Goal: Task Accomplishment & Management: Manage account settings

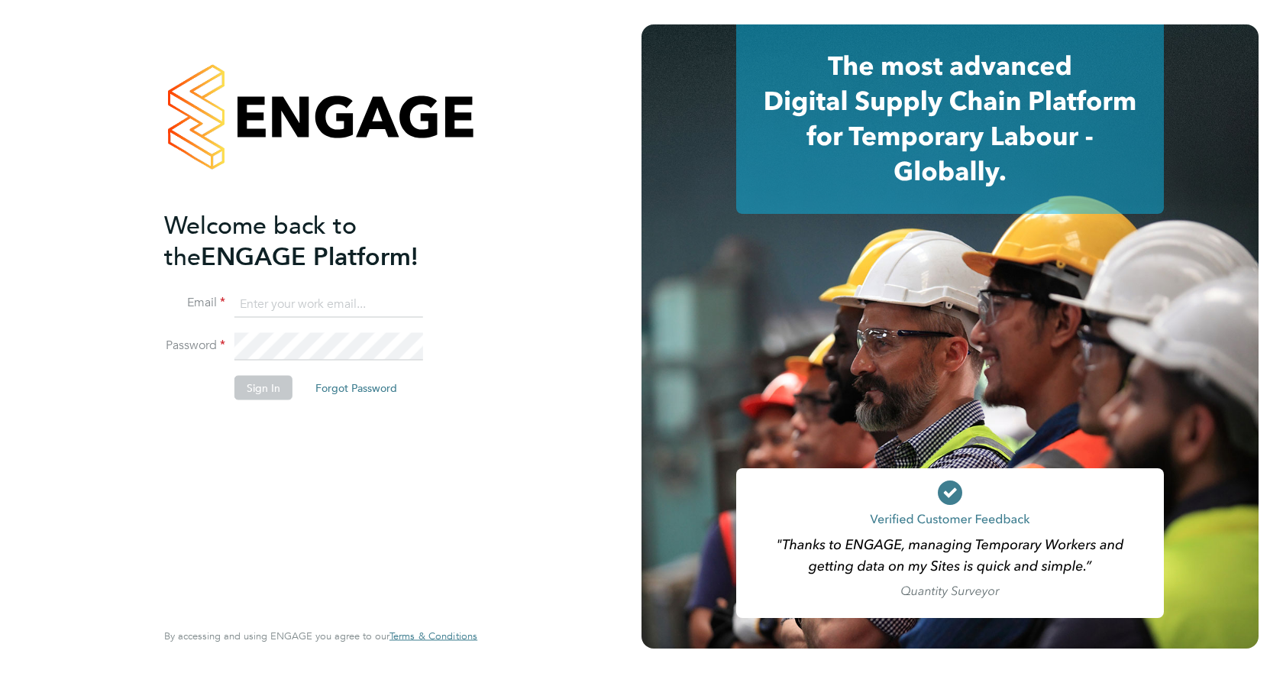
type input "jspencer@spheresolutions.co.uk"
click at [237, 383] on li "Sign In Forgot Password" at bounding box center [313, 395] width 298 height 40
click at [241, 383] on button "Sign In" at bounding box center [263, 387] width 58 height 24
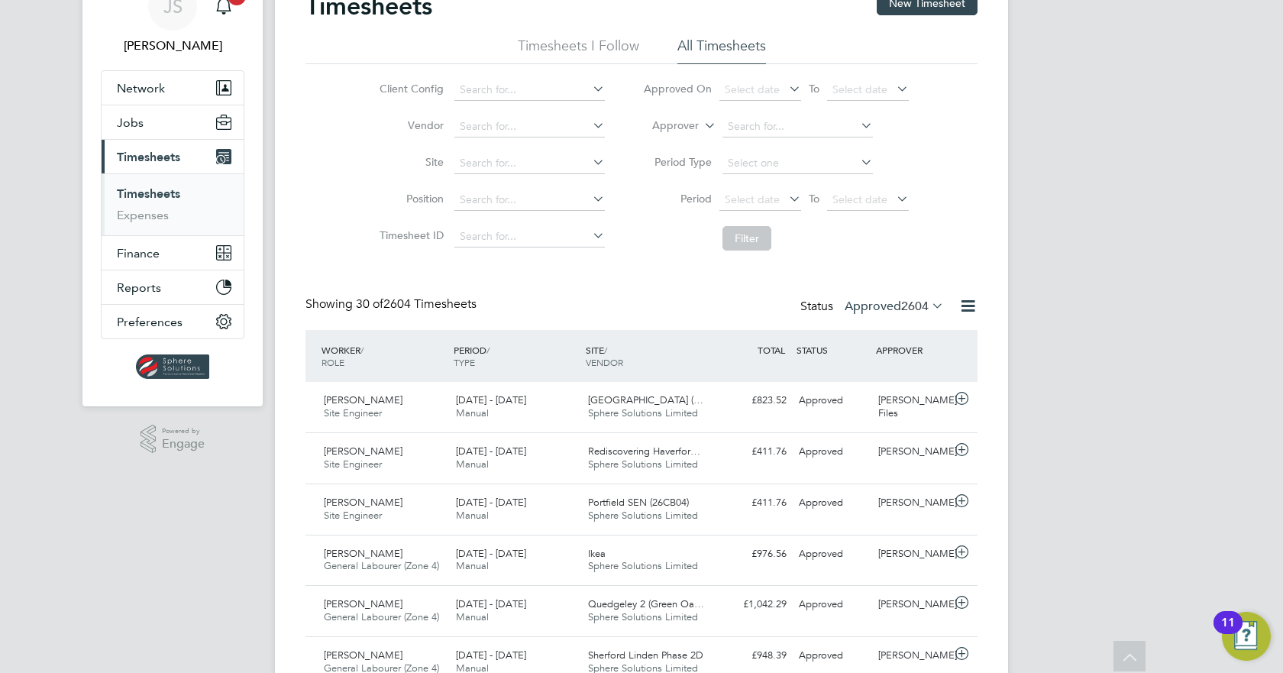
click at [880, 303] on label "Approved 2604" at bounding box center [894, 306] width 99 height 15
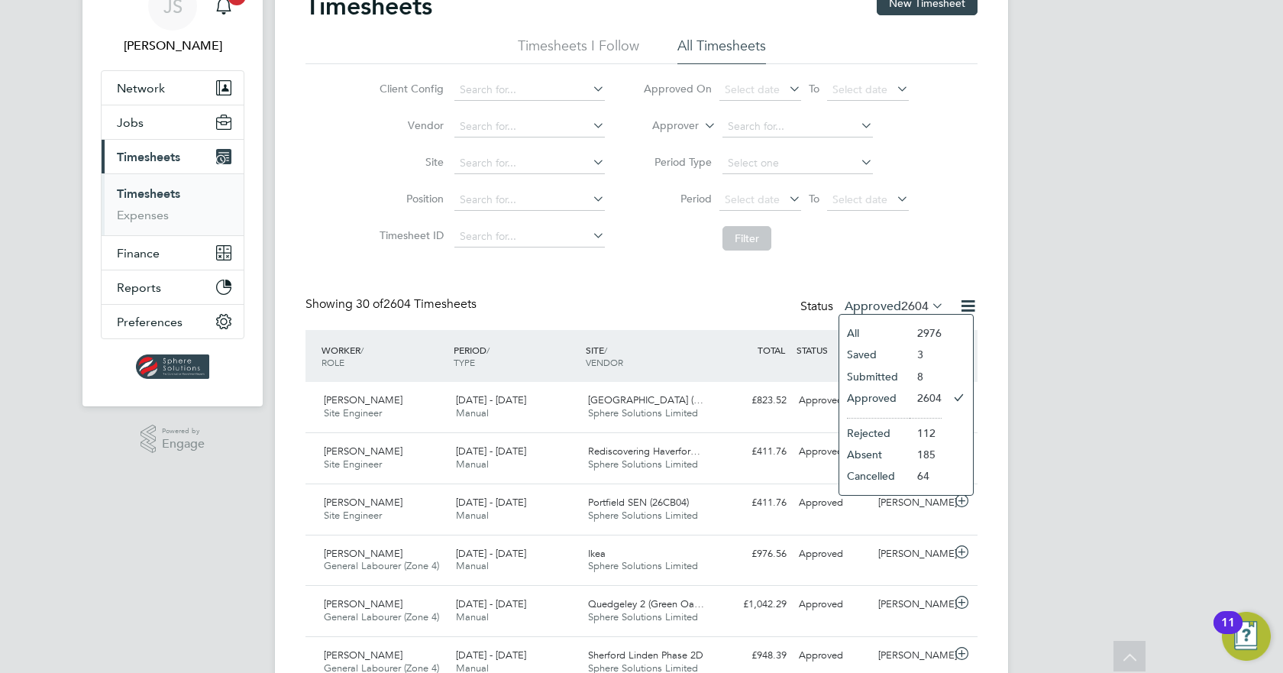
click at [869, 370] on li "Submitted" at bounding box center [874, 376] width 70 height 21
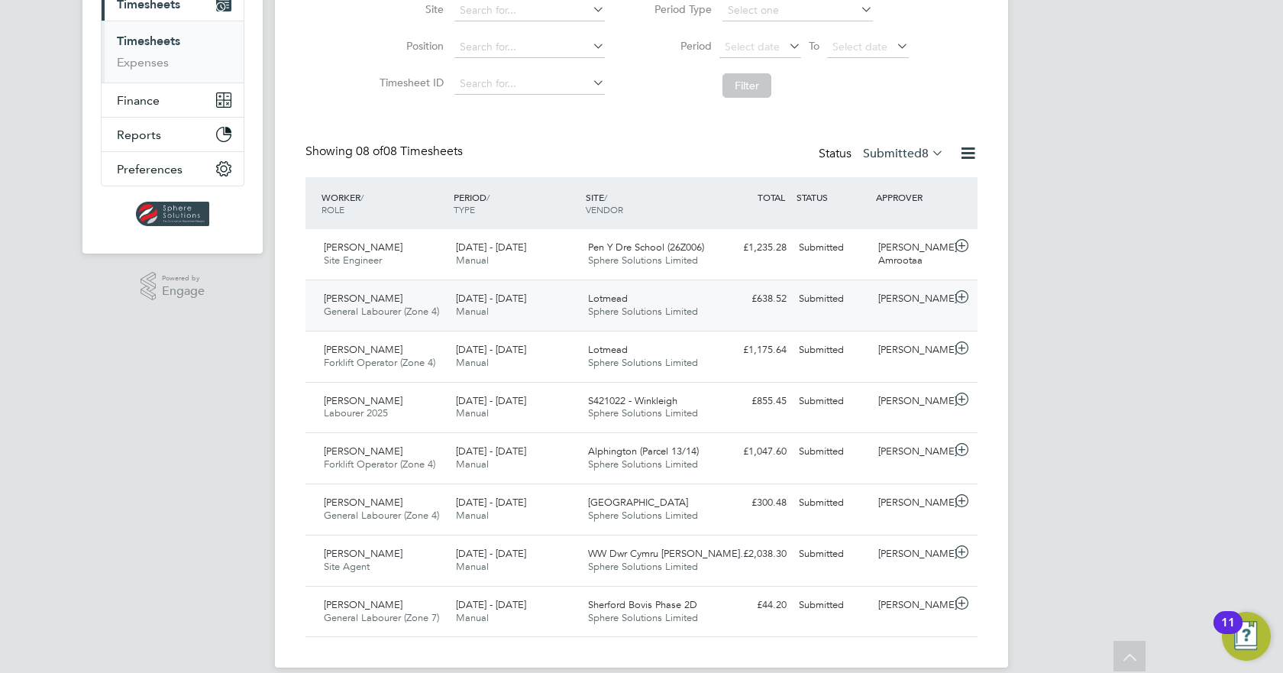
click at [897, 318] on div "Bradley Lane General Labourer (Zone 4) 22 - 28 Sep 2025 22 - 28 Sep 2025 Manual…" at bounding box center [641, 304] width 672 height 51
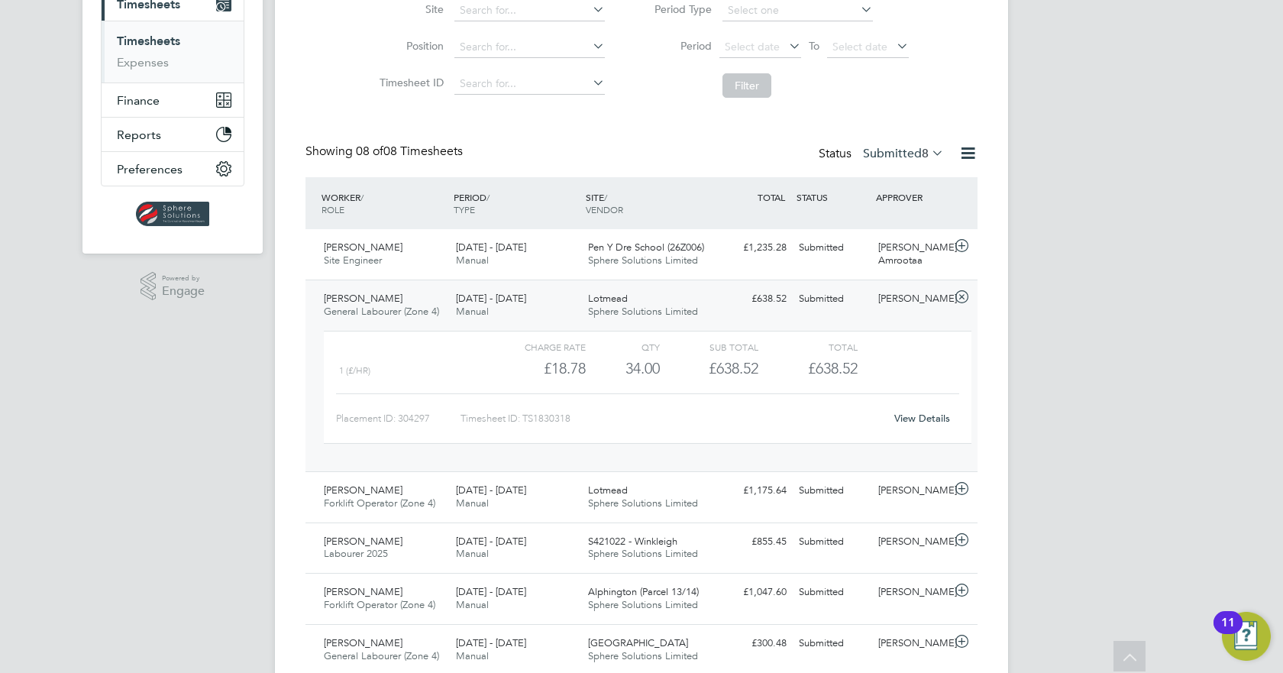
click at [910, 418] on link "View Details" at bounding box center [922, 418] width 56 height 13
click at [131, 125] on button "Reports" at bounding box center [173, 135] width 142 height 34
click at [134, 133] on span "Reports" at bounding box center [139, 135] width 44 height 15
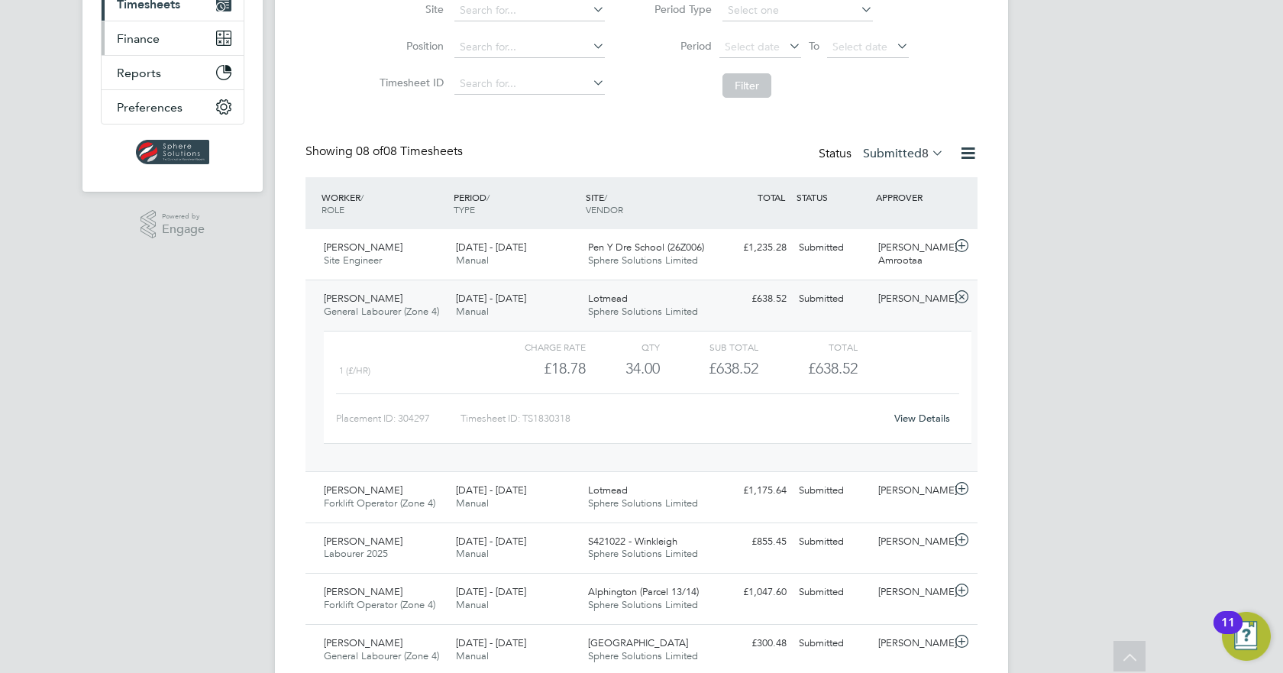
click at [147, 29] on button "Finance" at bounding box center [173, 38] width 142 height 34
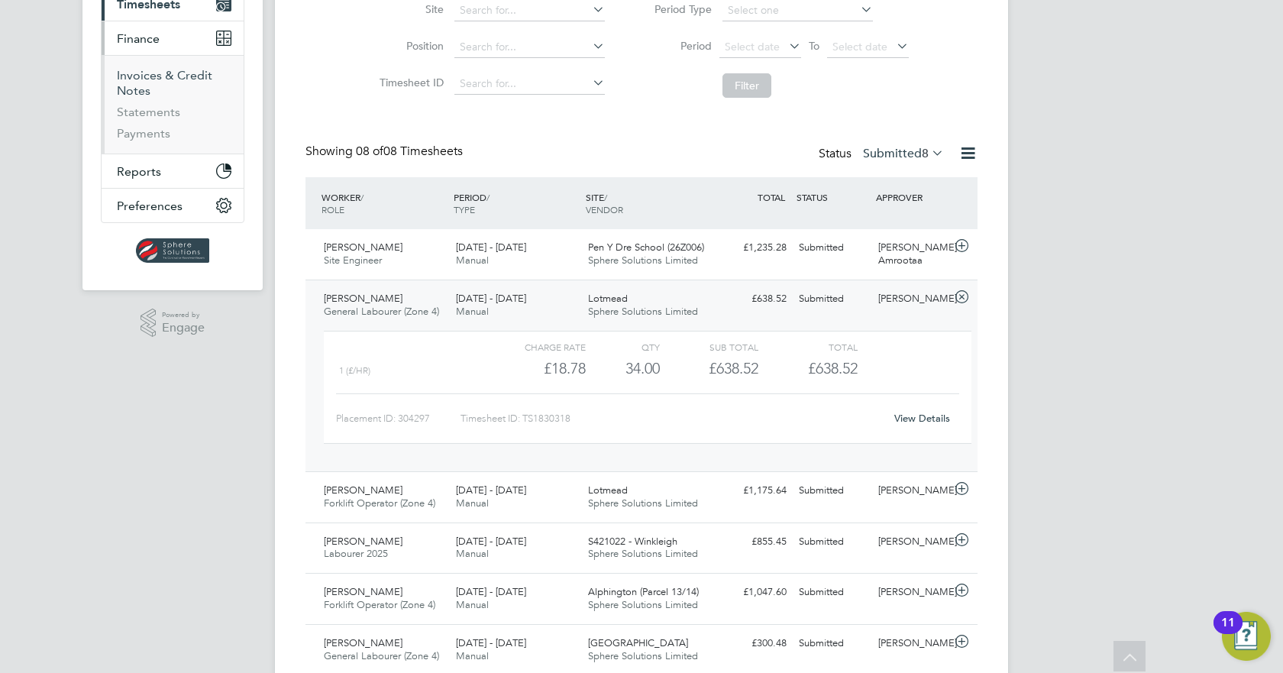
click at [146, 72] on link "Invoices & Credit Notes" at bounding box center [164, 83] width 95 height 30
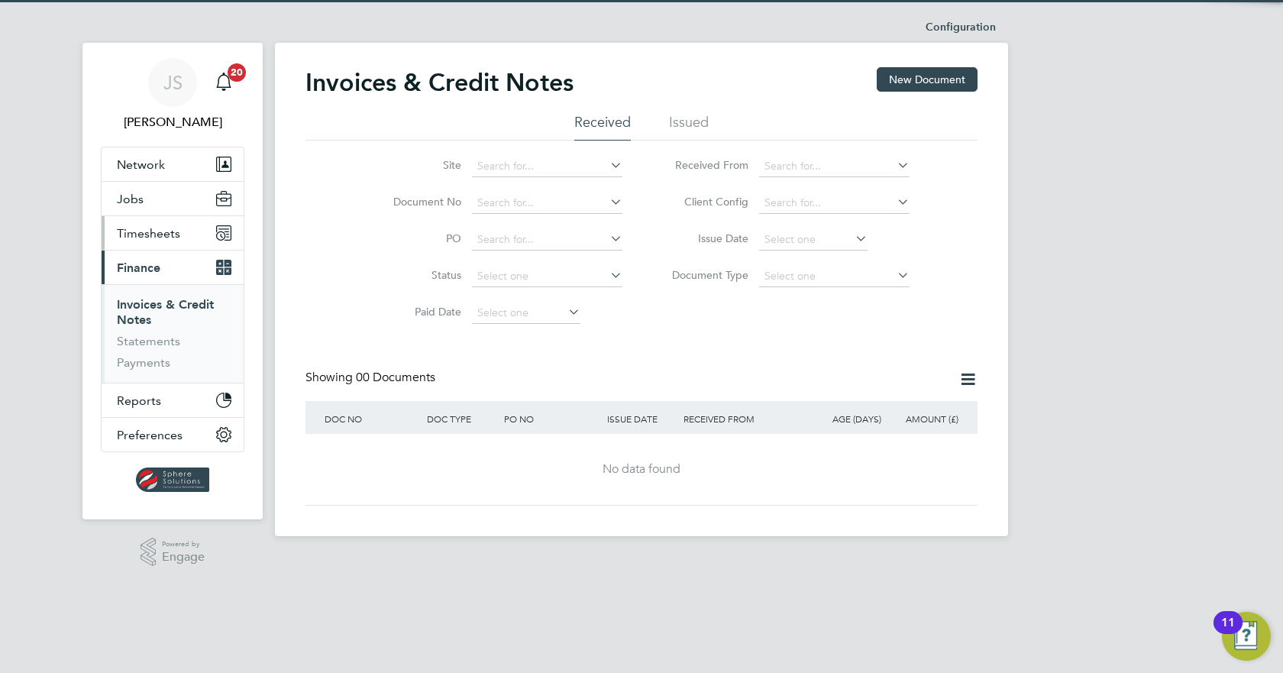
click at [148, 241] on button "Timesheets" at bounding box center [173, 233] width 142 height 34
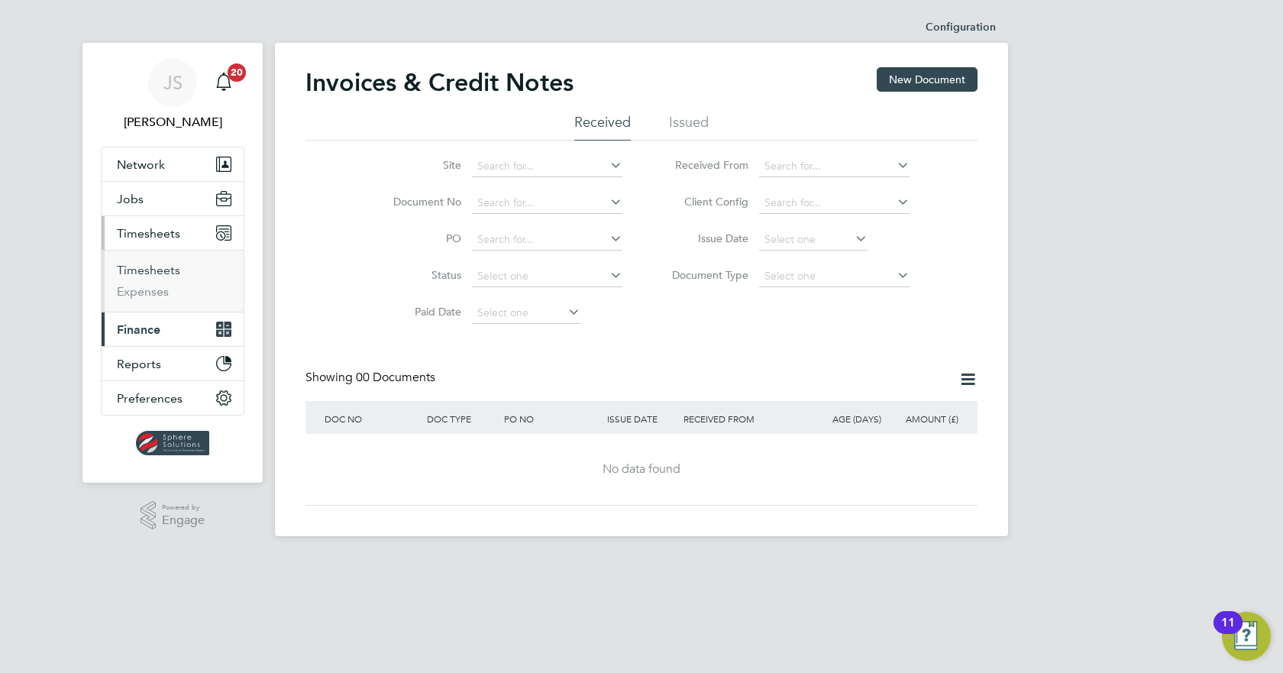
click at [152, 269] on link "Timesheets" at bounding box center [148, 270] width 63 height 15
click at [153, 273] on link "Timesheets" at bounding box center [148, 270] width 63 height 15
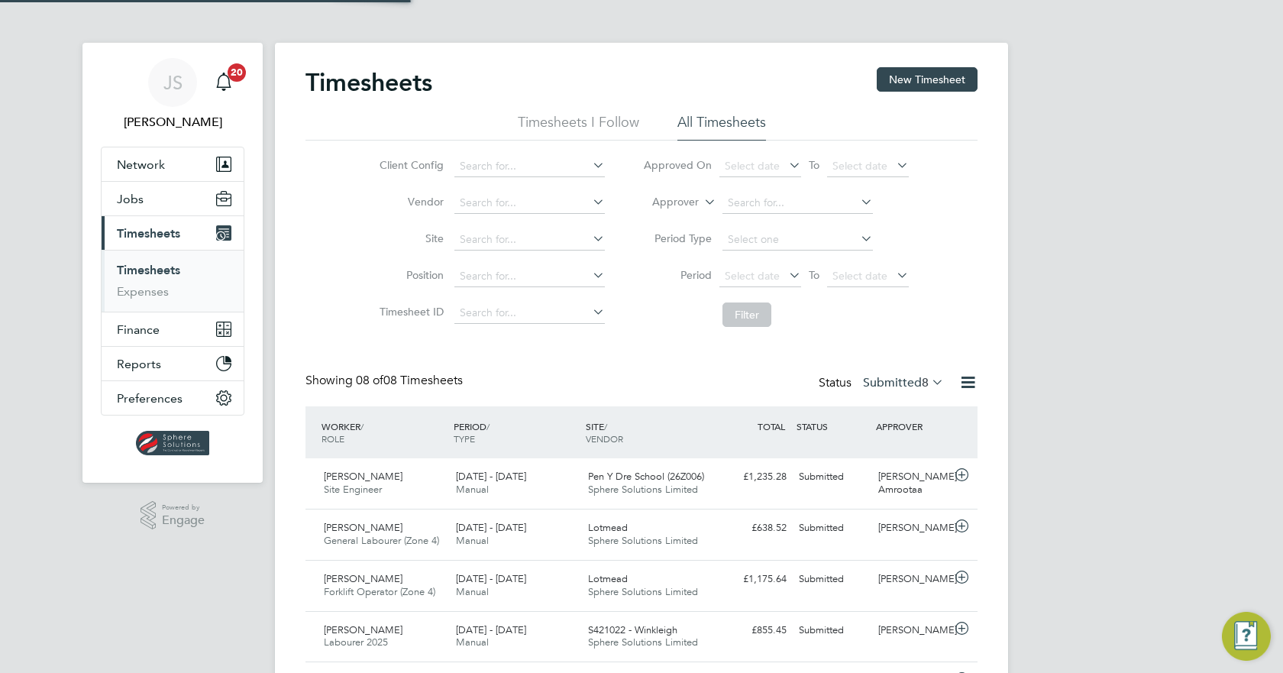
scroll to position [39, 133]
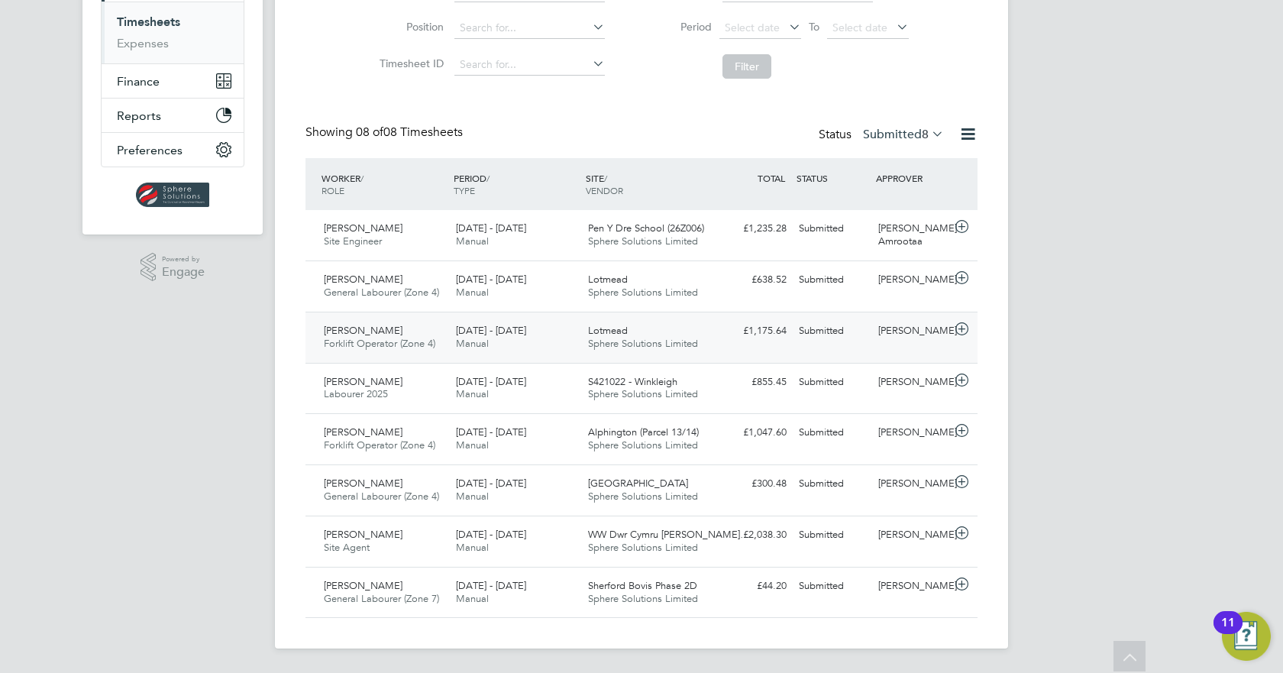
click at [907, 342] on div "Craig Ballinger" at bounding box center [911, 330] width 79 height 25
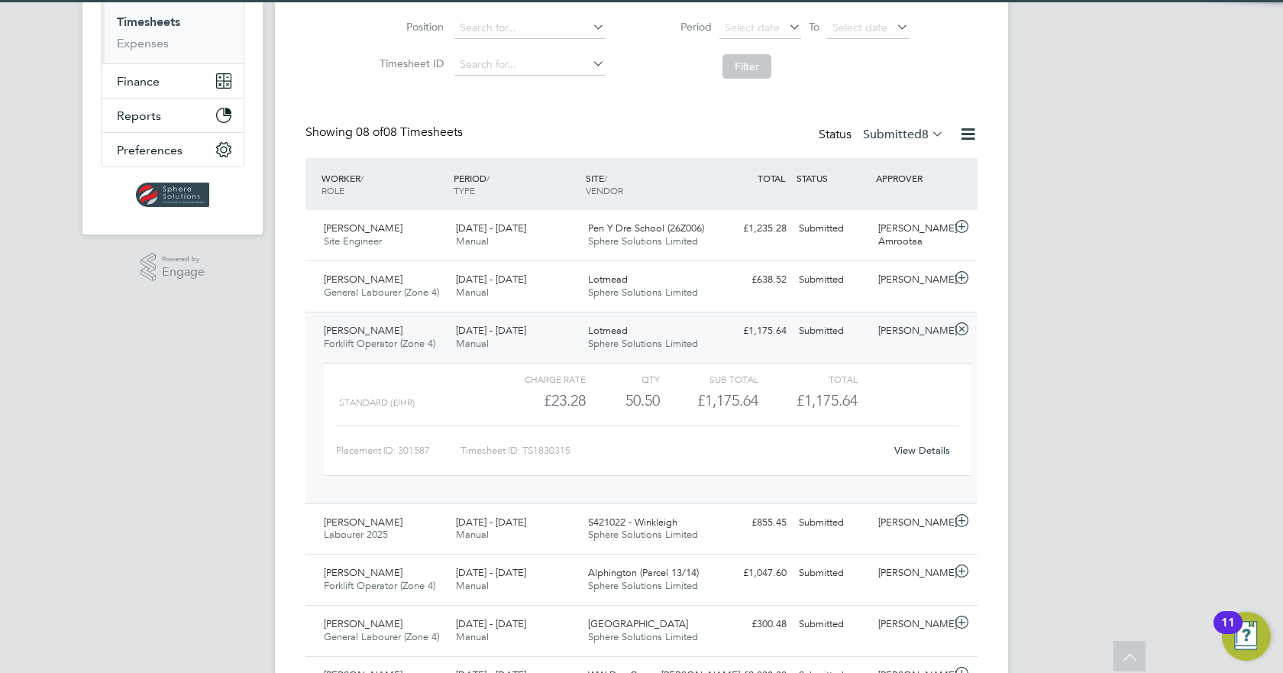
click at [925, 445] on link "View Details" at bounding box center [922, 450] width 56 height 13
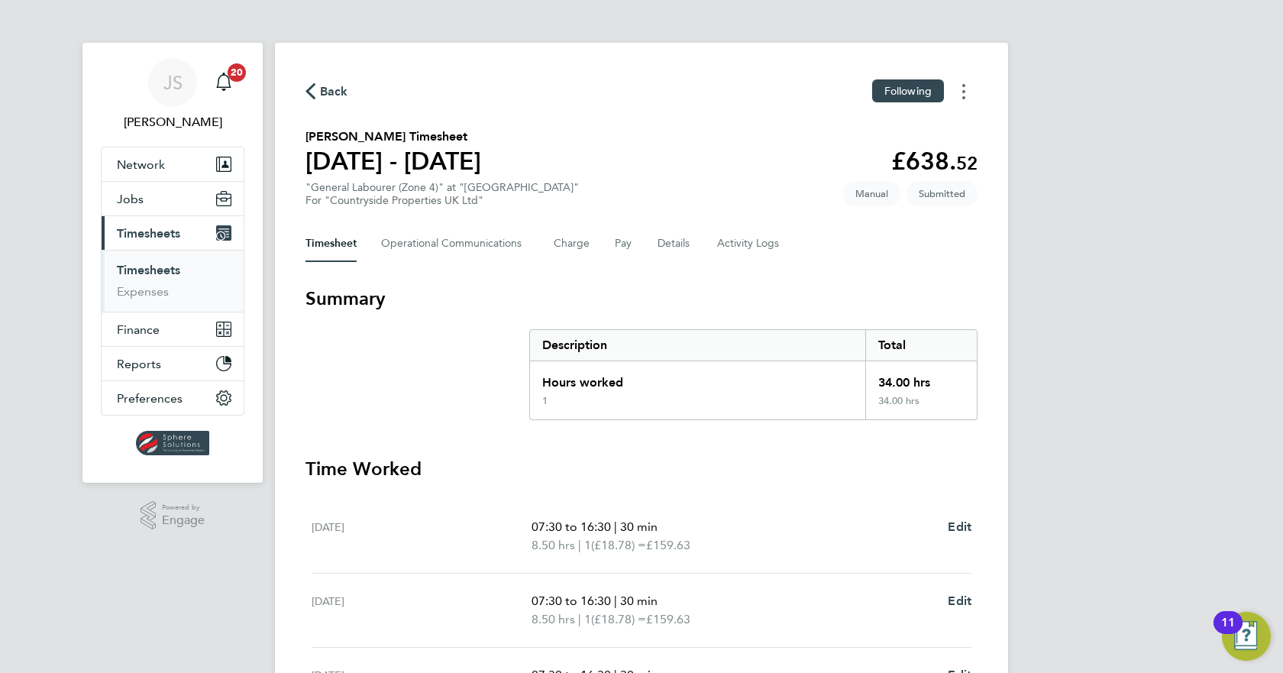
click at [961, 92] on button "Timesheets Menu" at bounding box center [963, 91] width 27 height 24
click at [851, 265] on div "Back Following Mark as absent Download timesheet Bradley Lane's Timesheet 22 - …" at bounding box center [641, 474] width 733 height 863
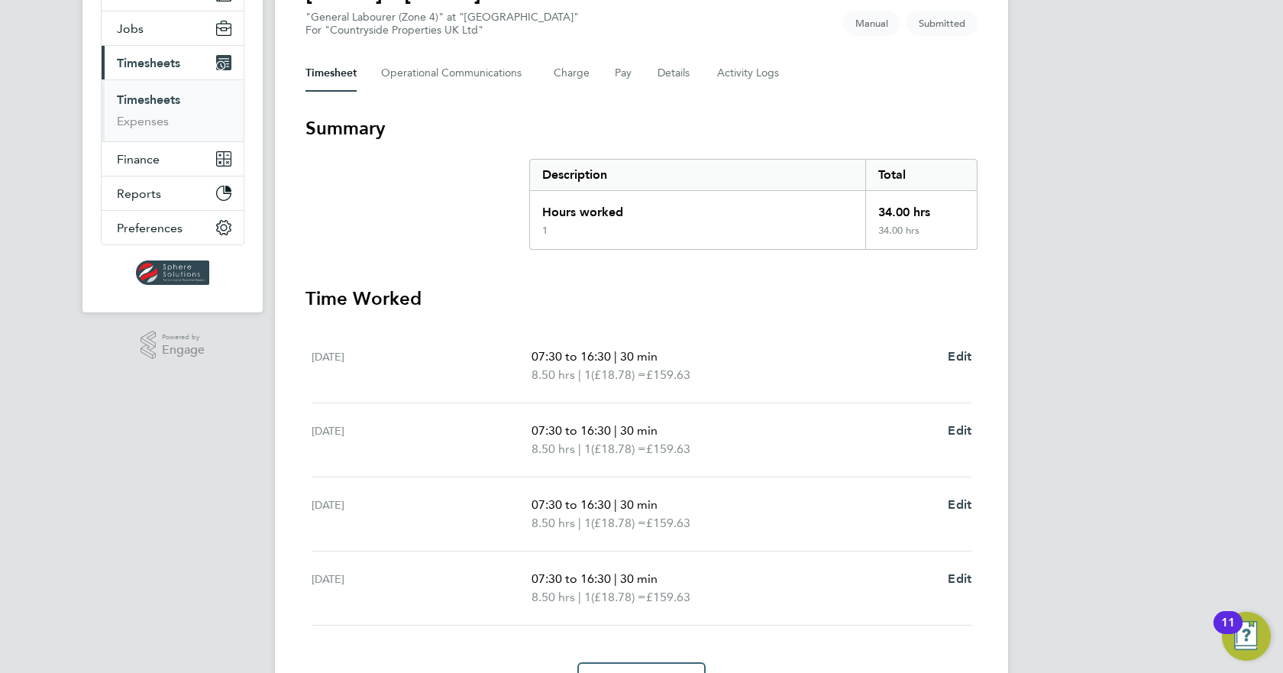
scroll to position [257, 0]
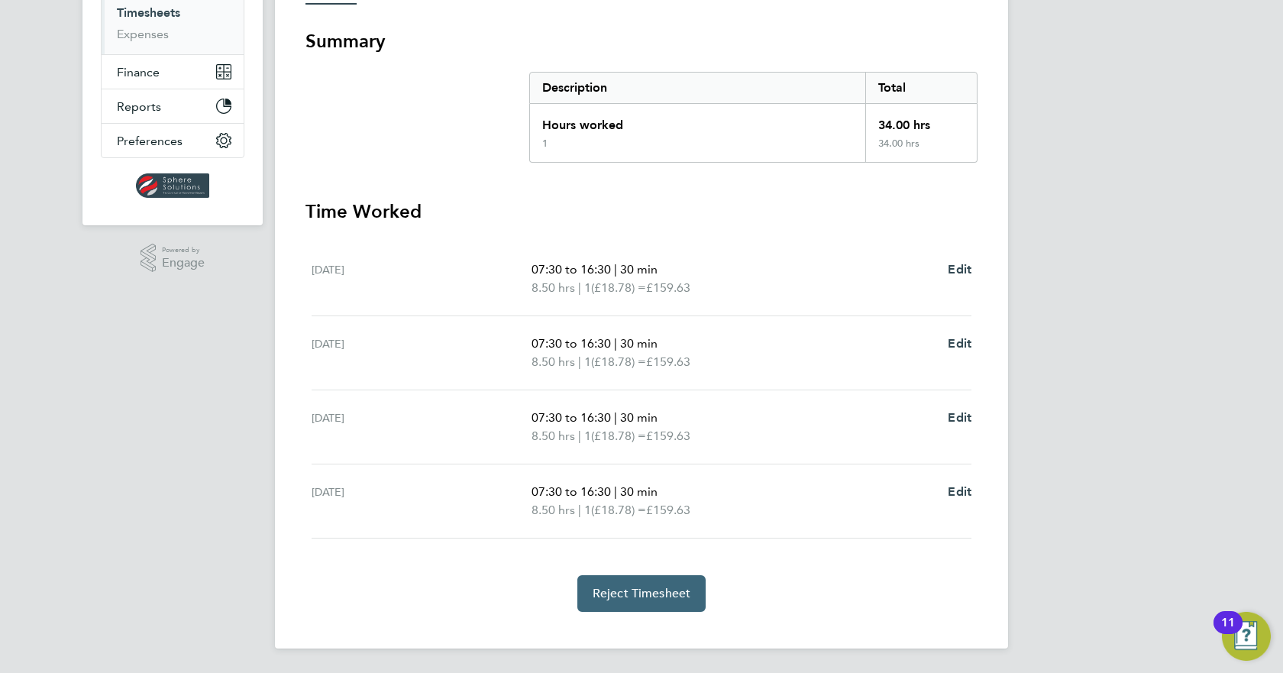
click at [632, 609] on button "Reject Timesheet" at bounding box center [641, 593] width 129 height 37
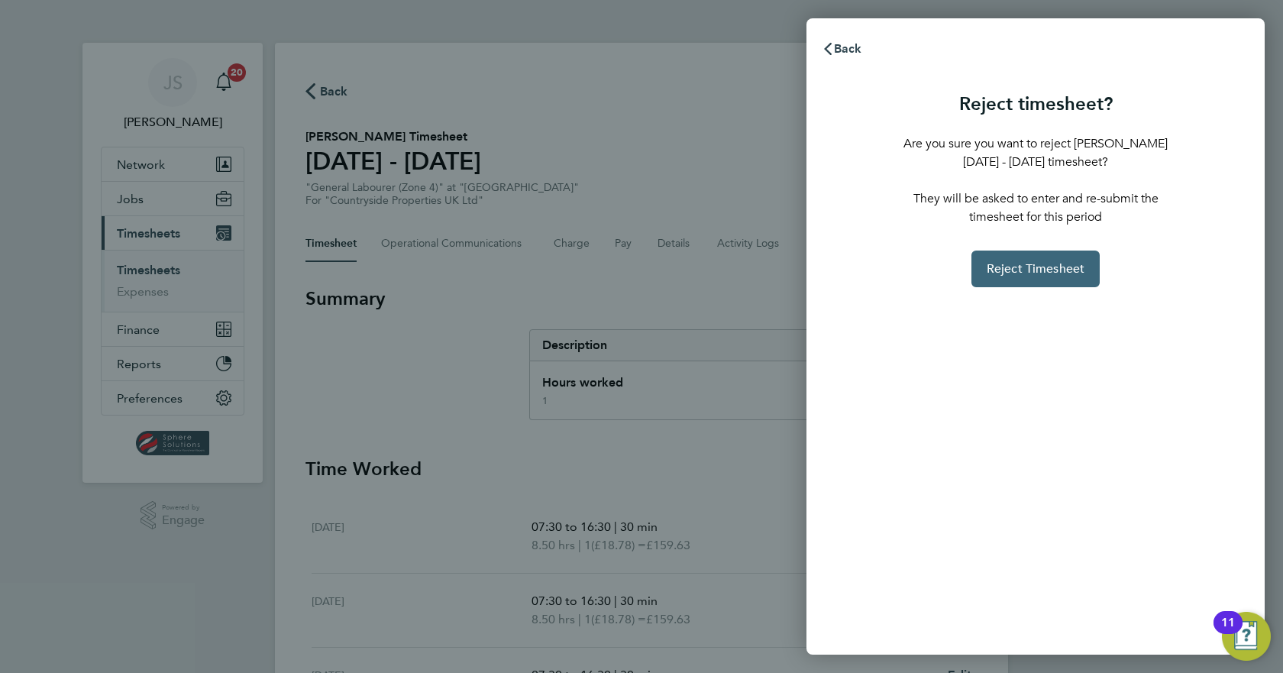
click at [1044, 258] on button "Reject Timesheet" at bounding box center [1035, 268] width 129 height 37
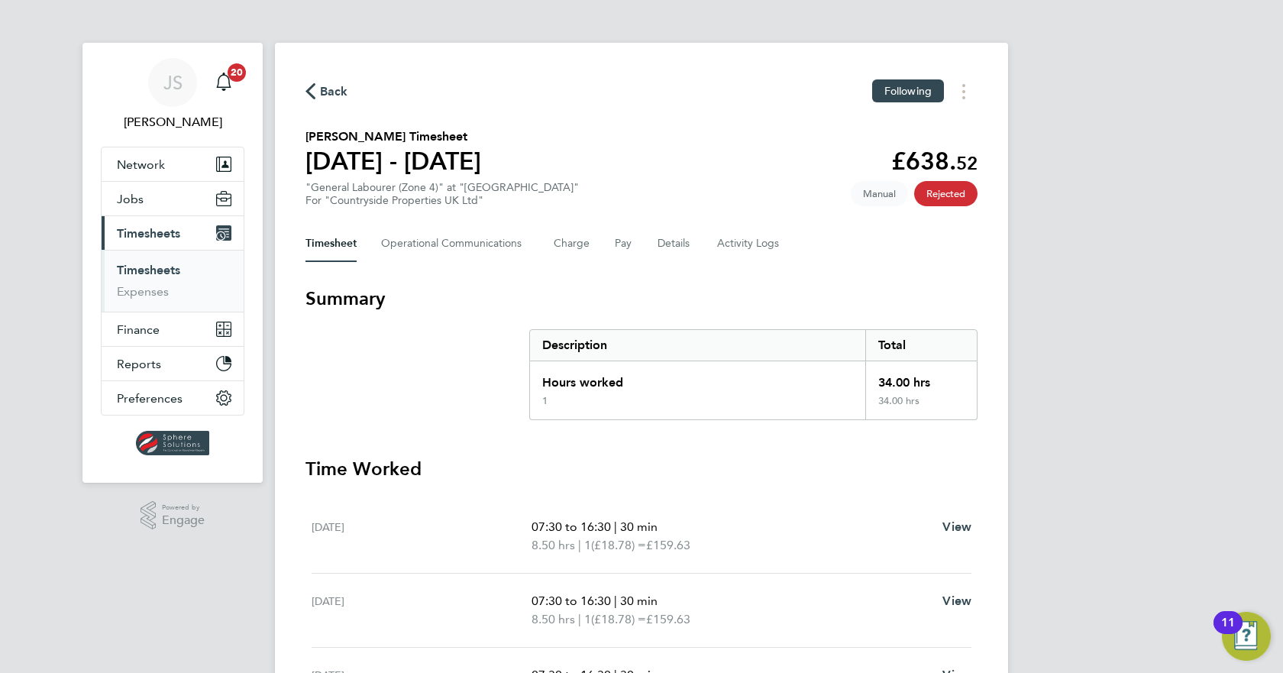
click at [315, 86] on span "Back" at bounding box center [326, 90] width 43 height 15
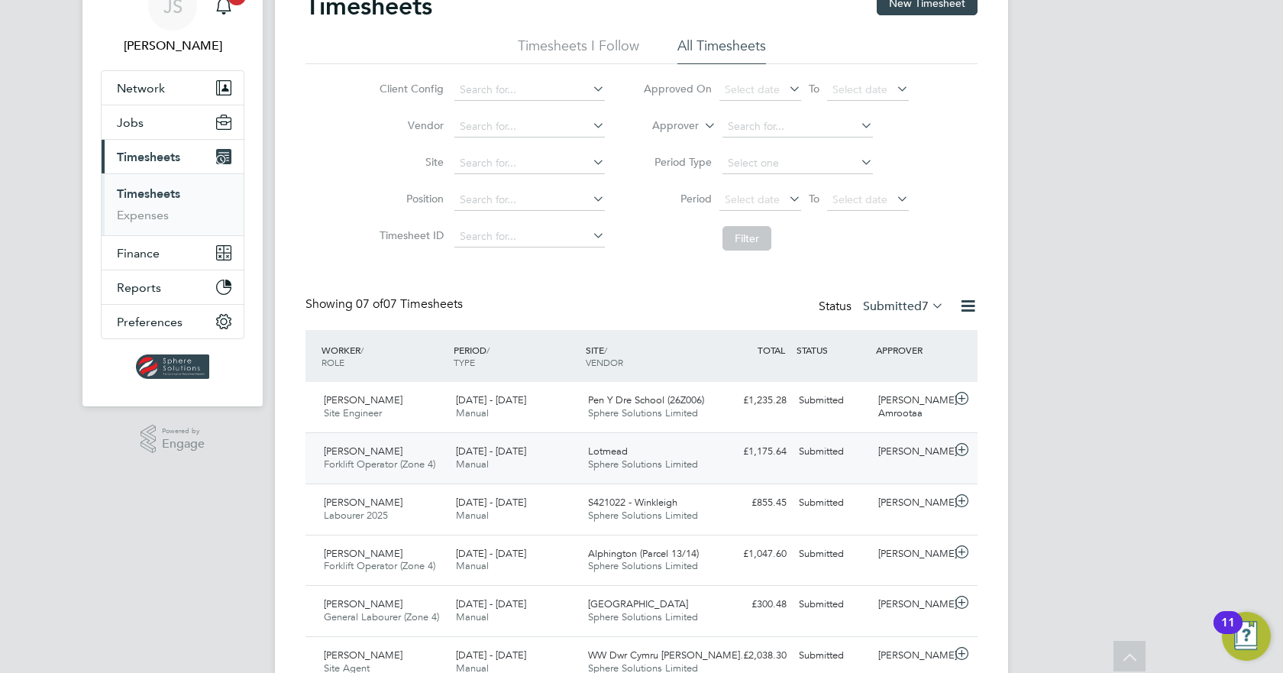
click at [909, 463] on div "Craig Ballinger" at bounding box center [911, 451] width 79 height 25
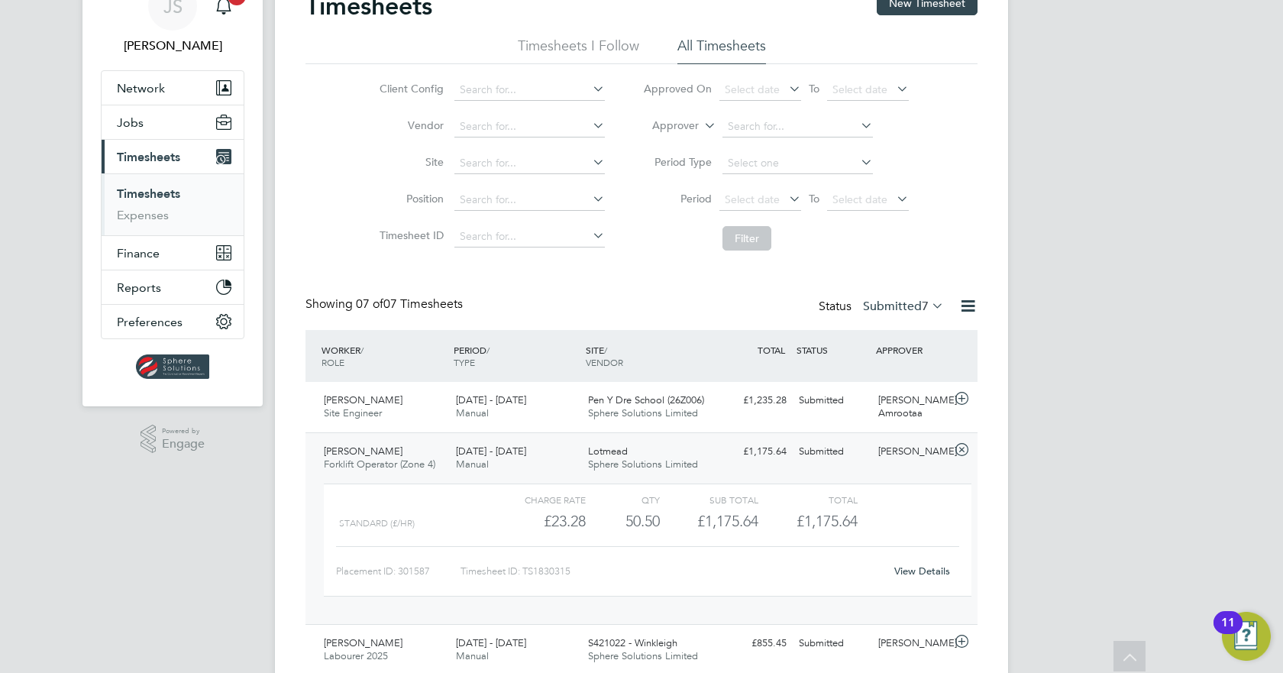
click at [913, 573] on link "View Details" at bounding box center [922, 570] width 56 height 13
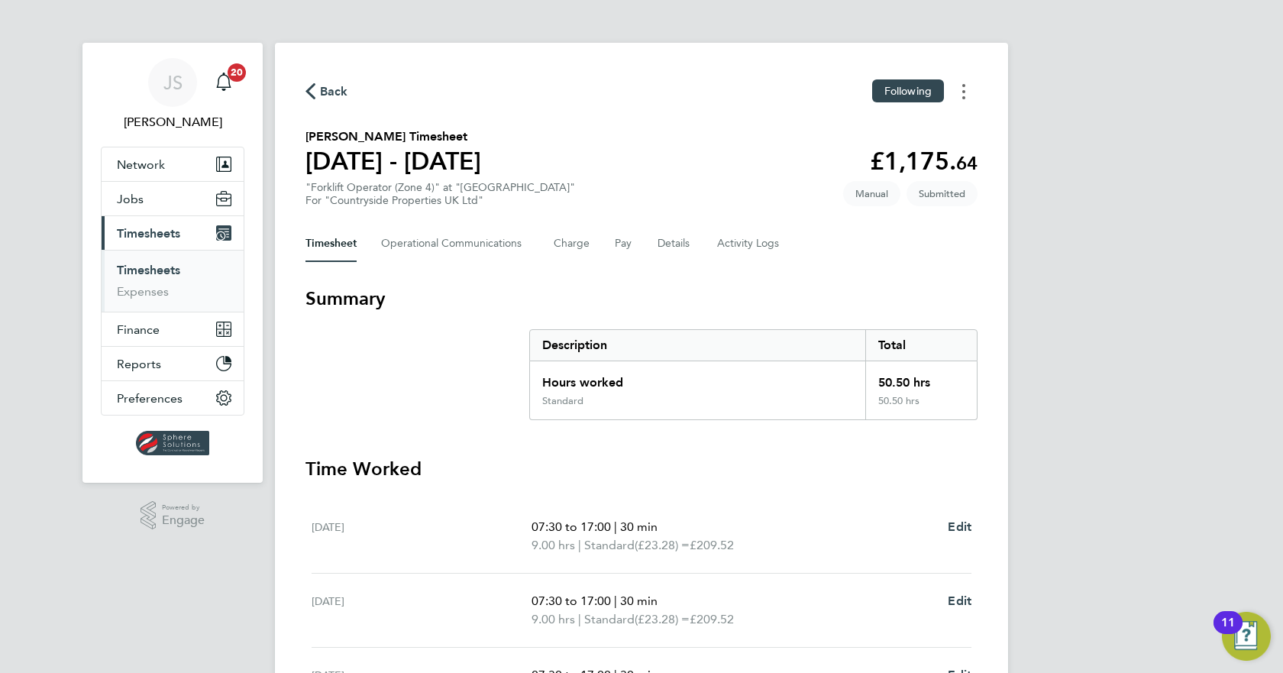
click at [968, 94] on button "Timesheets Menu" at bounding box center [963, 91] width 27 height 24
click at [675, 250] on button "Details" at bounding box center [674, 243] width 35 height 37
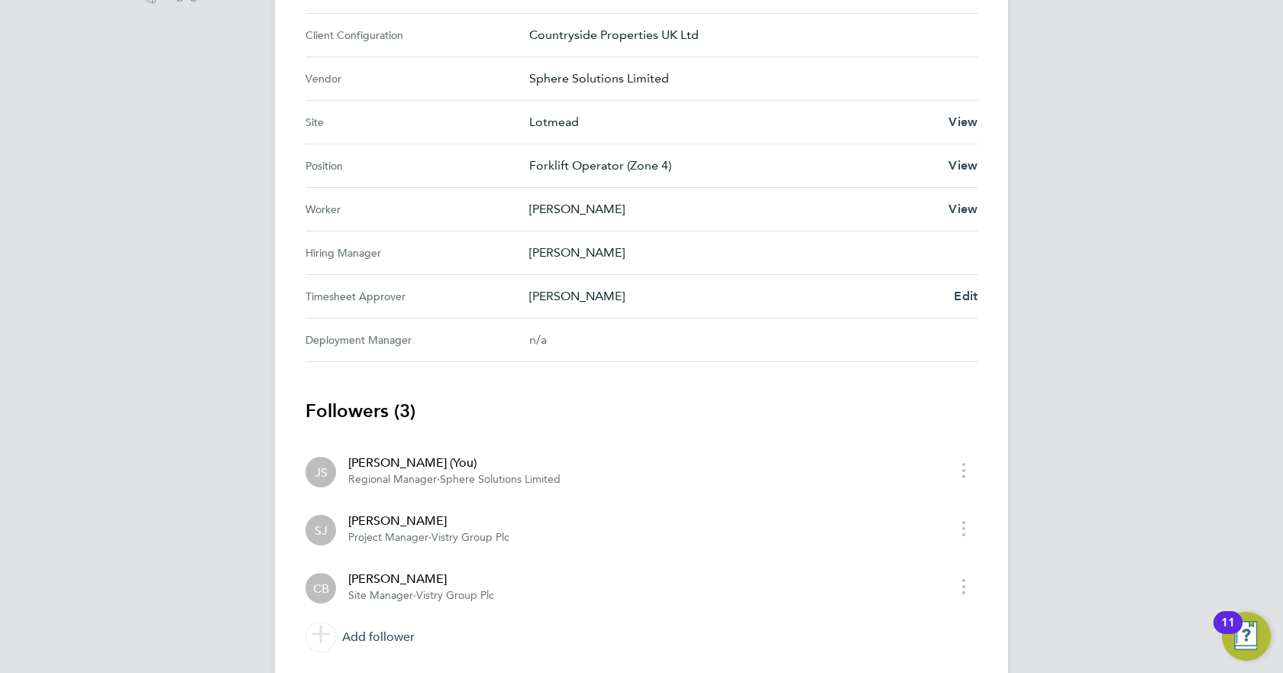
click at [961, 598] on app-timesheet-followers "Followers (3) JS Jack Spencer (You) Regional Manager · Sphere Solutions Limited…" at bounding box center [641, 529] width 672 height 260
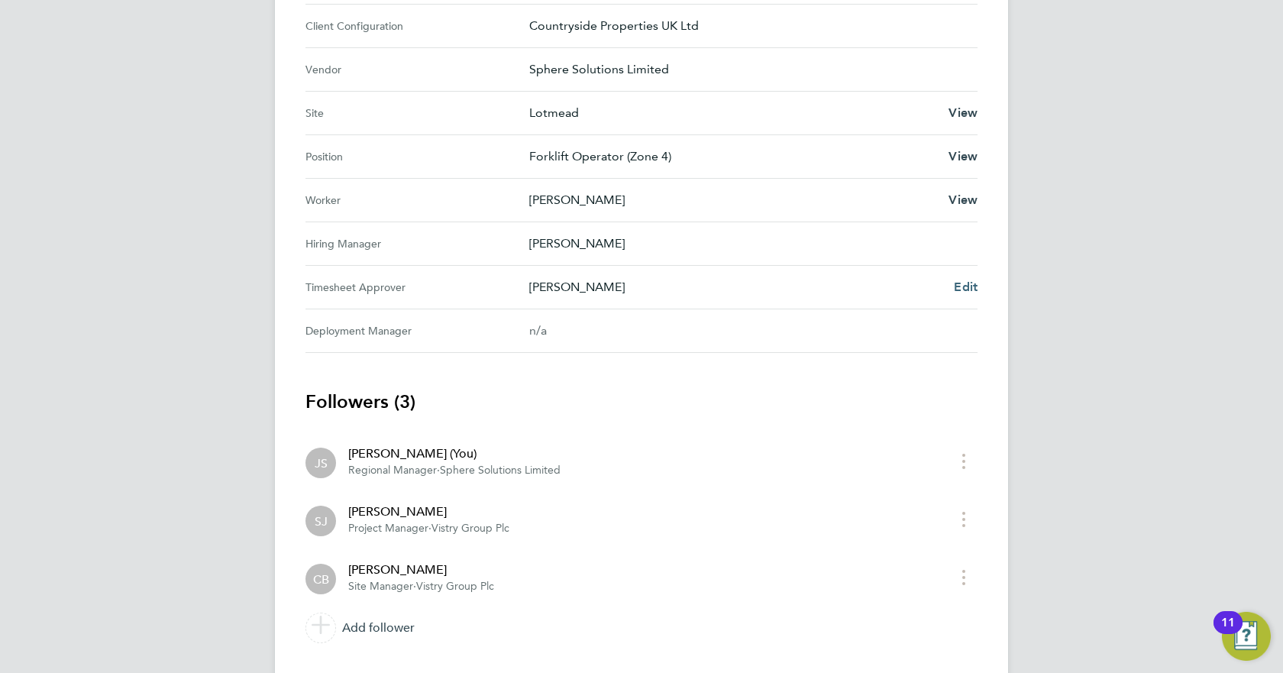
click at [956, 281] on span "Edit" at bounding box center [966, 286] width 24 height 15
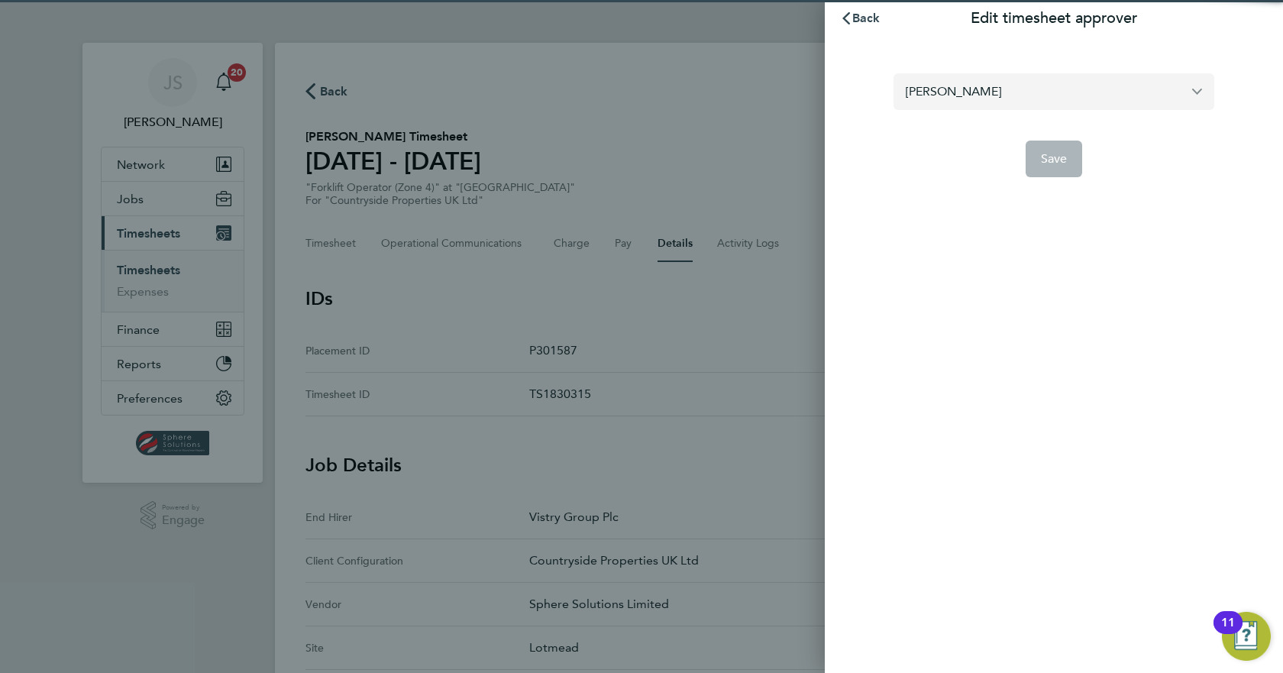
click at [1032, 99] on input "Craig Ballinger" at bounding box center [1053, 91] width 321 height 36
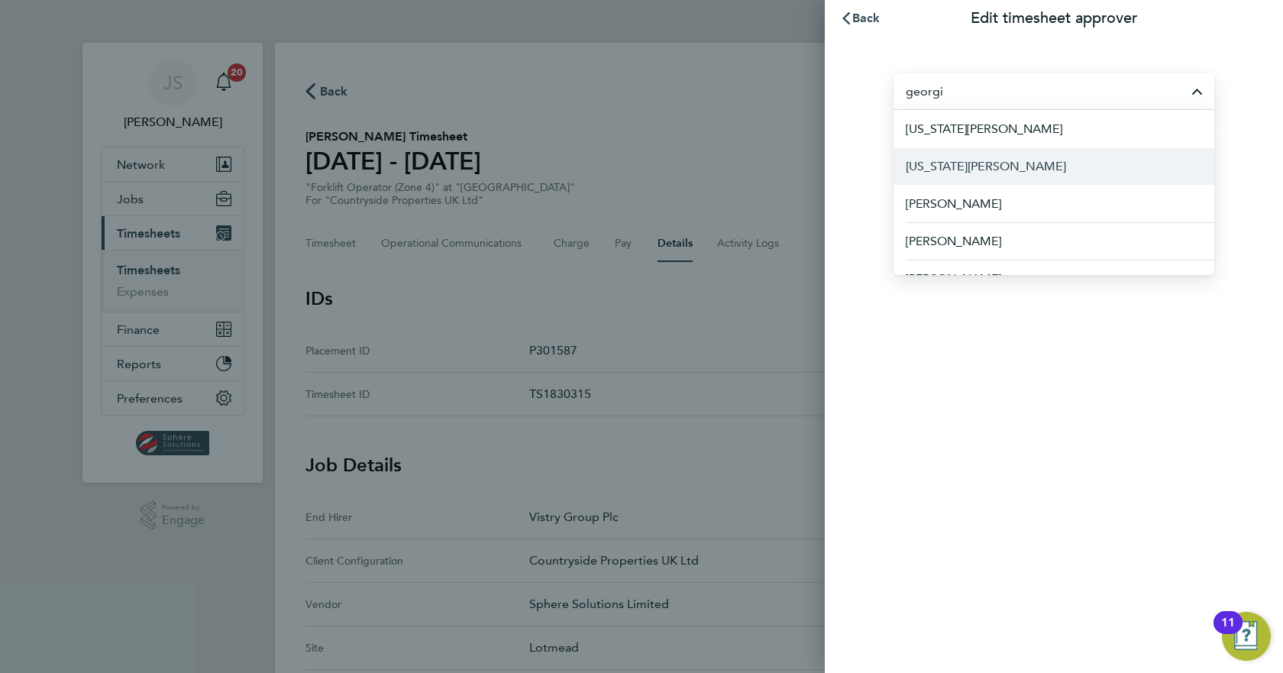
click at [996, 168] on span "[US_STATE][PERSON_NAME]" at bounding box center [986, 166] width 160 height 18
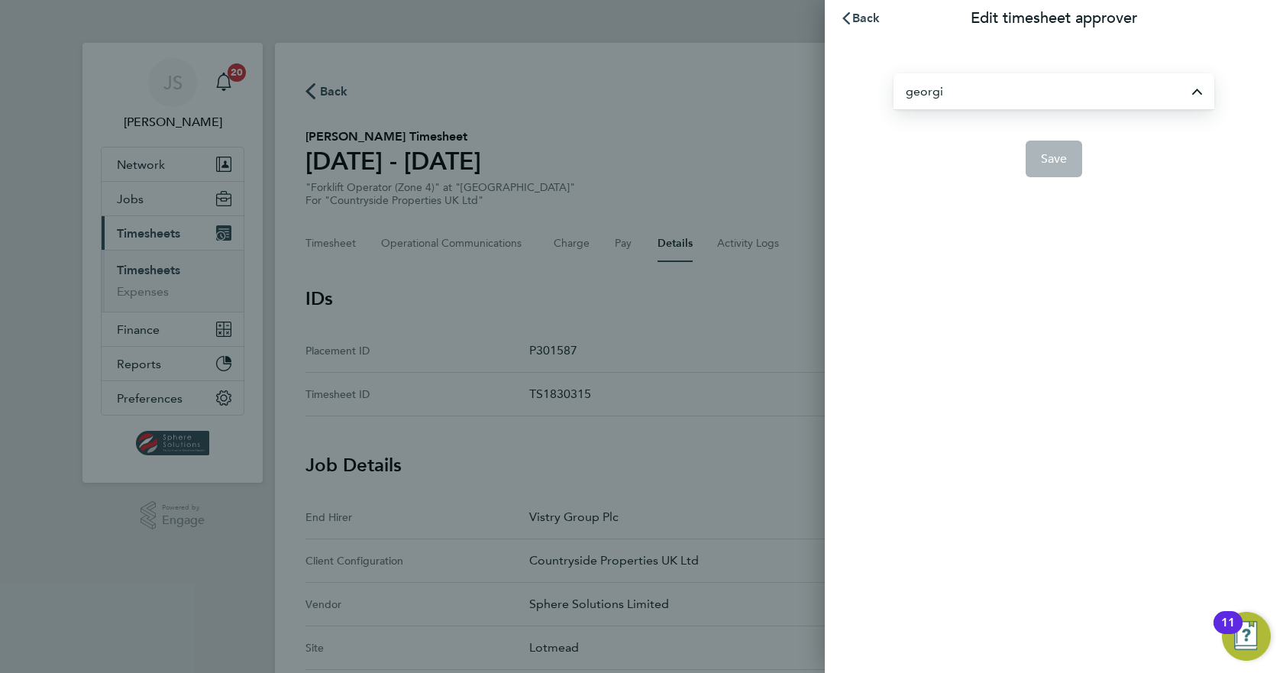
type input "[US_STATE][PERSON_NAME]"
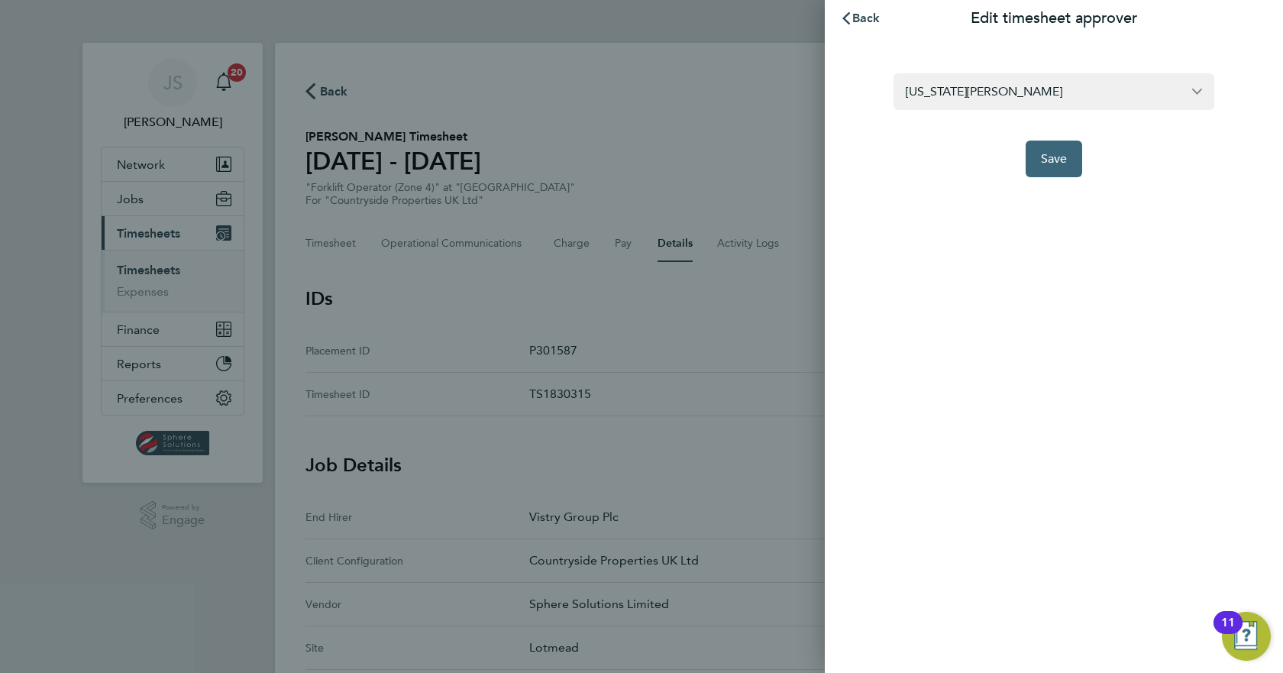
click at [1045, 170] on button "Save" at bounding box center [1053, 158] width 57 height 37
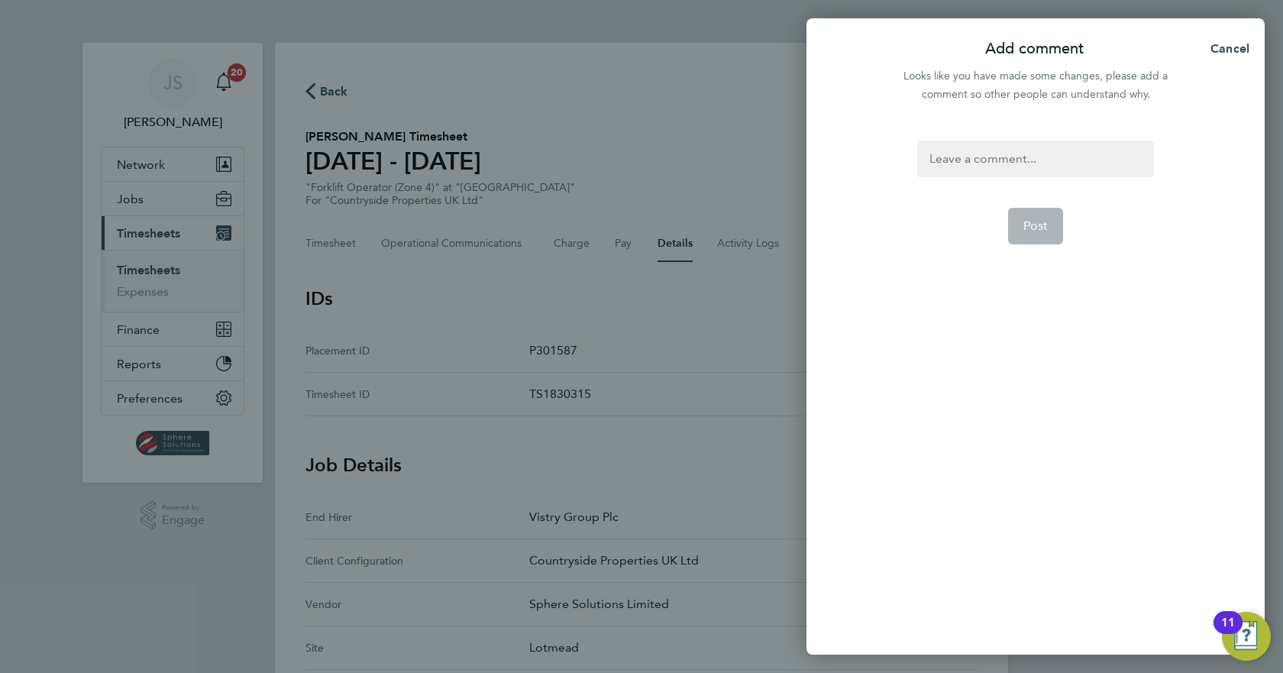
click at [1043, 177] on form "Post" at bounding box center [1035, 305] width 248 height 331
click at [1045, 165] on div at bounding box center [1035, 158] width 236 height 37
click at [1046, 164] on div at bounding box center [1035, 158] width 236 height 37
click at [1048, 232] on button "Post" at bounding box center [1036, 226] width 56 height 37
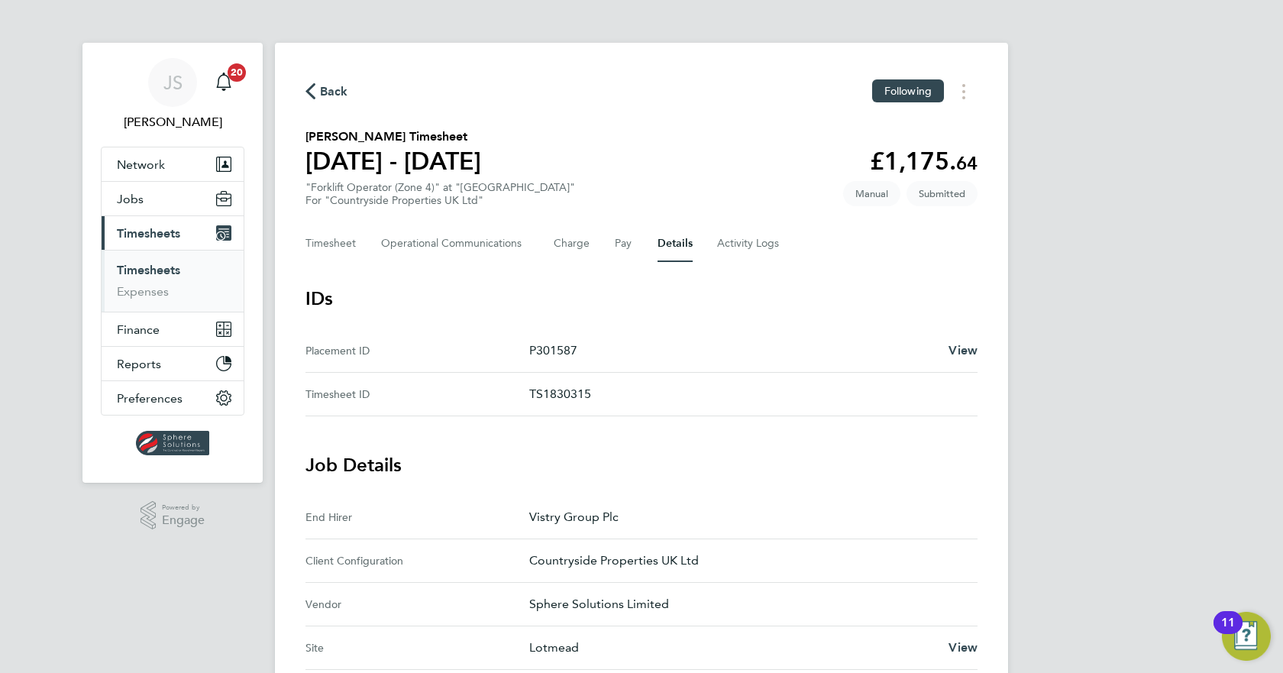
click at [151, 262] on ul "Timesheets Expenses" at bounding box center [173, 281] width 142 height 62
click at [157, 238] on span "Timesheets" at bounding box center [148, 233] width 63 height 15
click at [136, 235] on span "Timesheets" at bounding box center [148, 233] width 63 height 15
click at [158, 269] on link "Timesheets" at bounding box center [148, 270] width 63 height 15
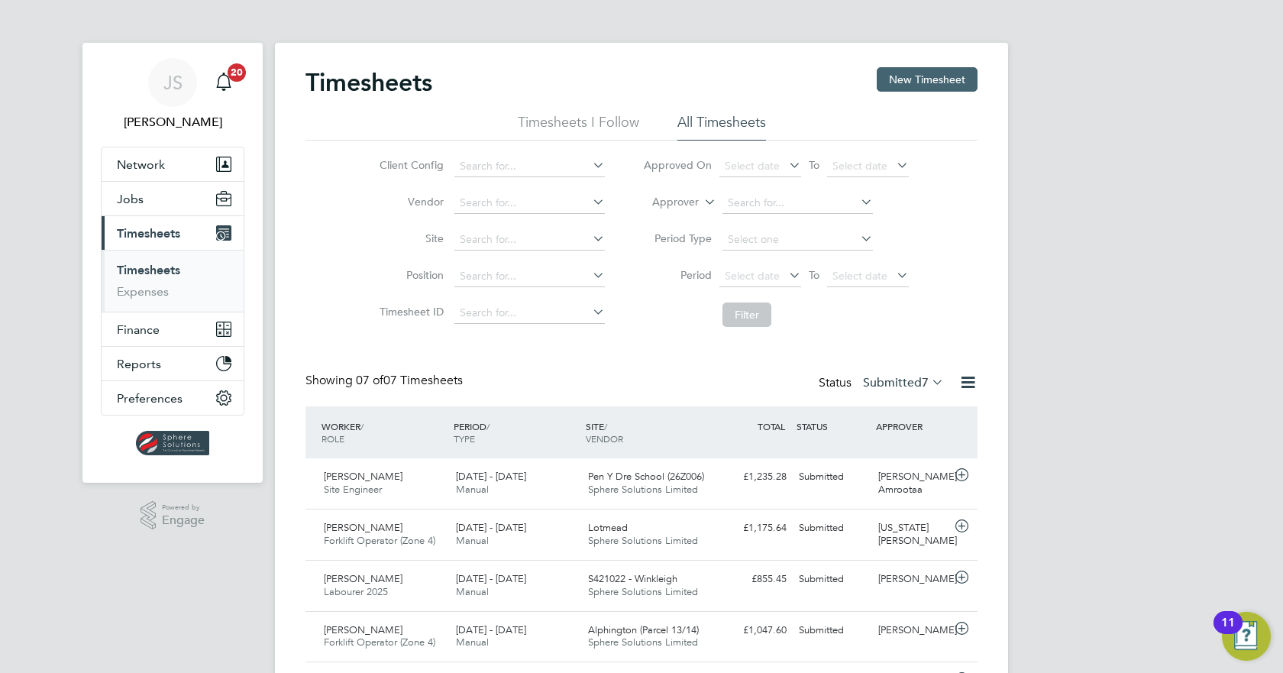
click at [967, 74] on button "New Timesheet" at bounding box center [927, 79] width 101 height 24
click at [966, 75] on div "Timesheets New Timesheet Timesheets I Follow All Timesheets Client Config Vendo…" at bounding box center [641, 444] width 733 height 803
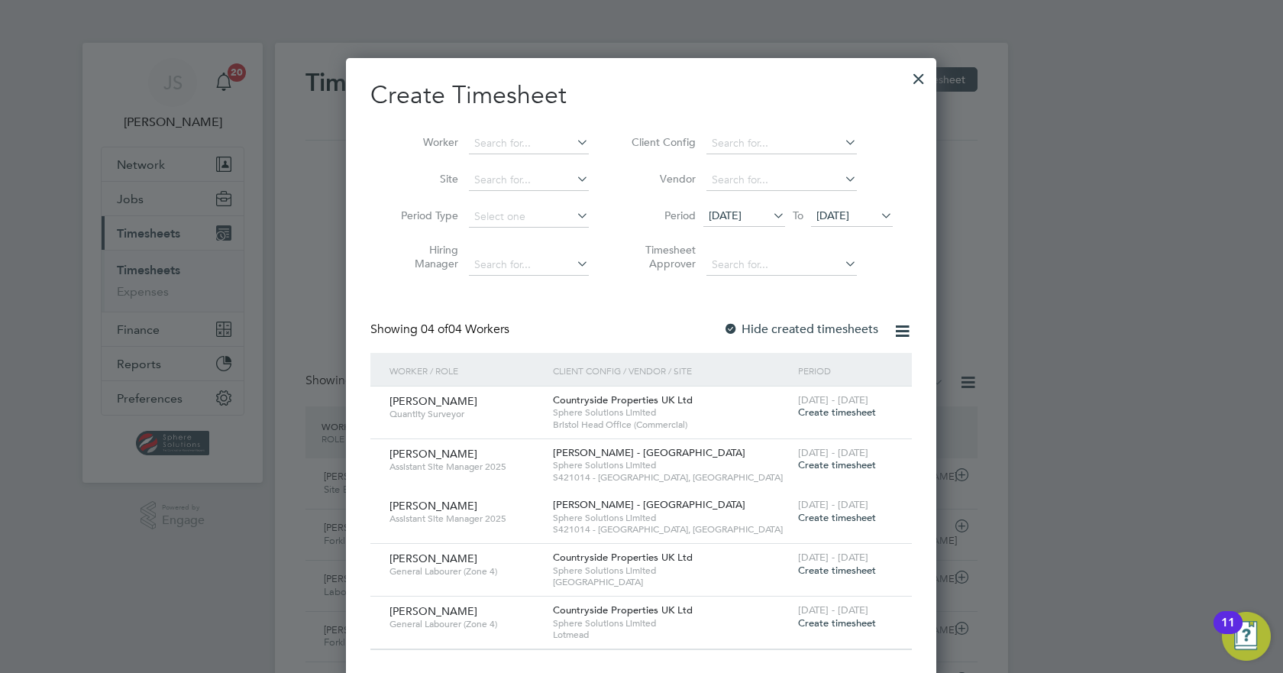
click at [842, 215] on span "23 Sep 2025" at bounding box center [832, 215] width 33 height 14
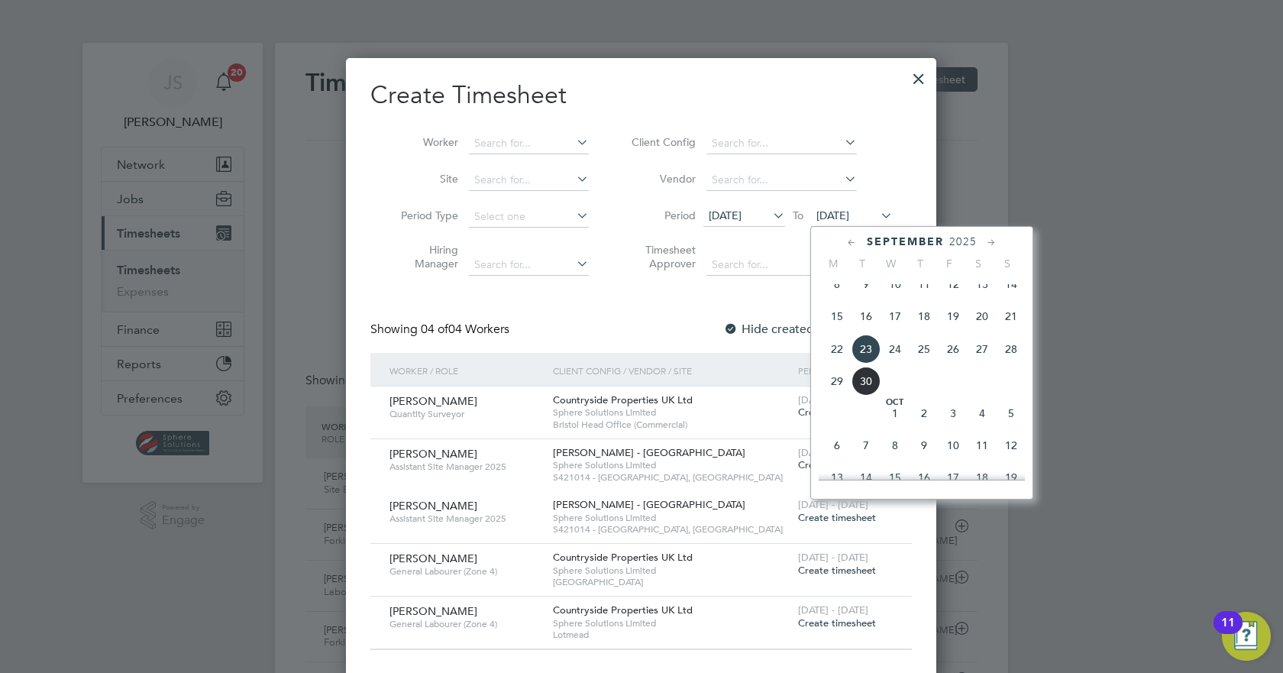
click at [849, 212] on span "23 Sep 2025" at bounding box center [832, 215] width 33 height 14
click at [954, 360] on span "26" at bounding box center [952, 348] width 29 height 29
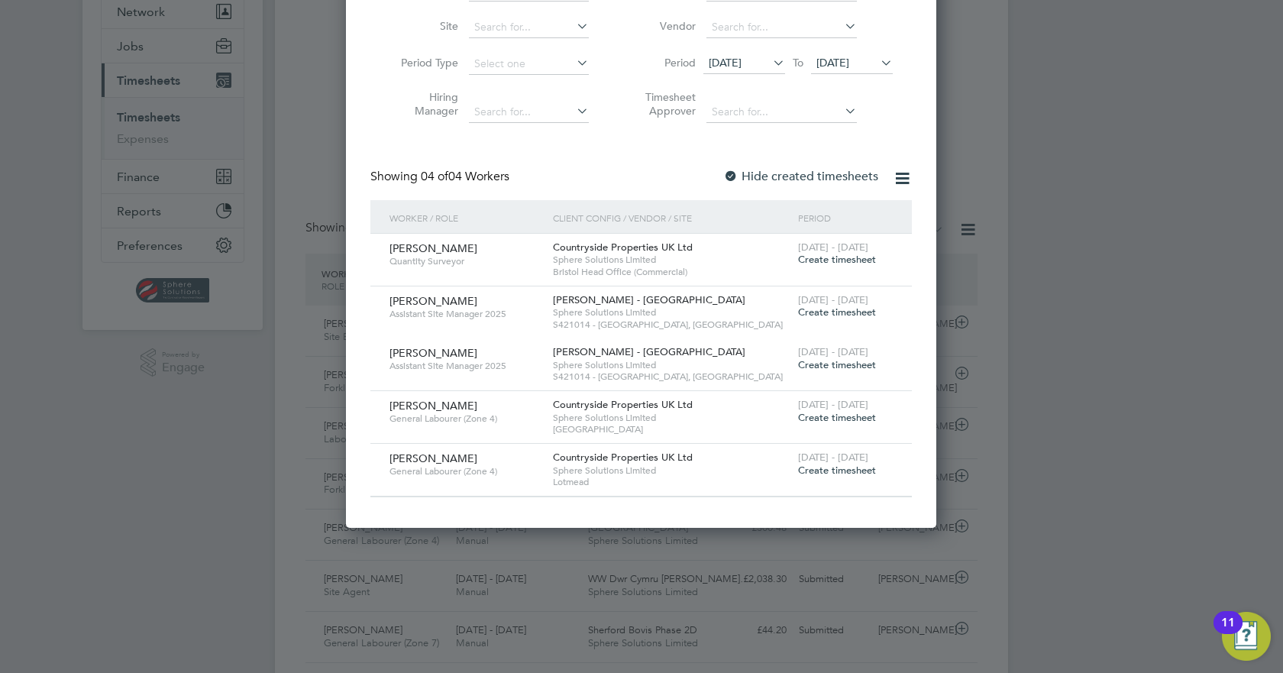
click at [727, 170] on div at bounding box center [730, 177] width 15 height 15
click at [812, 473] on span "Create timesheet" at bounding box center [837, 469] width 78 height 13
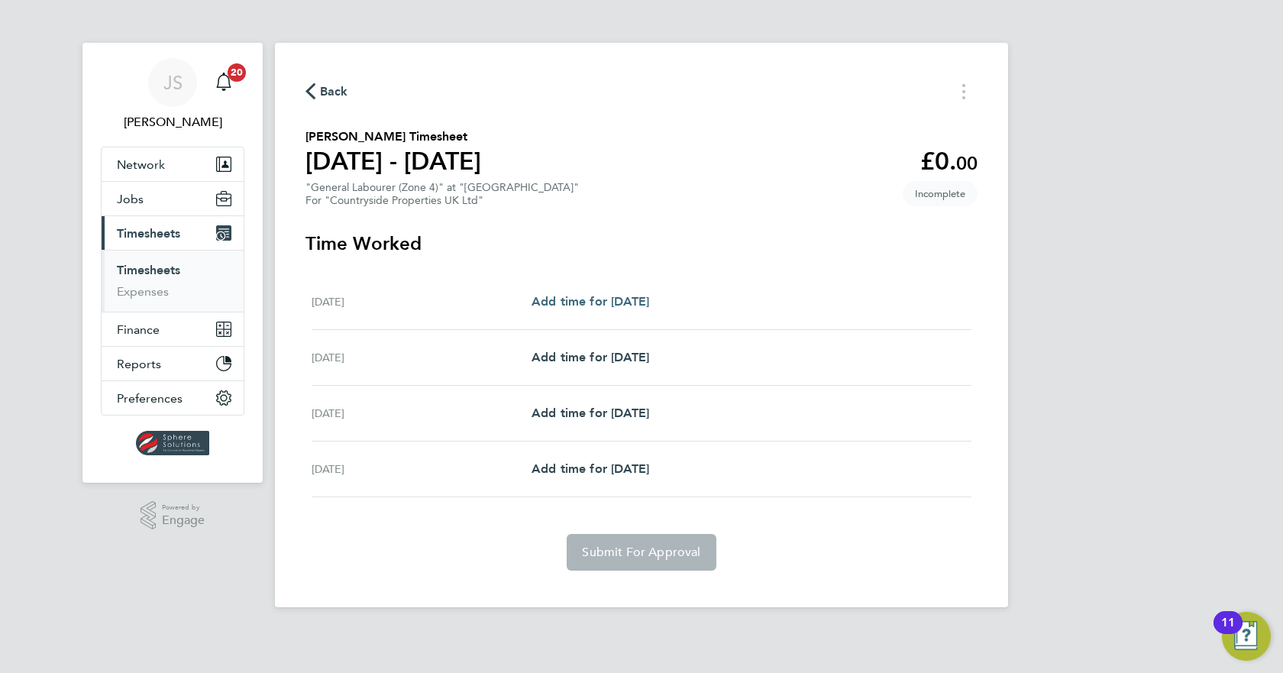
click at [596, 301] on span "Add time for Tue 23 Sep" at bounding box center [590, 301] width 118 height 15
select select "30"
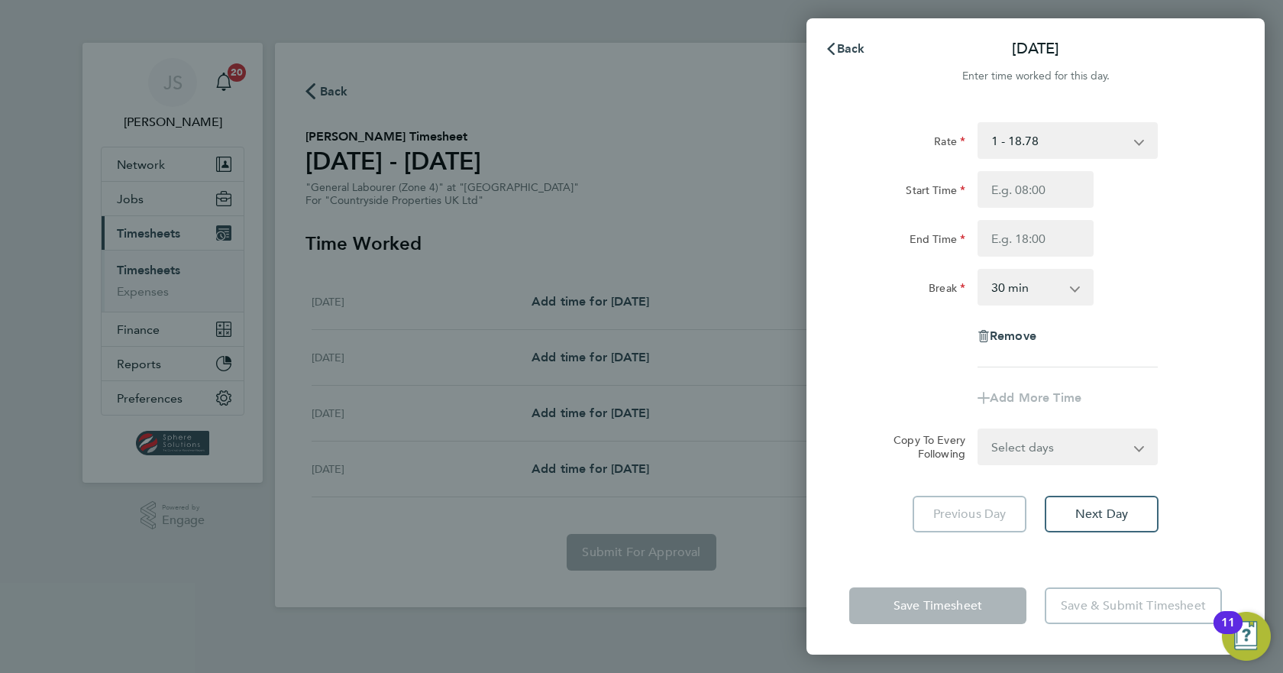
click at [1034, 168] on div "Rate 1 - 18.78 Start Time End Time Break 0 min 15 min 30 min 45 min 60 min 75 m…" at bounding box center [1035, 244] width 373 height 245
click at [1032, 186] on input "Start Time" at bounding box center [1035, 189] width 116 height 37
type input "07:30"
click at [1024, 236] on input "End Time" at bounding box center [1035, 238] width 116 height 37
click at [1026, 243] on input "End Time" at bounding box center [1035, 238] width 116 height 37
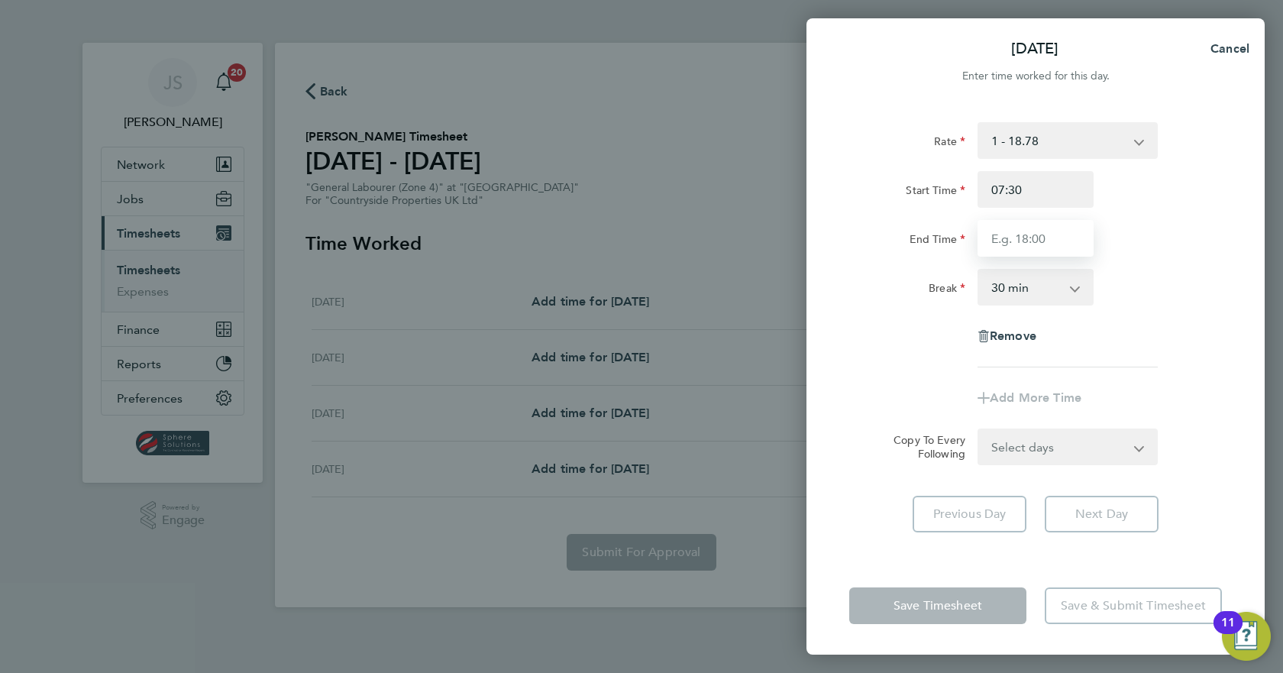
type input "17:00"
click at [1174, 354] on div "Remove" at bounding box center [1035, 336] width 385 height 37
click at [1104, 444] on form "Rate 1 - 18.78 Start Time 07:30 End Time 17:00 Break 0 min 15 min 30 min 45 min…" at bounding box center [1035, 293] width 373 height 343
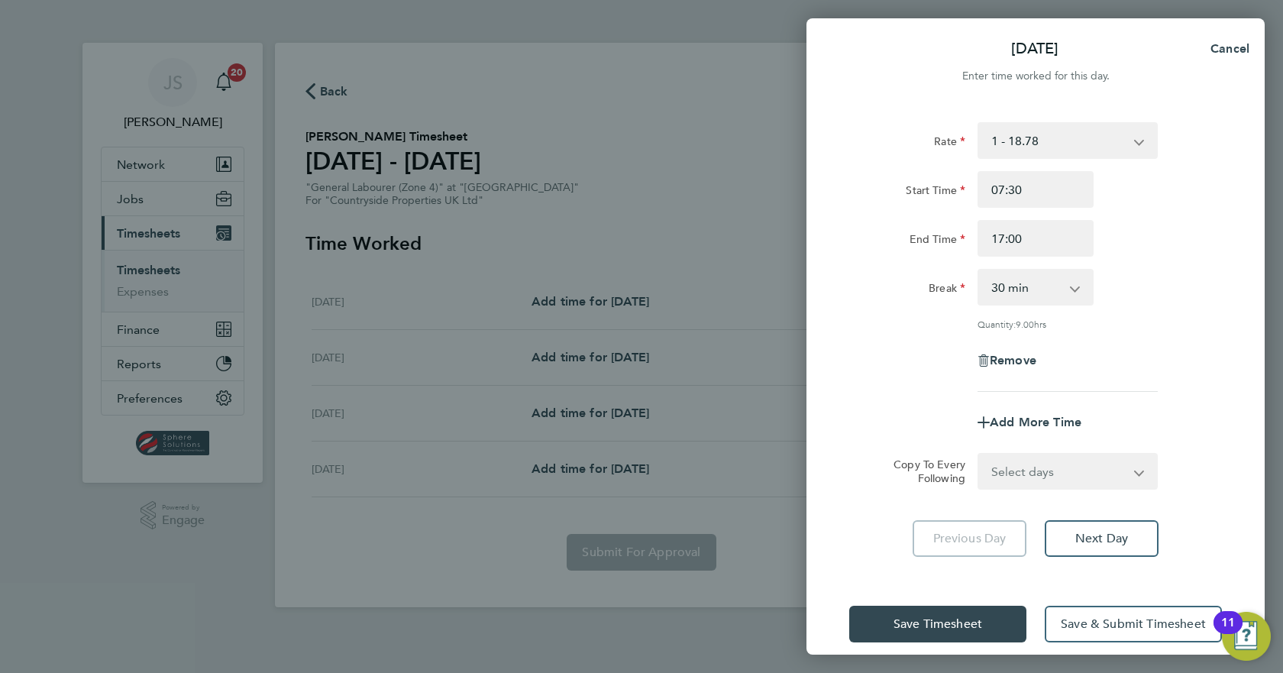
click at [1061, 474] on select "Select days Day Wednesday Thursday Friday" at bounding box center [1059, 471] width 160 height 34
select select "DAY"
click at [979, 454] on select "Select days Day Wednesday Thursday Friday" at bounding box center [1059, 471] width 160 height 34
select select "2025-09-26"
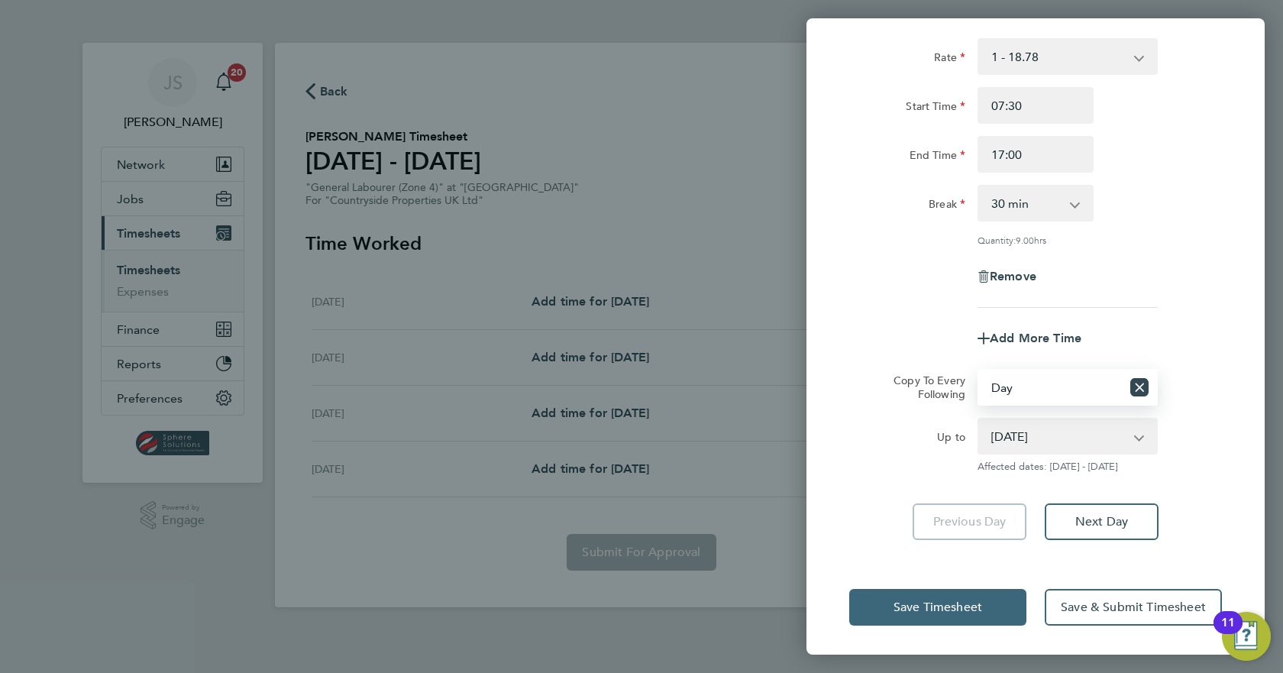
click at [986, 606] on button "Save Timesheet" at bounding box center [937, 607] width 177 height 37
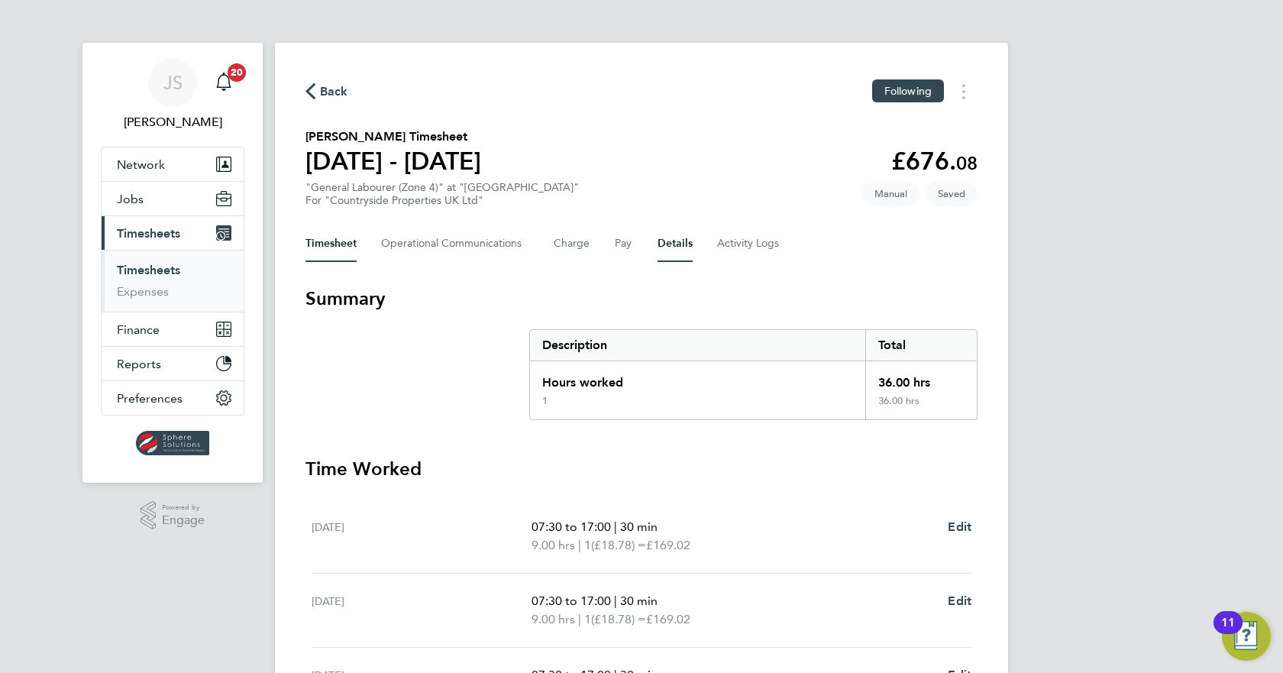
click at [664, 236] on button "Details" at bounding box center [674, 243] width 35 height 37
click at [664, 243] on button "Details" at bounding box center [674, 243] width 35 height 37
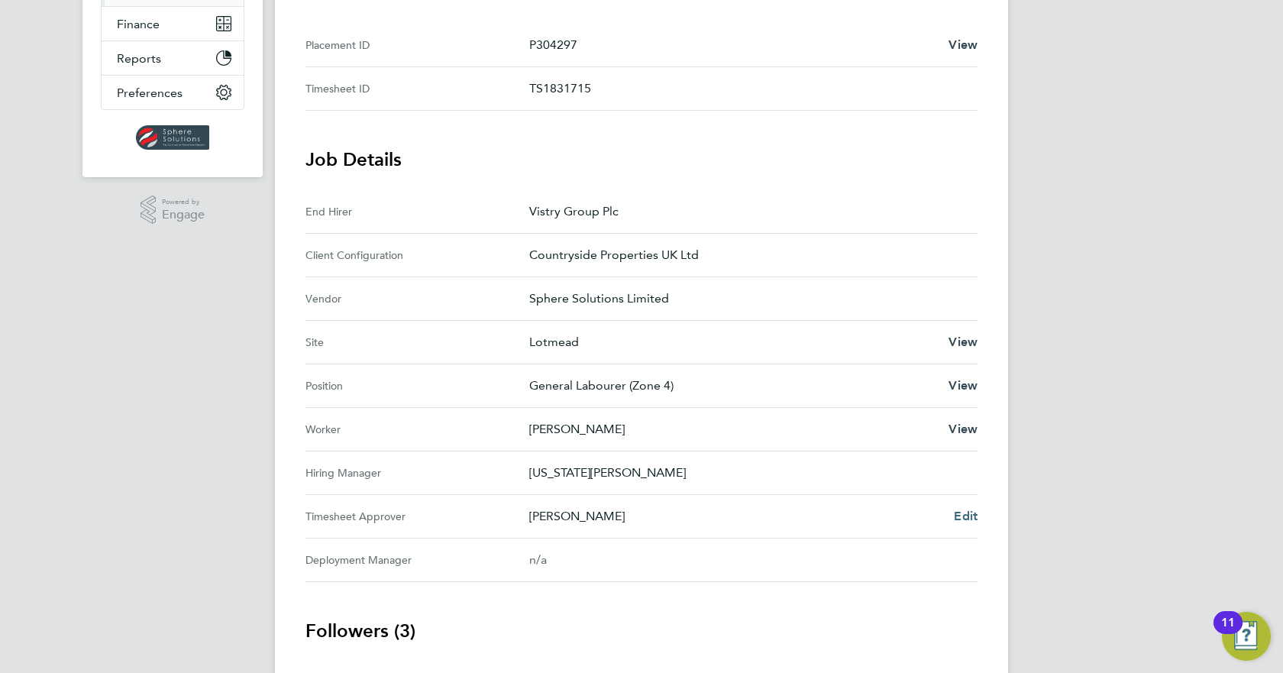
click at [959, 523] on link "Edit" at bounding box center [966, 516] width 24 height 18
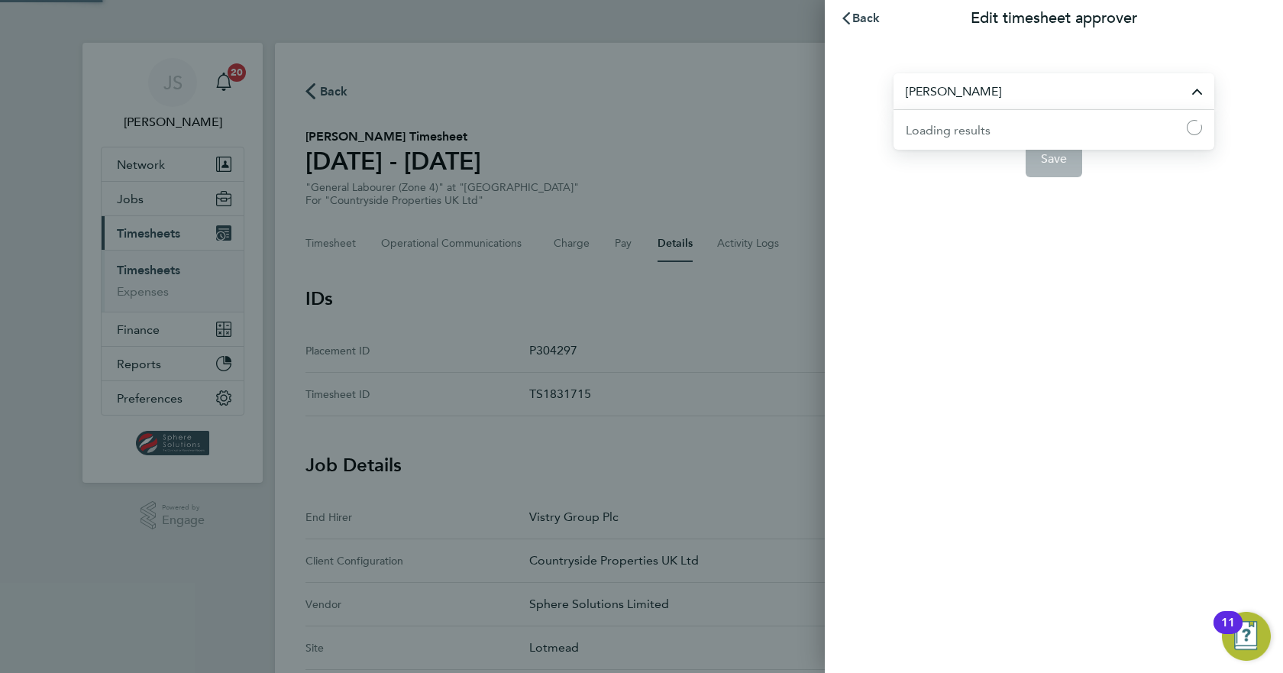
click at [909, 86] on input "[PERSON_NAME]" at bounding box center [1053, 91] width 321 height 36
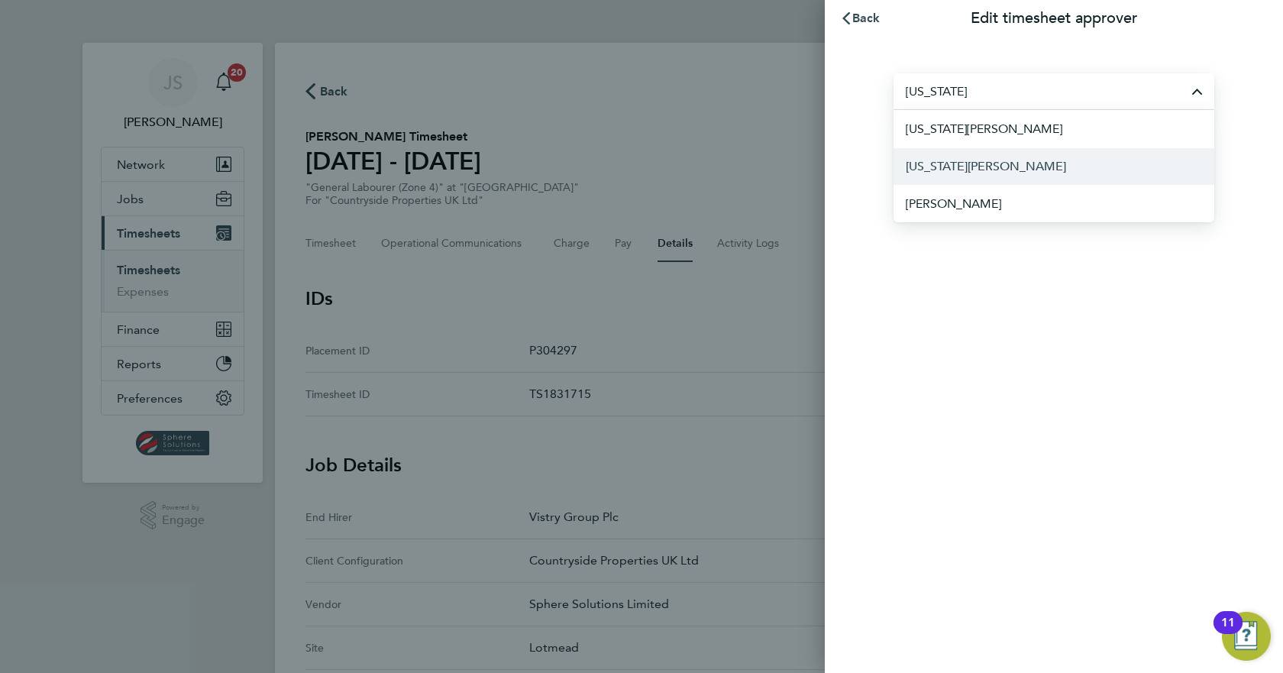
click at [1000, 163] on span "[US_STATE][PERSON_NAME]" at bounding box center [986, 166] width 160 height 18
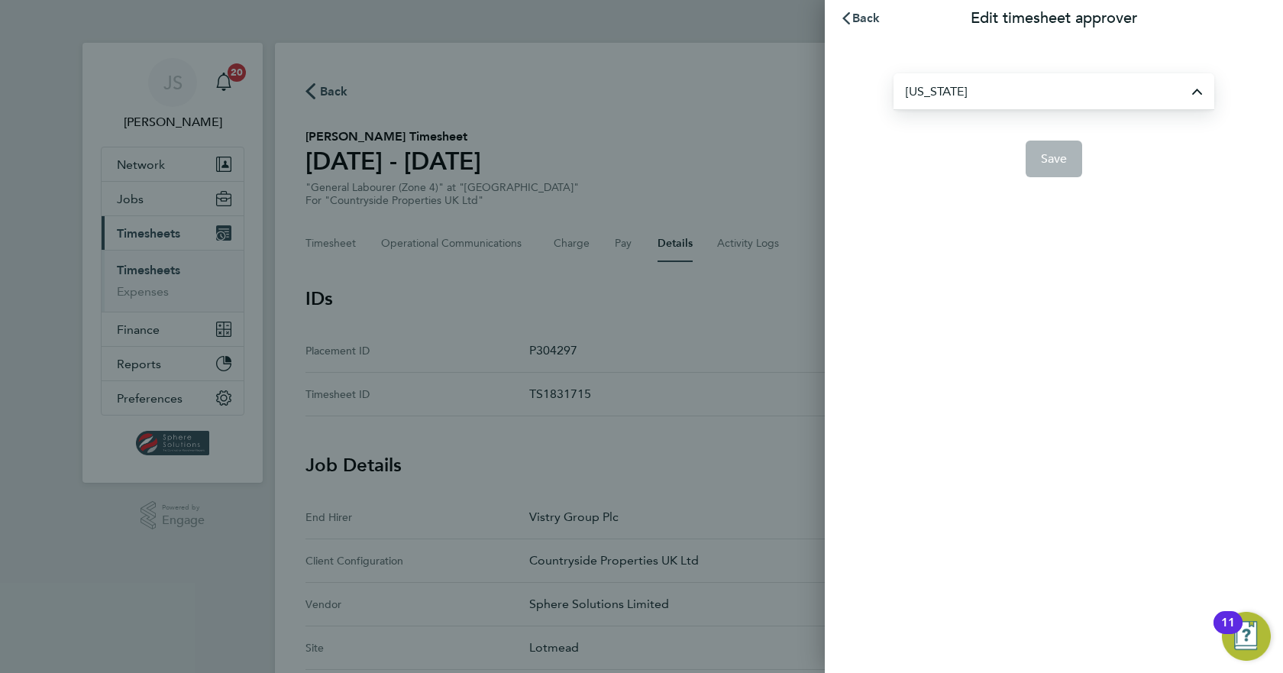
type input "[US_STATE][PERSON_NAME]"
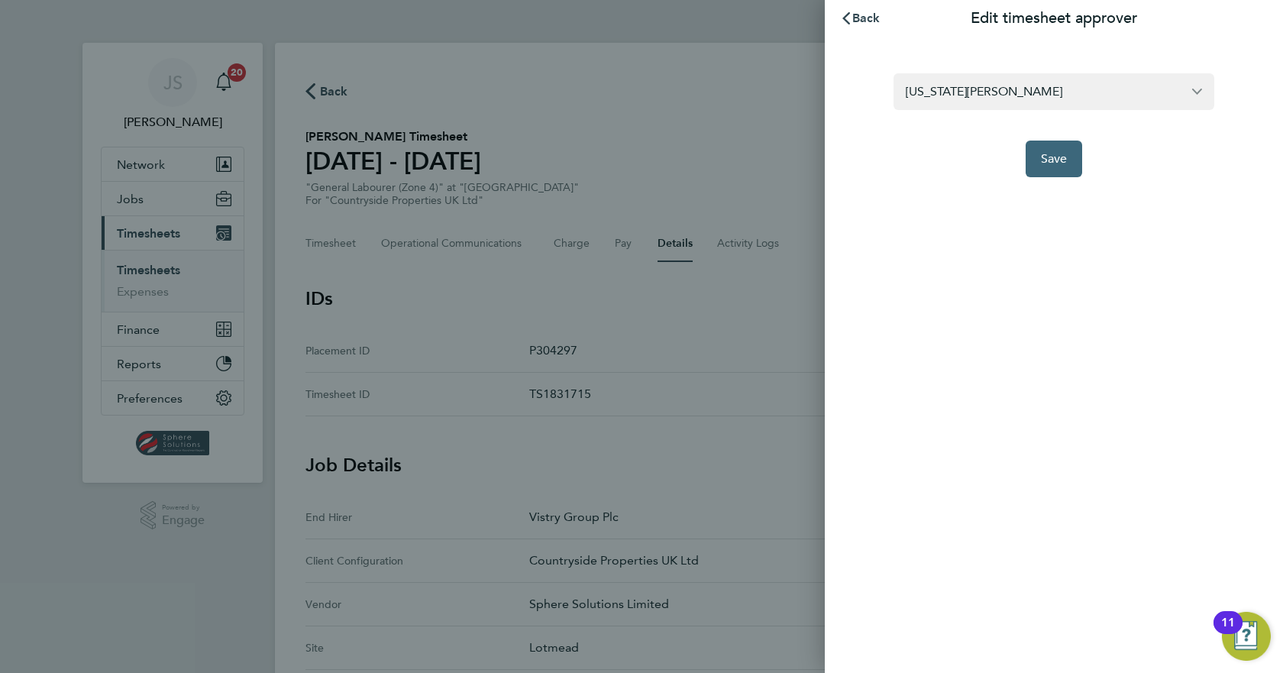
click at [1074, 160] on button "Save" at bounding box center [1053, 158] width 57 height 37
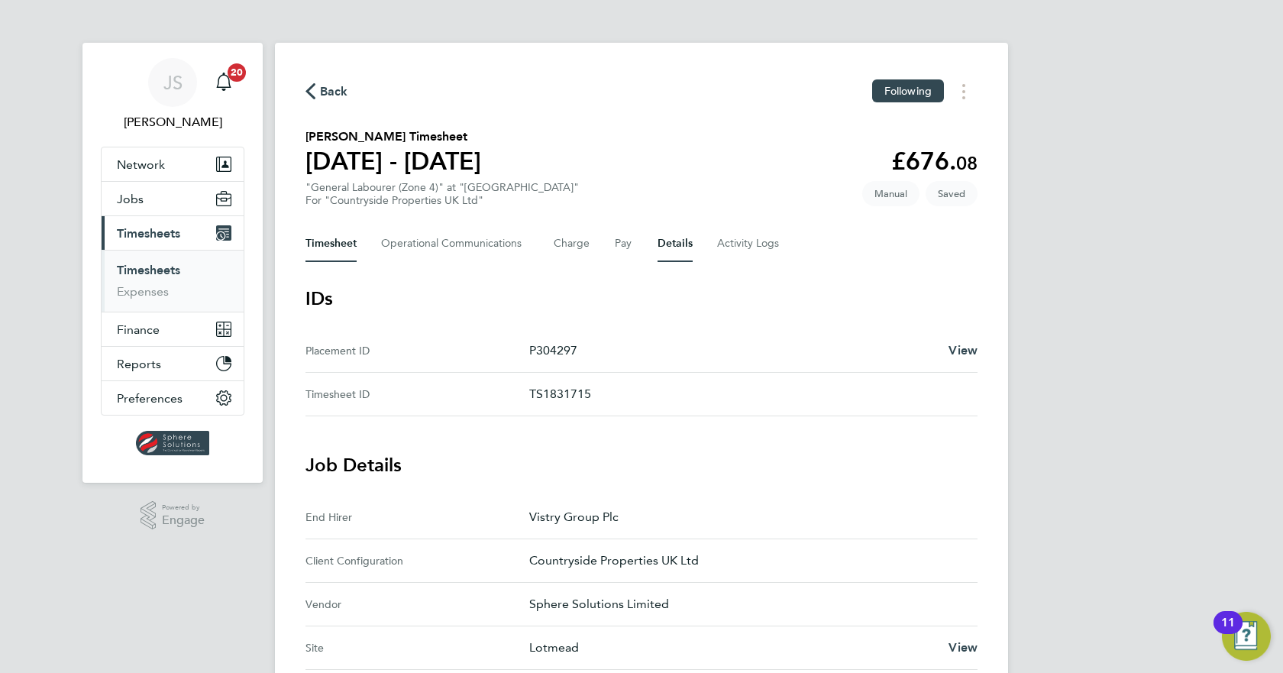
click at [340, 249] on button "Timesheet" at bounding box center [330, 243] width 51 height 37
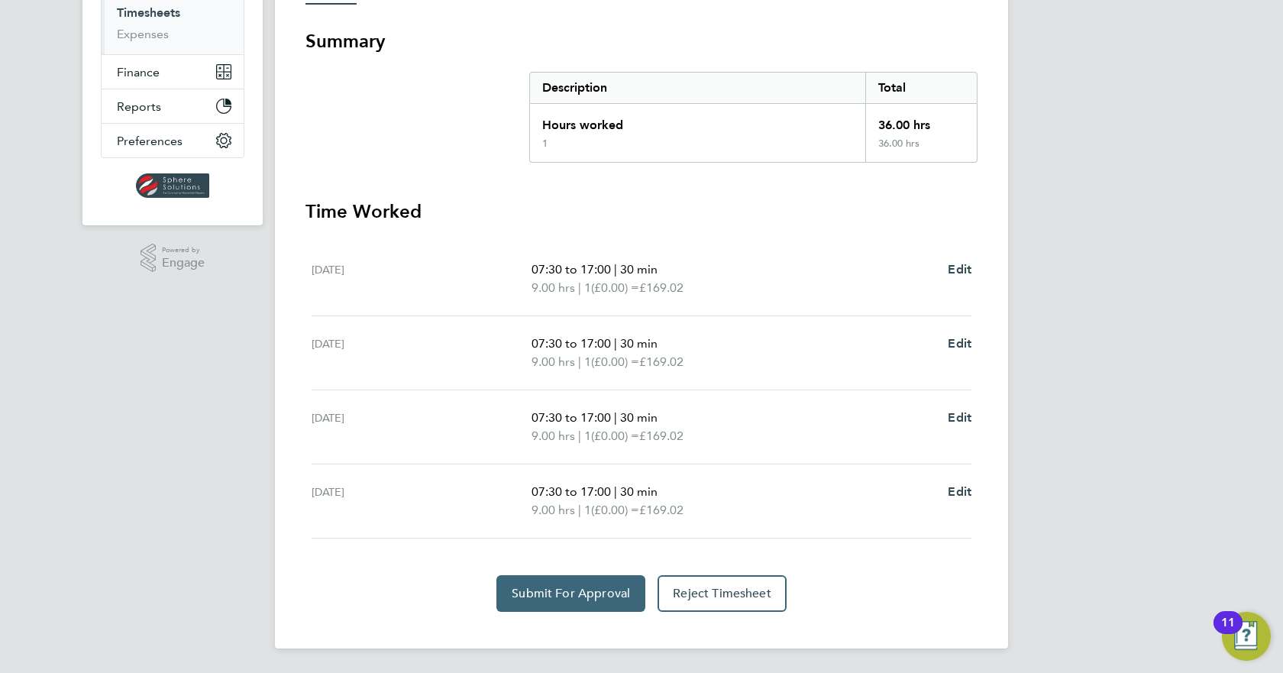
drag, startPoint x: 593, startPoint y: 589, endPoint x: 903, endPoint y: 318, distance: 411.8
click at [903, 318] on app-timesheet-lines "Tue 23 Sep 07:30 to 17:00 | 30 min 9.00 hrs | 1 (£0.00) = £169.02 Edit Wed 24 S…" at bounding box center [641, 427] width 672 height 370
click at [602, 589] on span "Submit For Approval" at bounding box center [571, 593] width 118 height 15
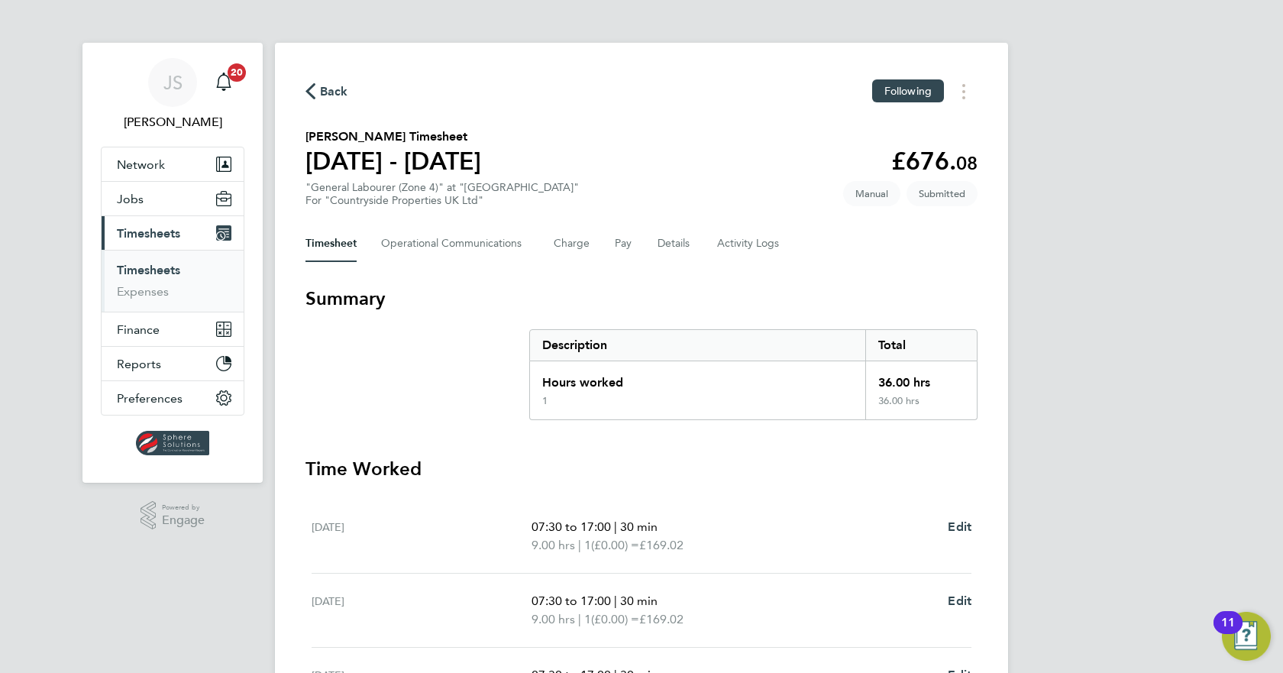
click at [149, 267] on link "Timesheets" at bounding box center [148, 270] width 63 height 15
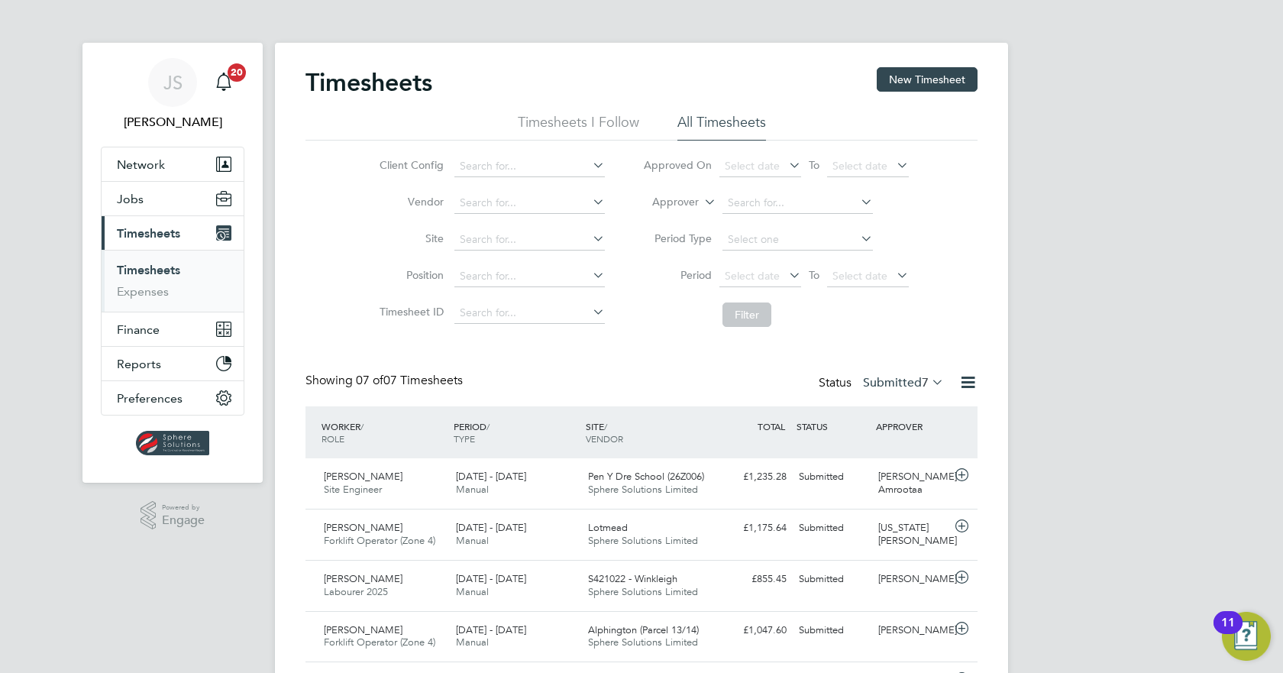
click at [153, 270] on link "Timesheets" at bounding box center [148, 270] width 63 height 15
click at [158, 240] on span "Timesheets" at bounding box center [148, 233] width 63 height 15
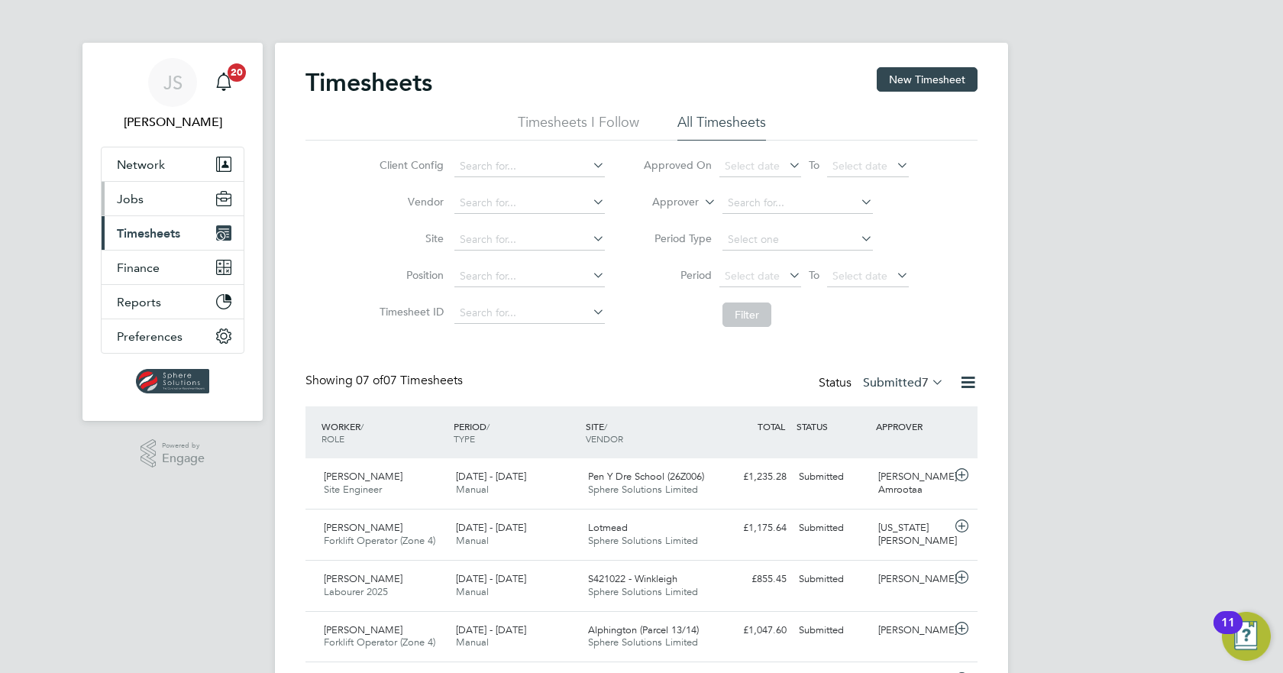
click at [111, 202] on button "Jobs" at bounding box center [173, 199] width 142 height 34
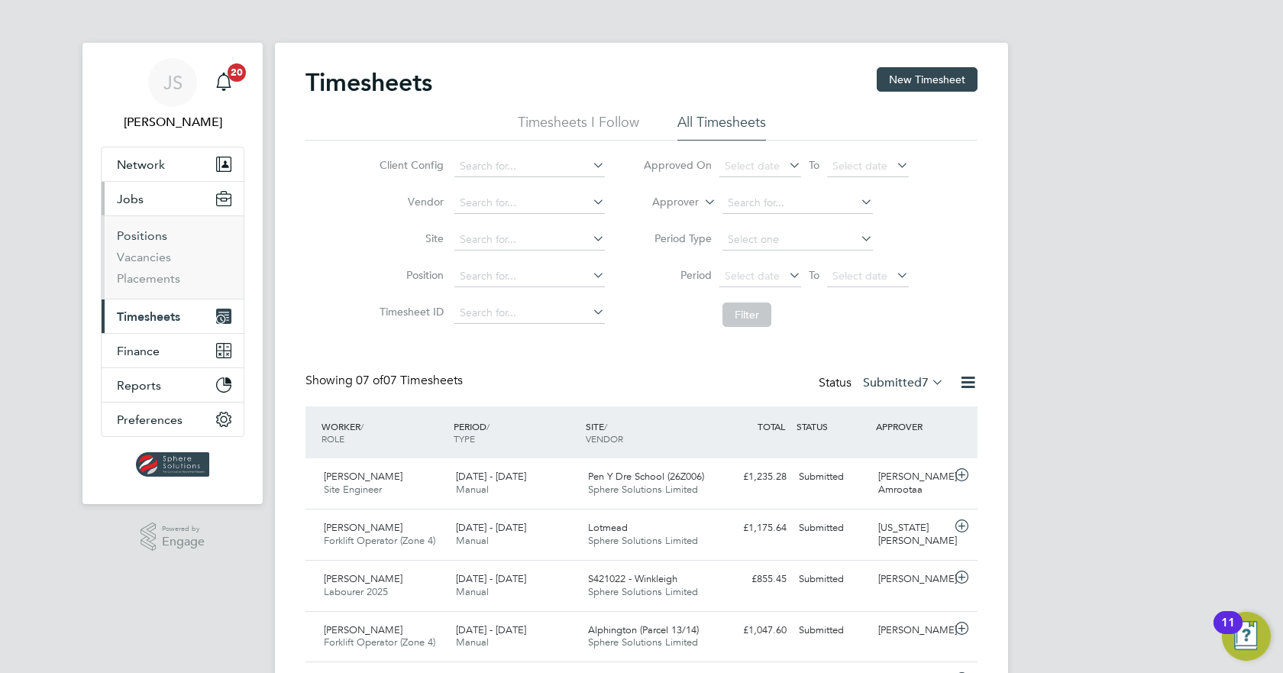
click at [124, 234] on link "Positions" at bounding box center [142, 235] width 50 height 15
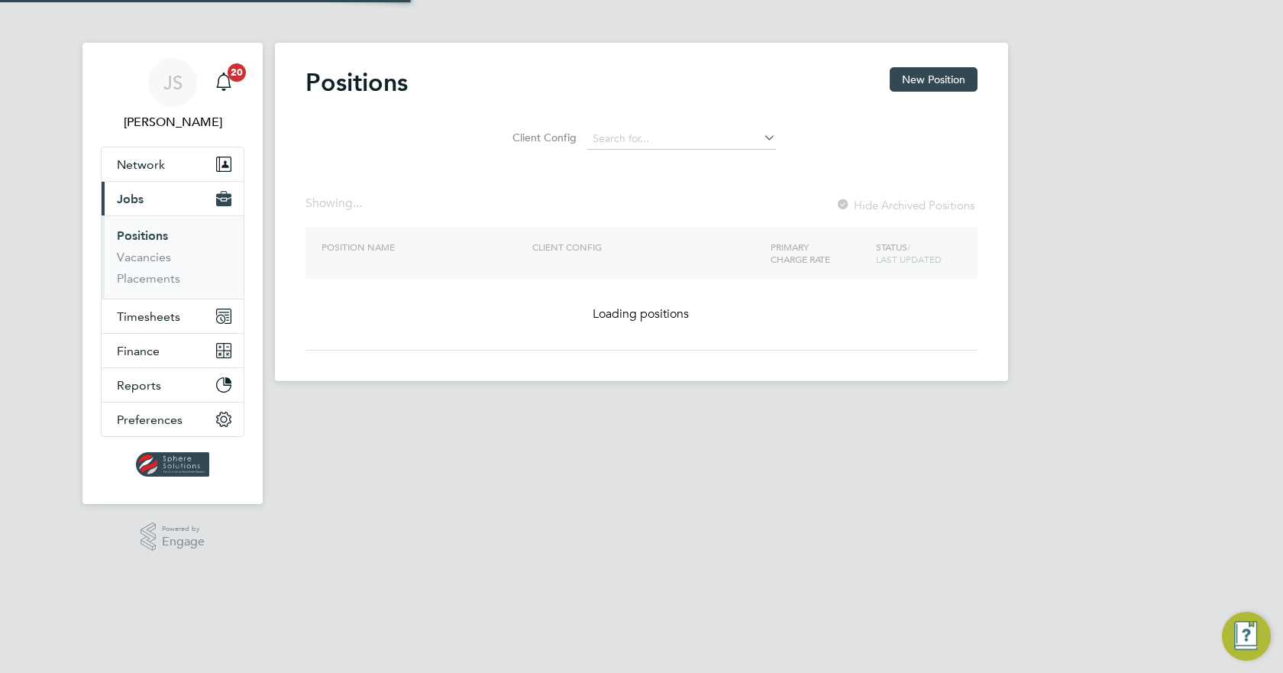
click at [128, 199] on span "Jobs" at bounding box center [130, 199] width 27 height 15
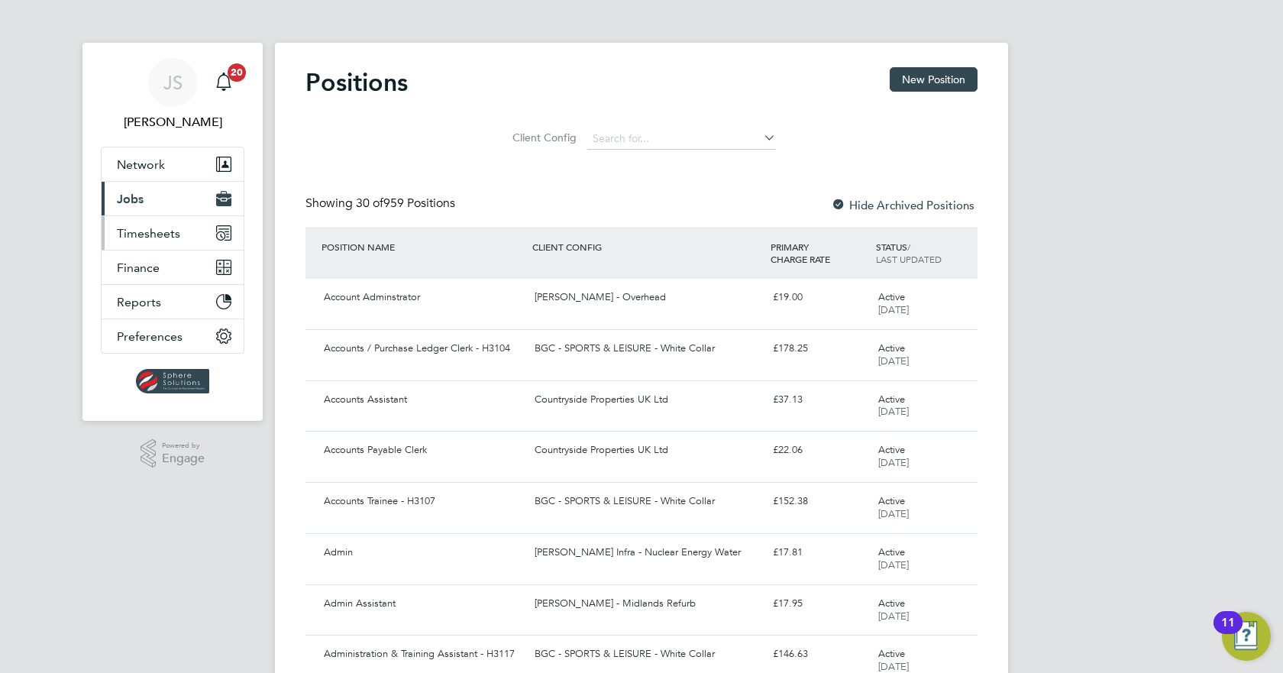
click at [150, 234] on span "Timesheets" at bounding box center [148, 233] width 63 height 15
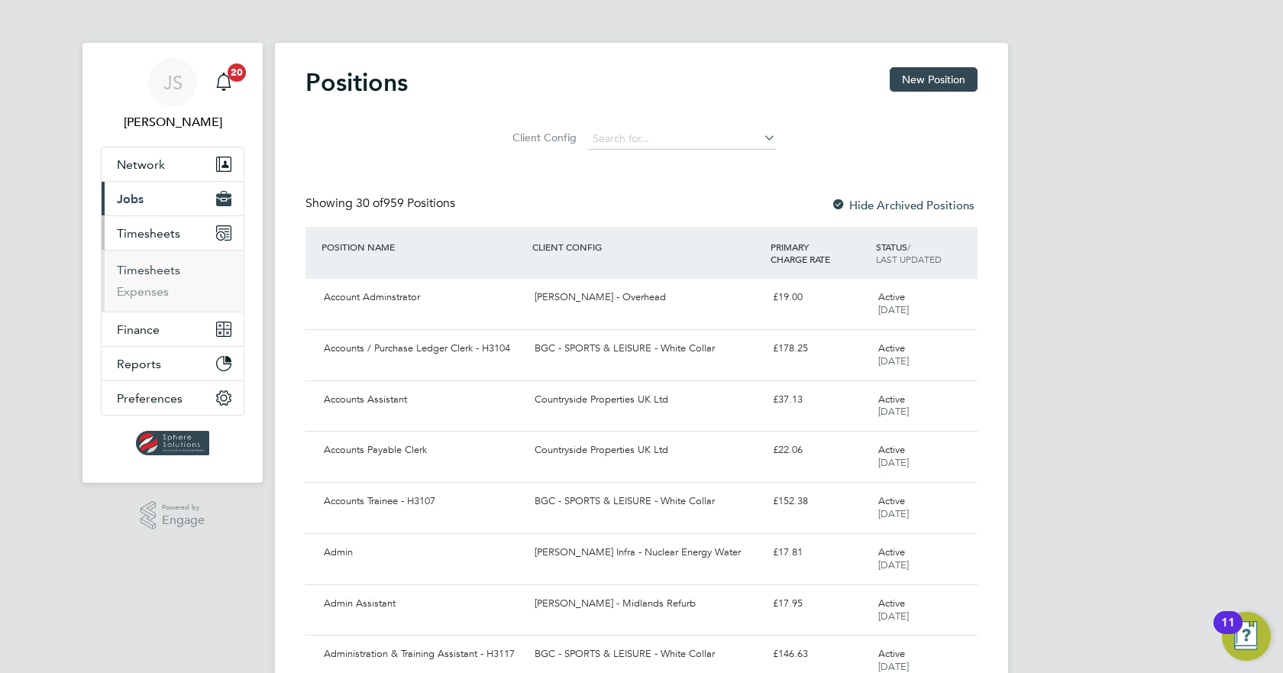
click at [144, 276] on link "Timesheets" at bounding box center [148, 270] width 63 height 15
click at [144, 264] on link "Timesheets" at bounding box center [148, 270] width 63 height 15
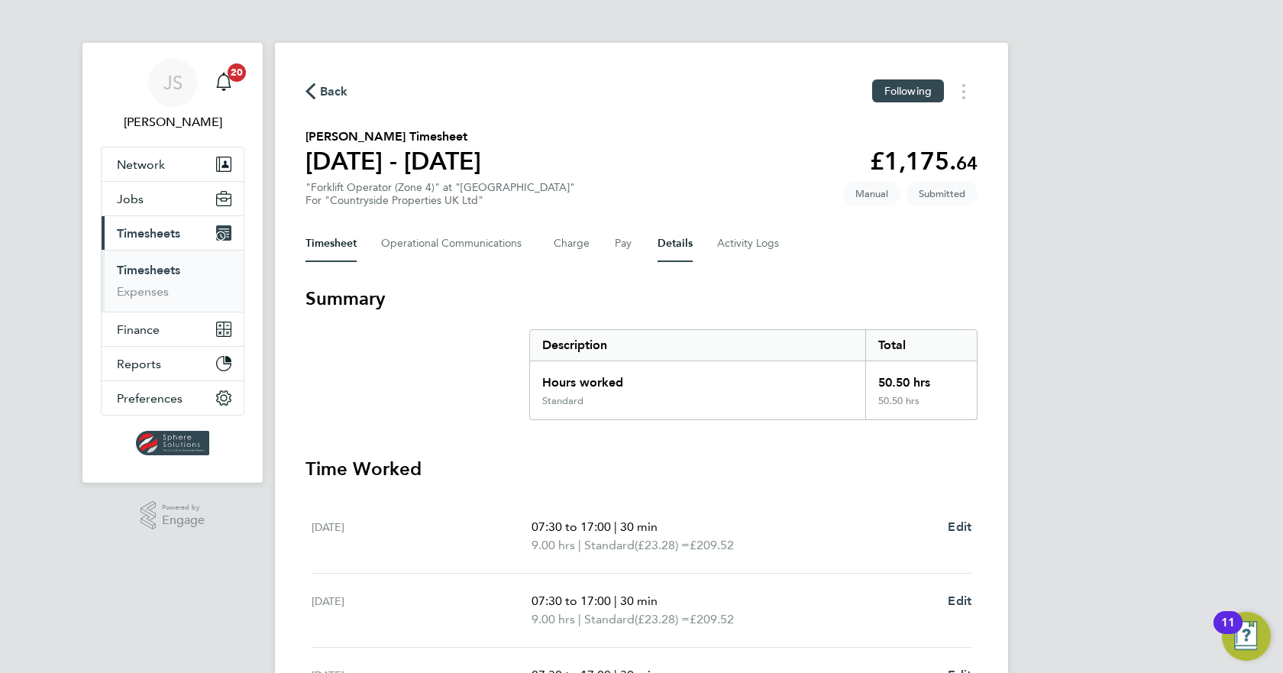
click at [680, 240] on button "Details" at bounding box center [674, 243] width 35 height 37
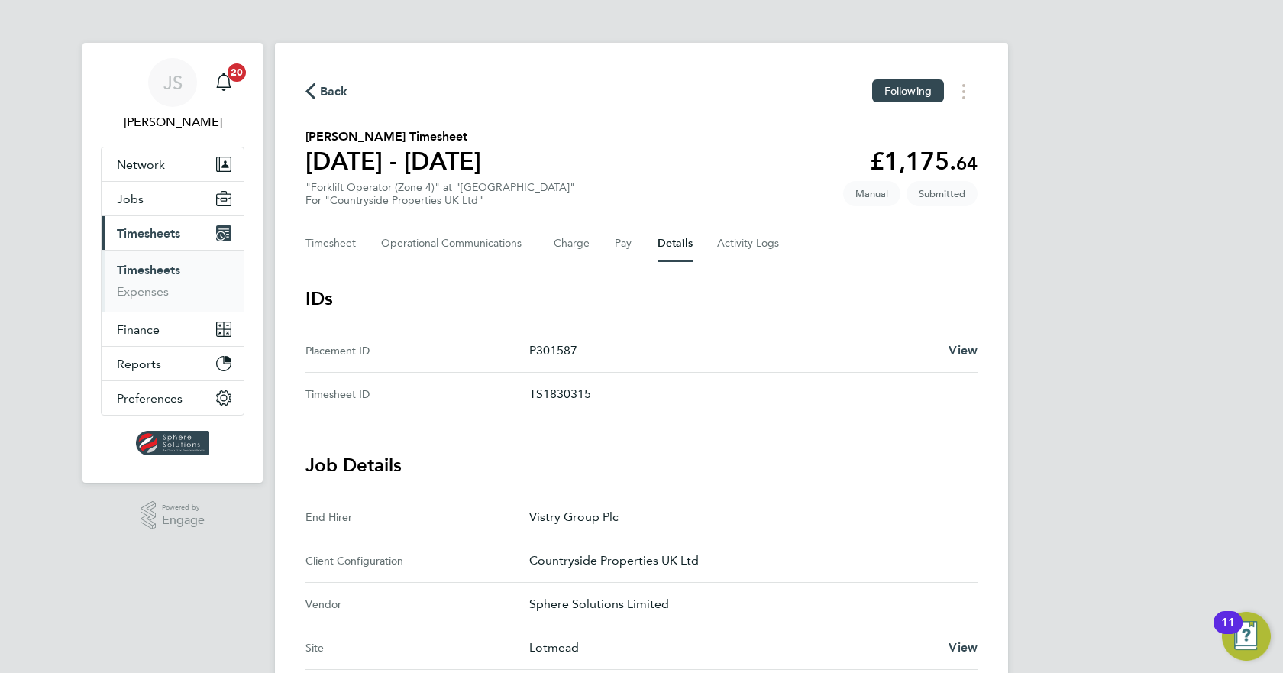
click at [141, 271] on link "Timesheets" at bounding box center [148, 270] width 63 height 15
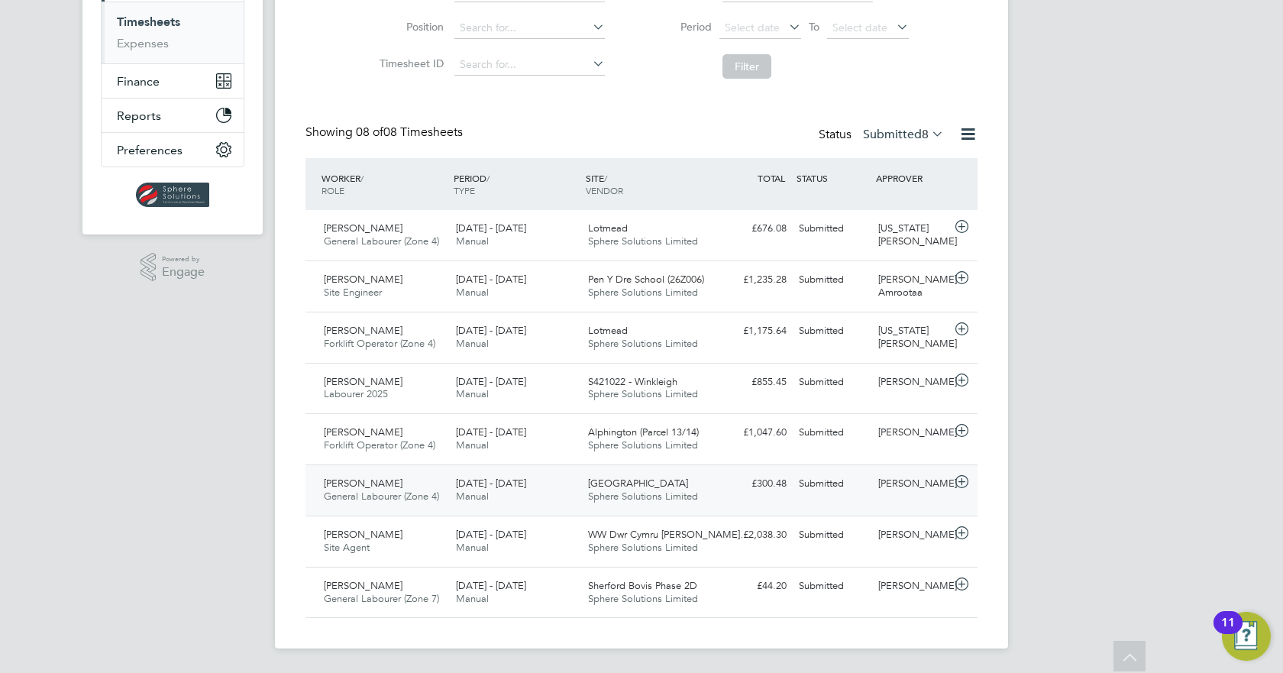
click at [813, 481] on div "Submitted" at bounding box center [832, 483] width 79 height 25
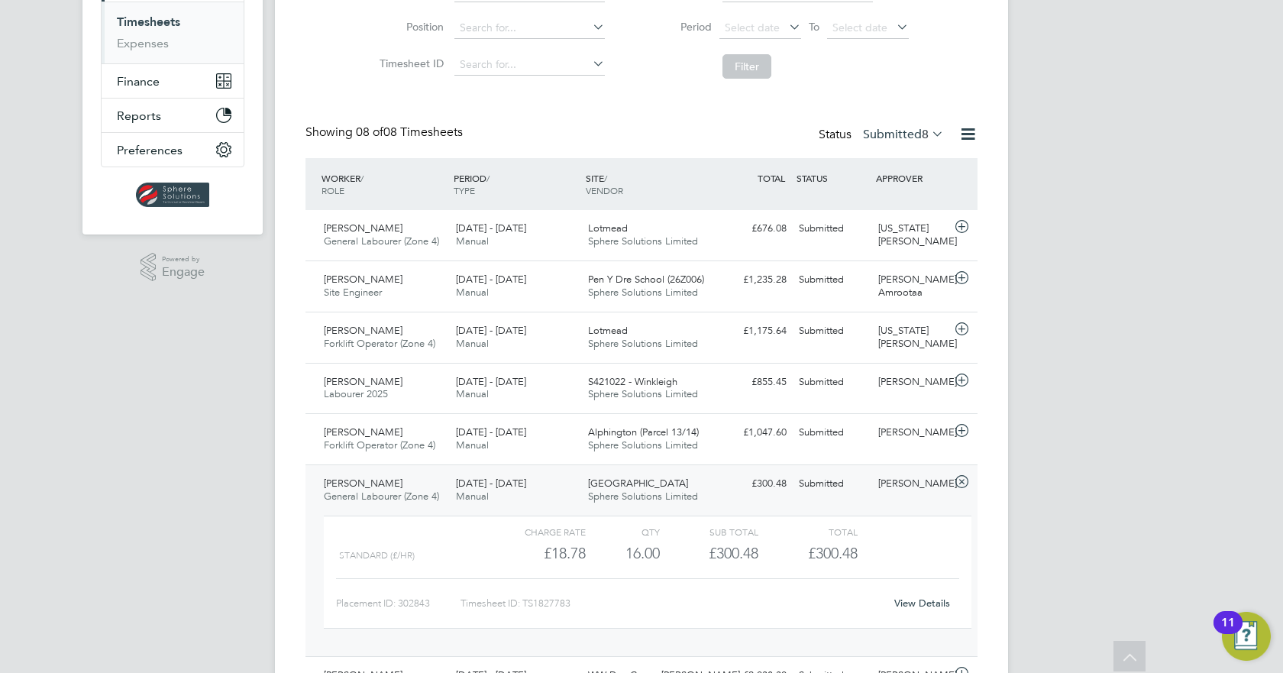
click at [916, 602] on link "View Details" at bounding box center [922, 602] width 56 height 13
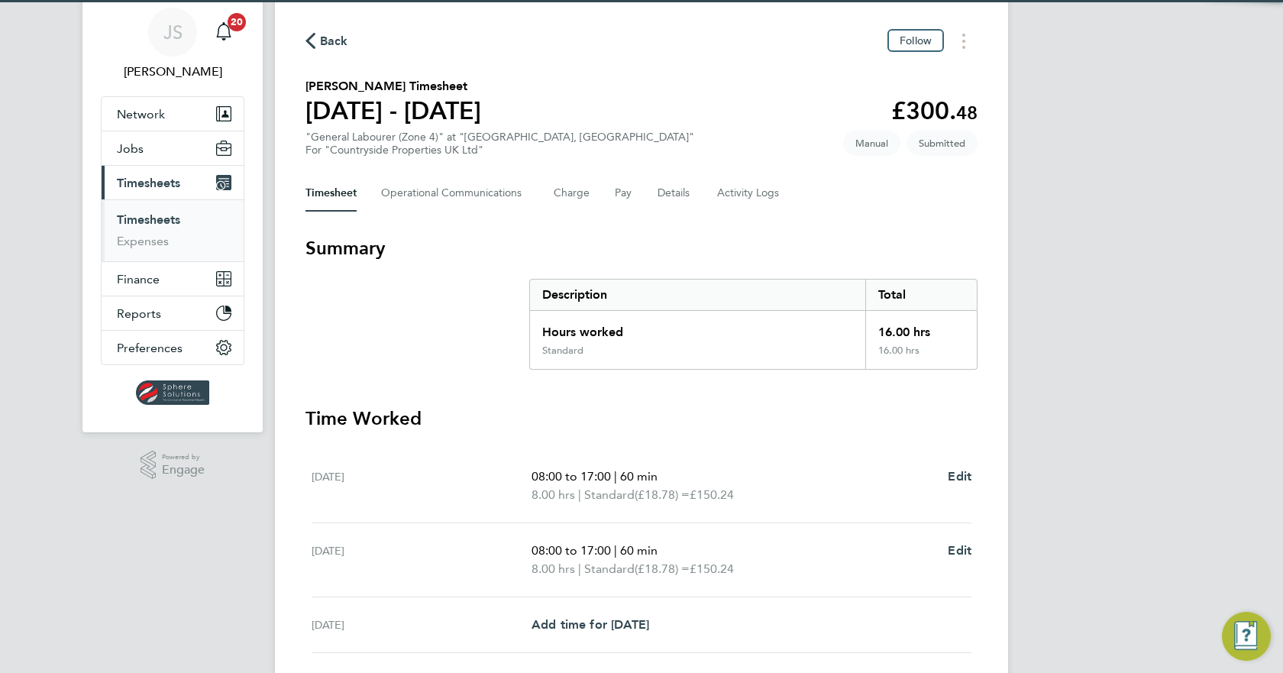
scroll to position [76, 0]
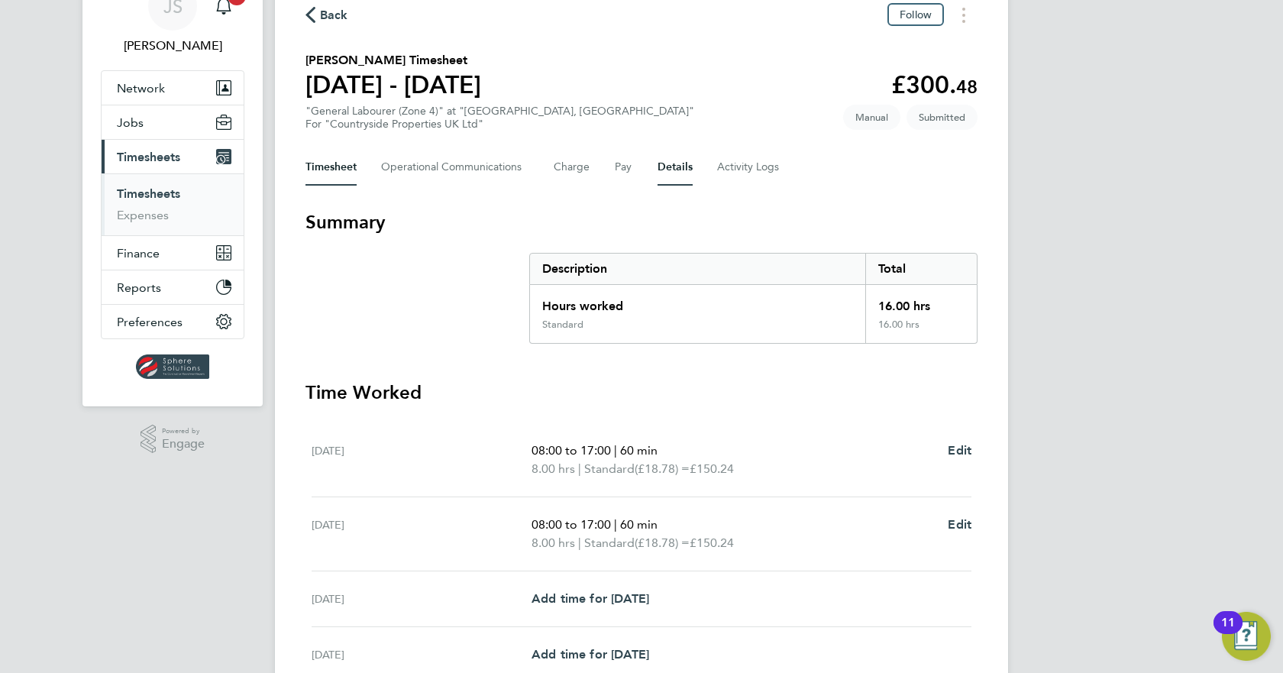
click at [680, 163] on button "Details" at bounding box center [674, 167] width 35 height 37
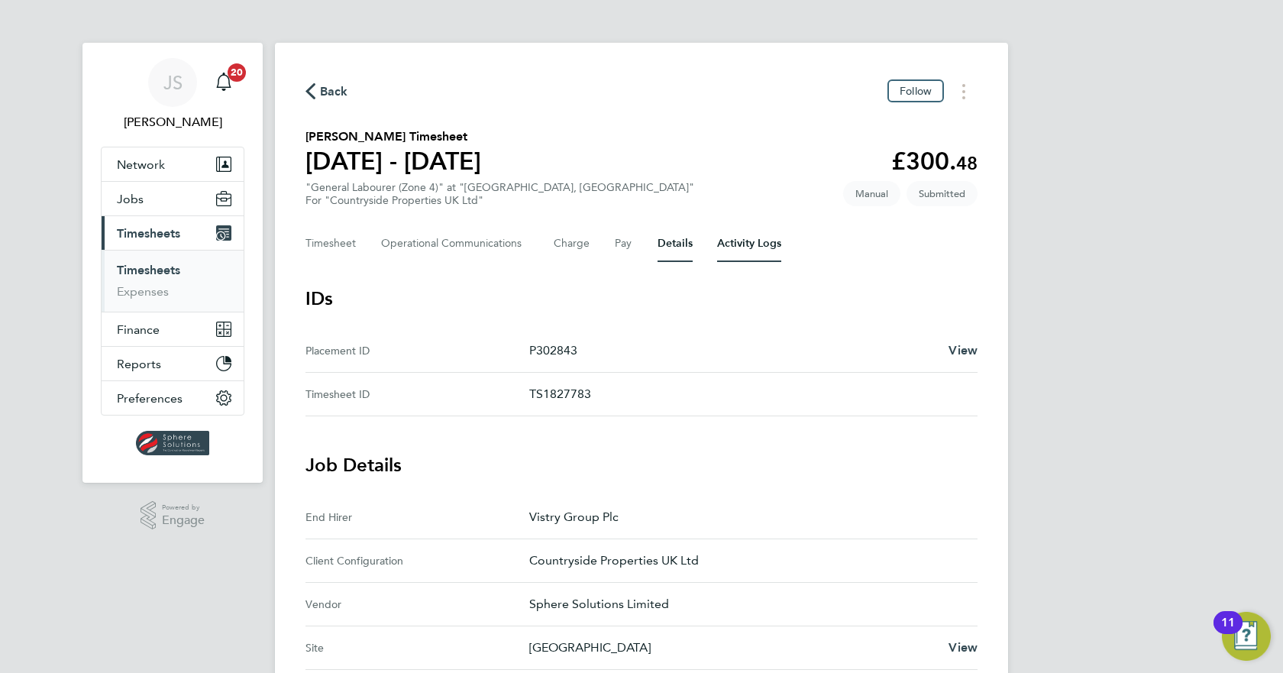
click at [722, 240] on Logs-tab "Activity Logs" at bounding box center [749, 243] width 64 height 37
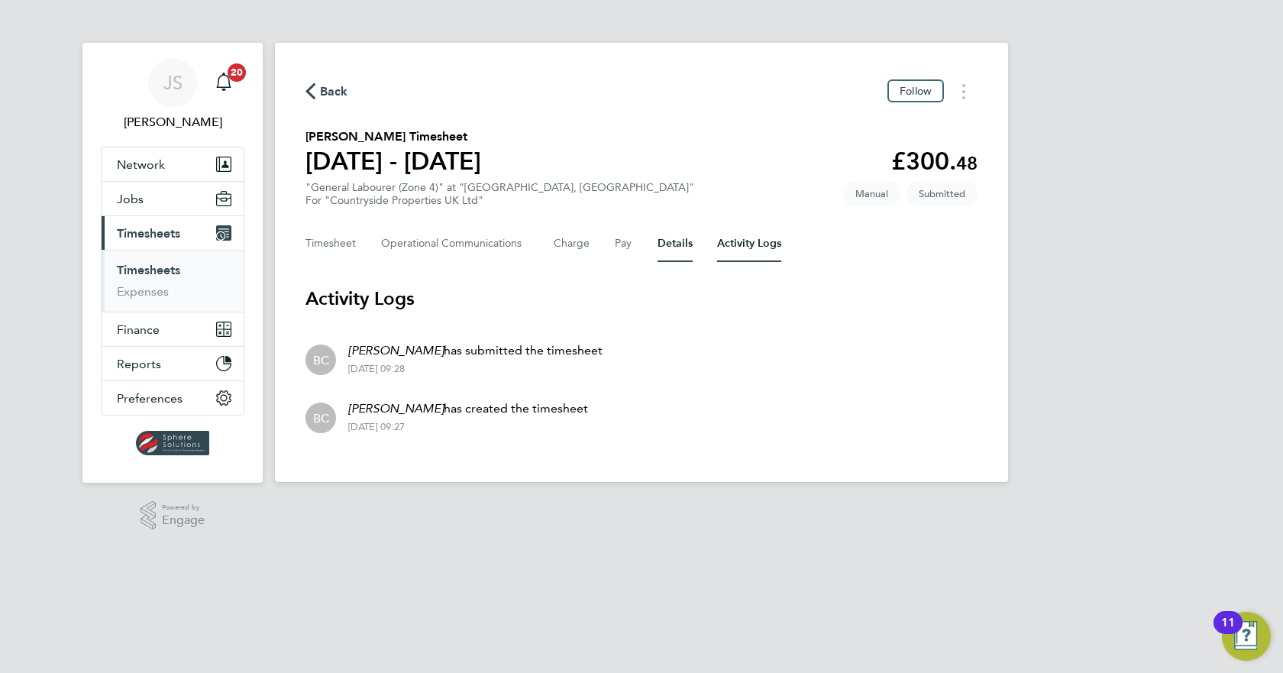
click at [662, 241] on button "Details" at bounding box center [674, 243] width 35 height 37
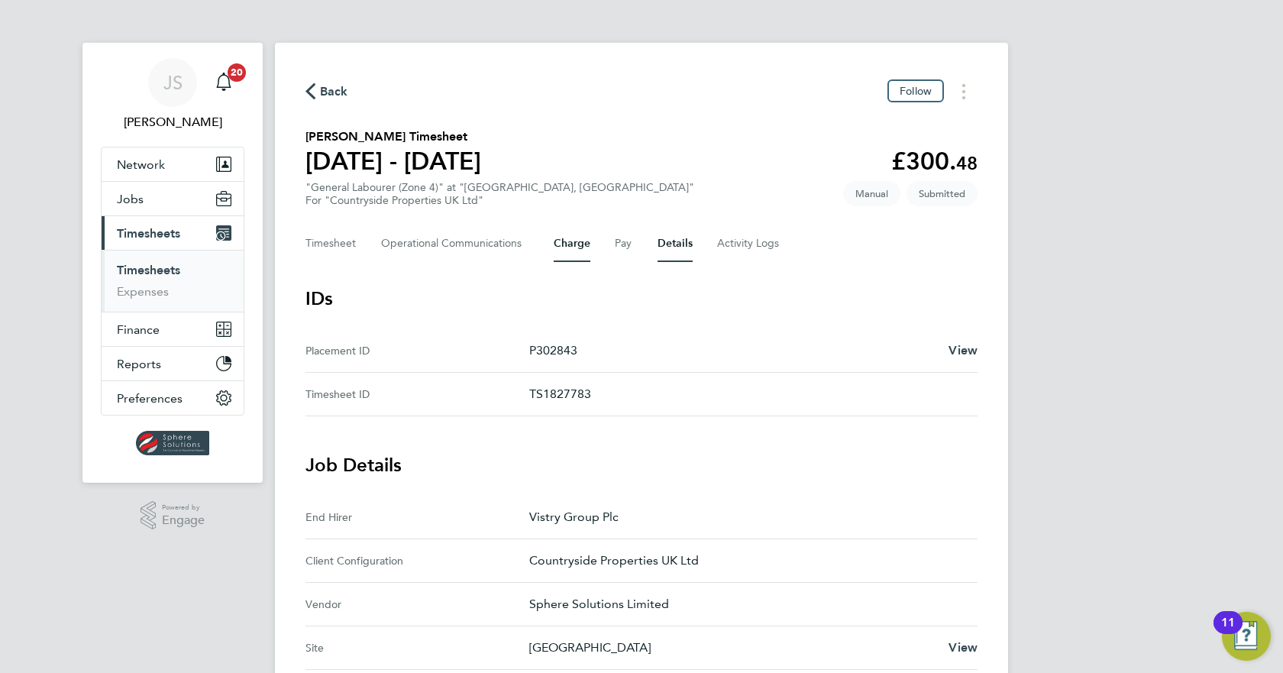
click at [576, 245] on button "Charge" at bounding box center [572, 243] width 37 height 37
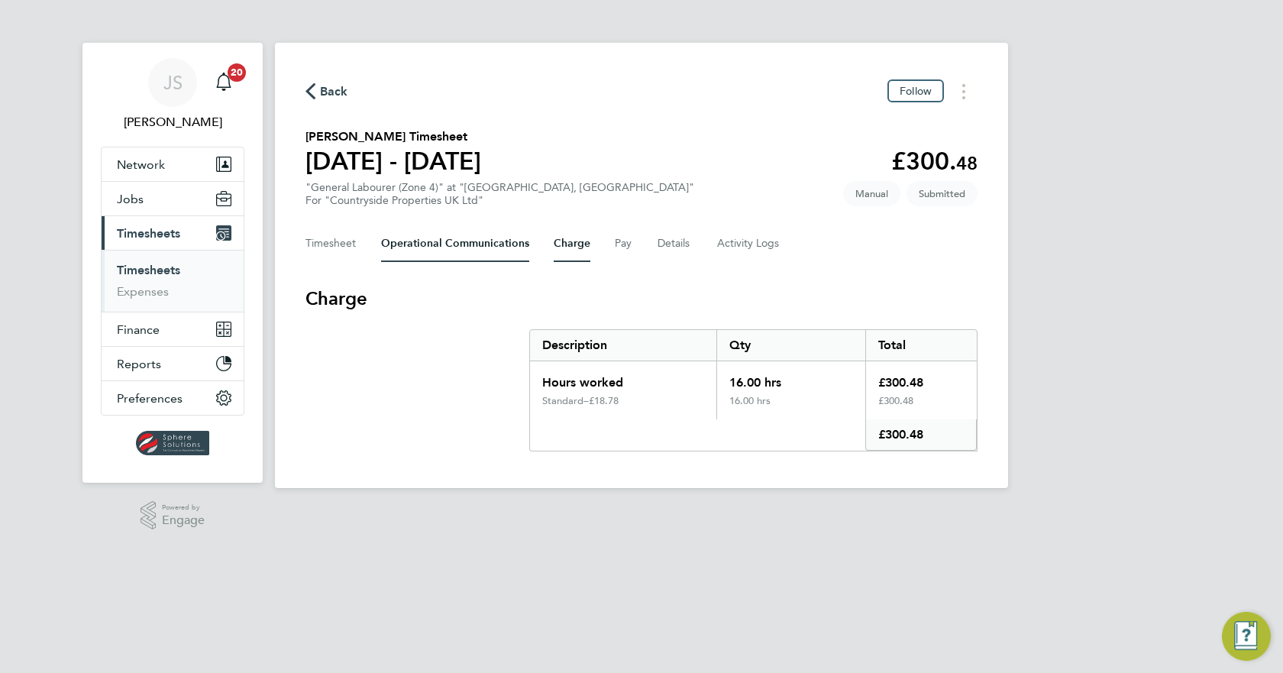
click at [454, 250] on Communications-tab "Operational Communications" at bounding box center [455, 243] width 148 height 37
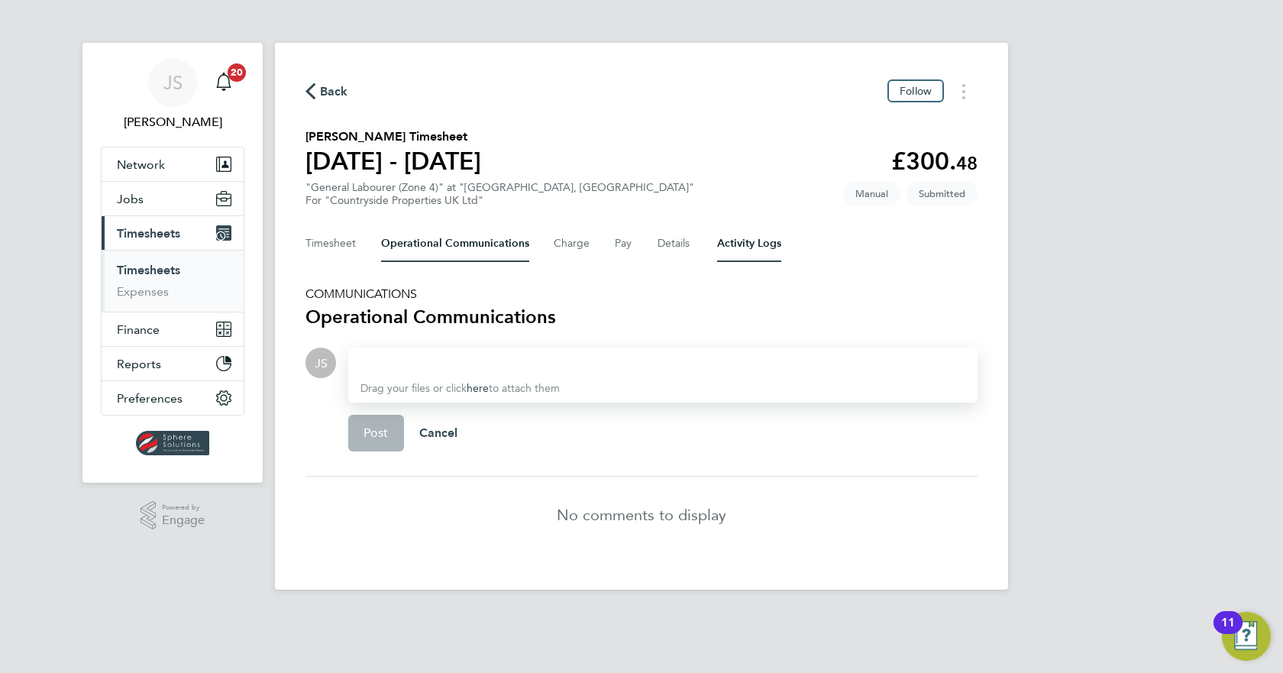
click at [766, 246] on Logs-tab "Activity Logs" at bounding box center [749, 243] width 64 height 37
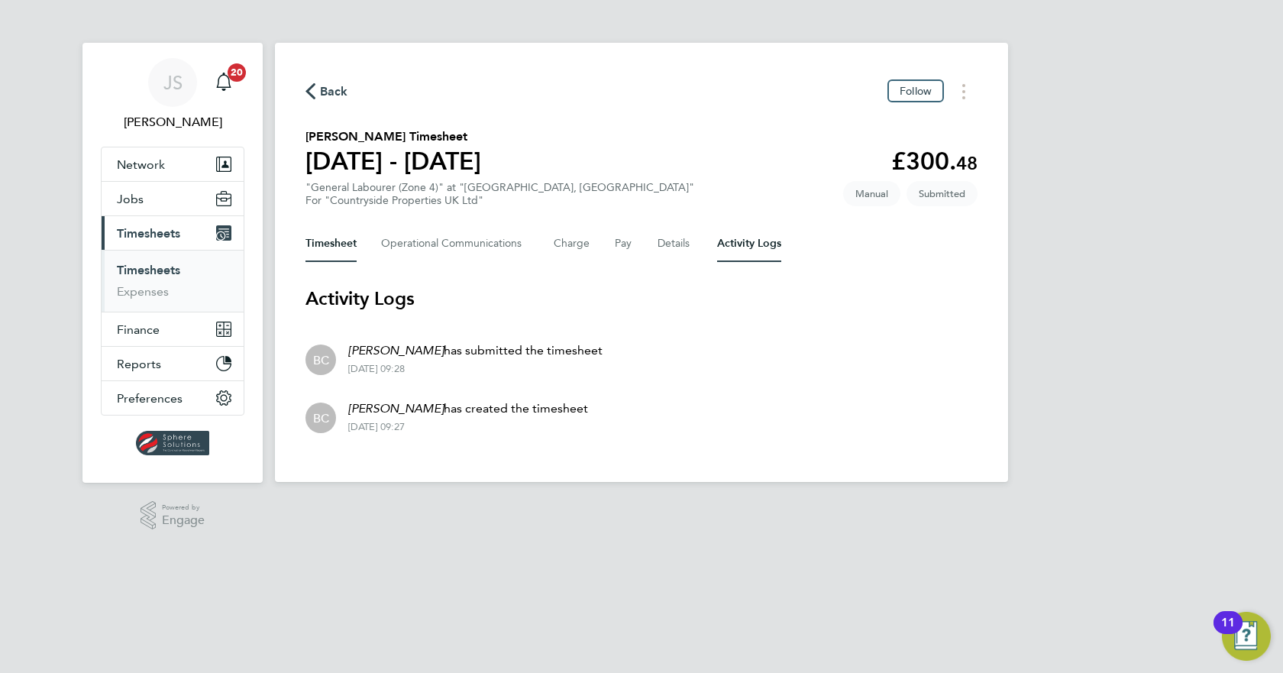
click at [327, 244] on button "Timesheet" at bounding box center [330, 243] width 51 height 37
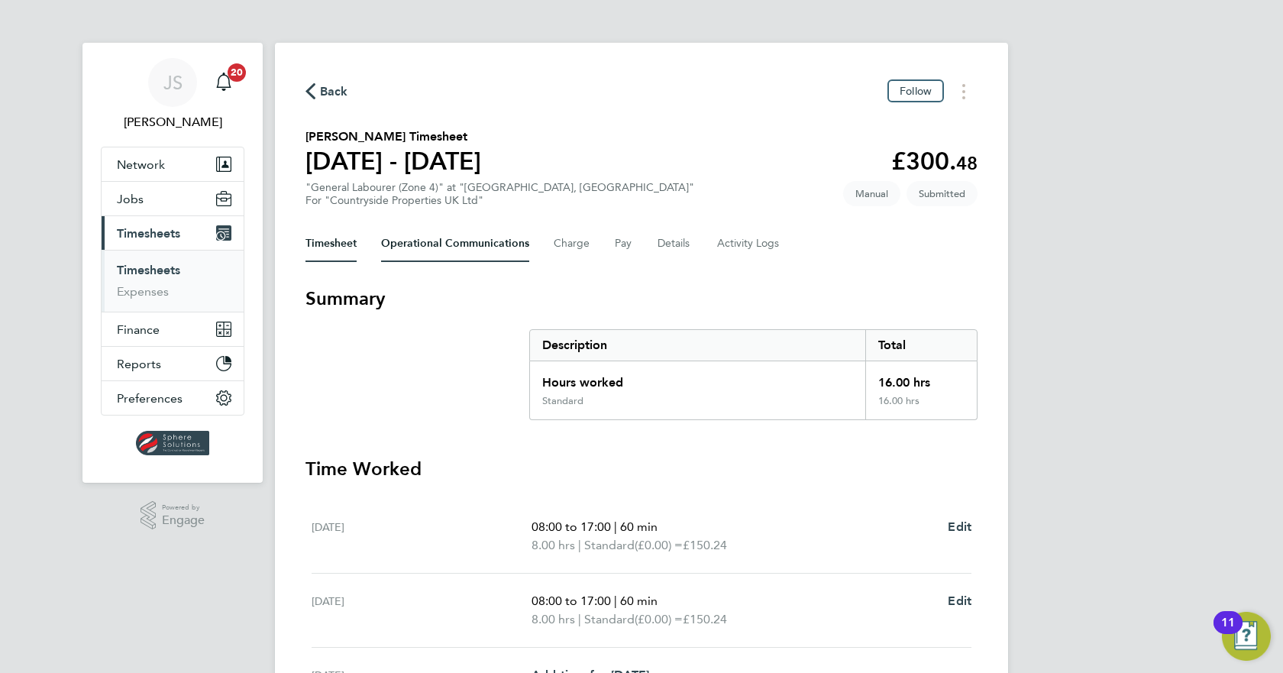
click at [494, 242] on Communications-tab "Operational Communications" at bounding box center [455, 243] width 148 height 37
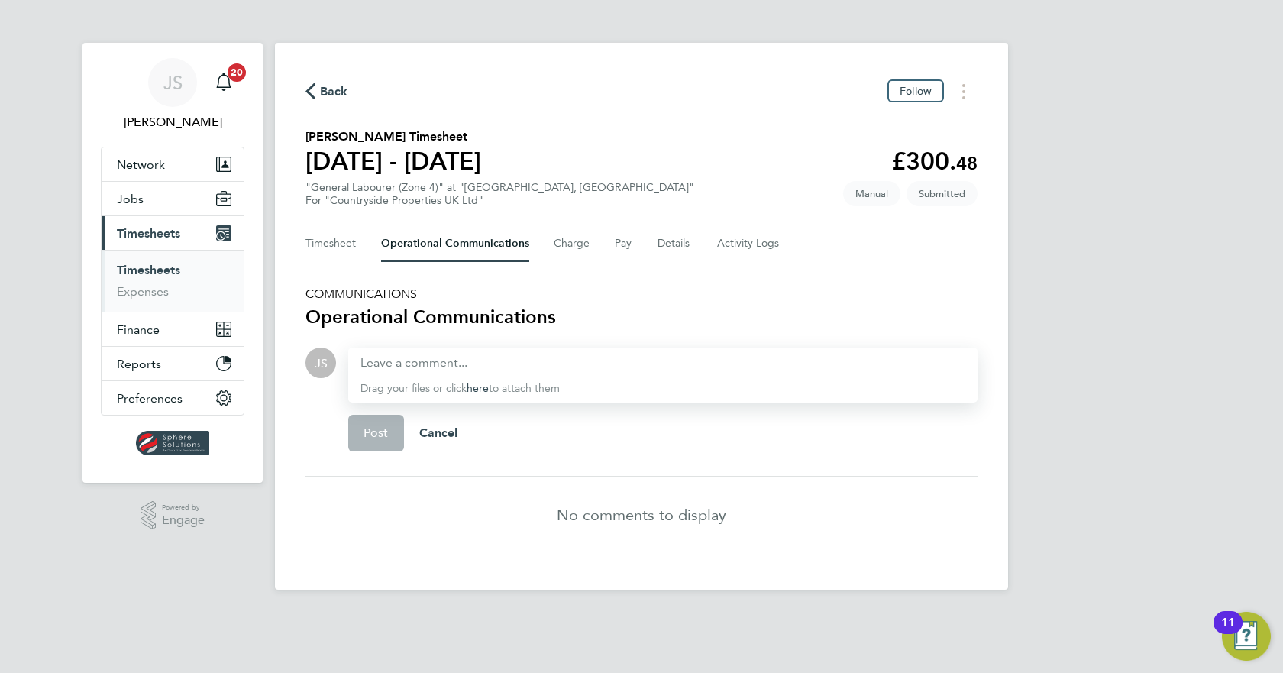
click at [484, 373] on div "Drag your files or click here to attach them" at bounding box center [662, 374] width 629 height 55
click at [491, 360] on div at bounding box center [662, 363] width 605 height 18
click at [499, 354] on div at bounding box center [662, 363] width 605 height 18
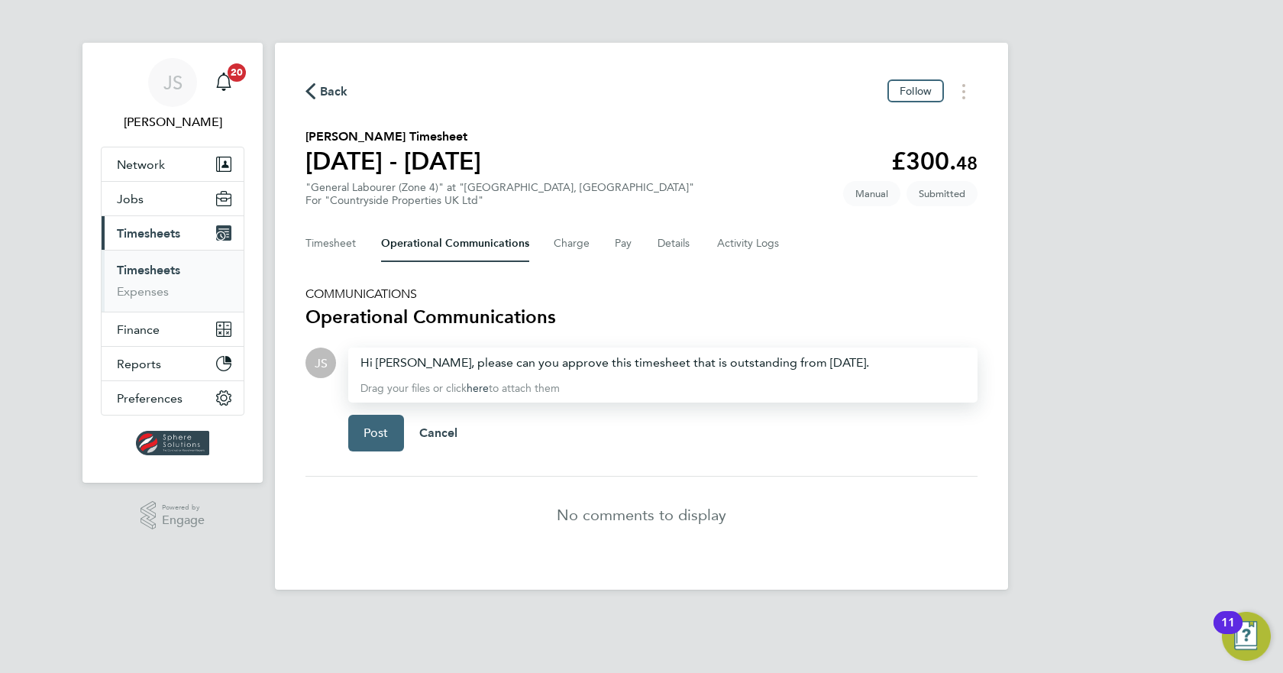
click at [386, 443] on button "Post" at bounding box center [376, 433] width 56 height 37
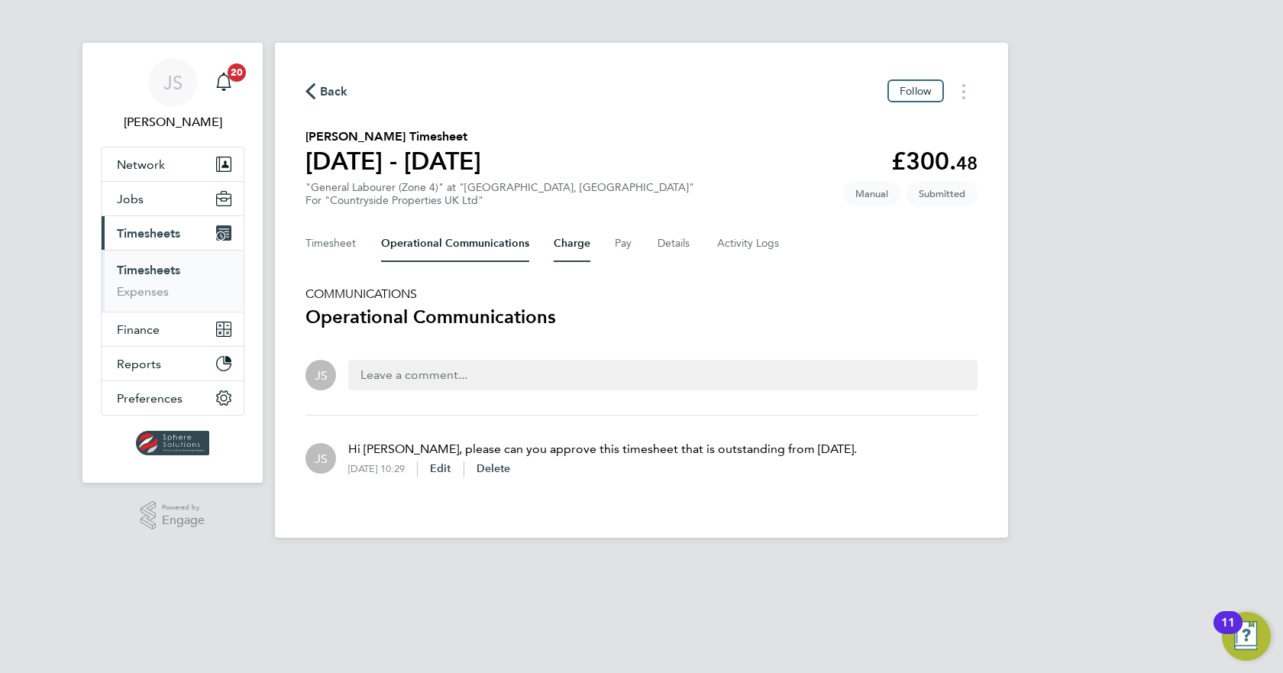
click at [558, 250] on button "Charge" at bounding box center [572, 243] width 37 height 37
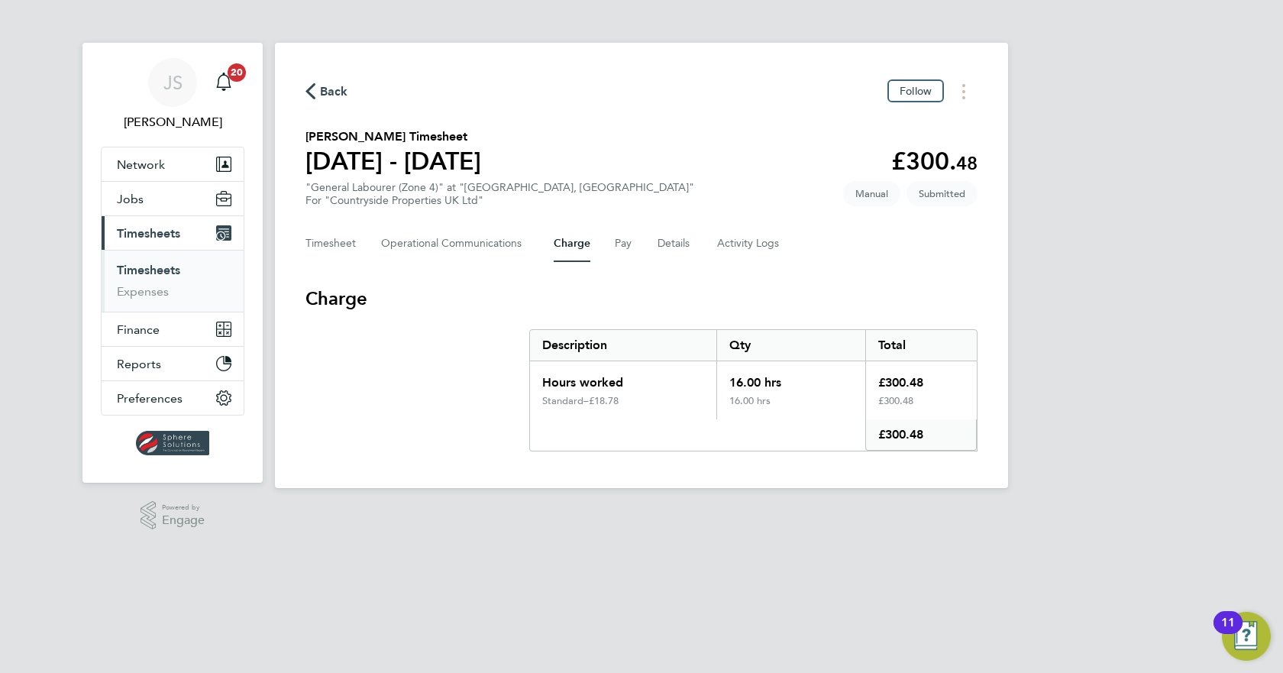
click at [153, 270] on link "Timesheets" at bounding box center [148, 270] width 63 height 15
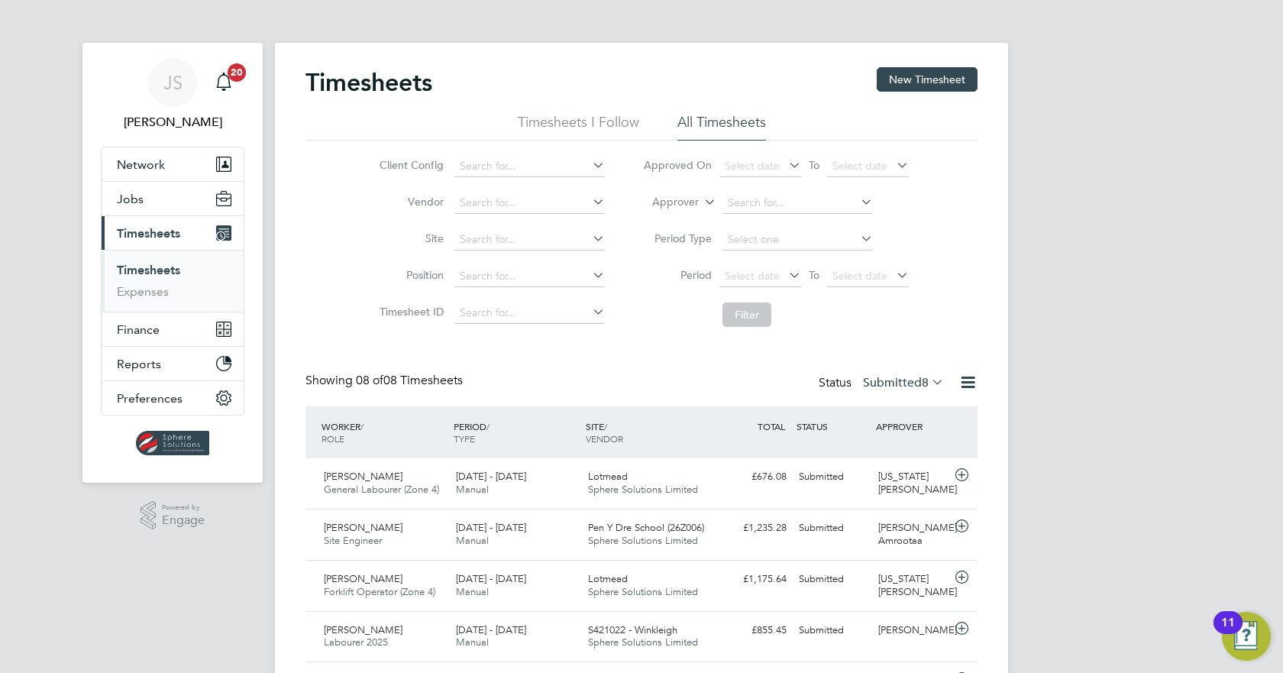
click at [142, 270] on link "Timesheets" at bounding box center [148, 270] width 63 height 15
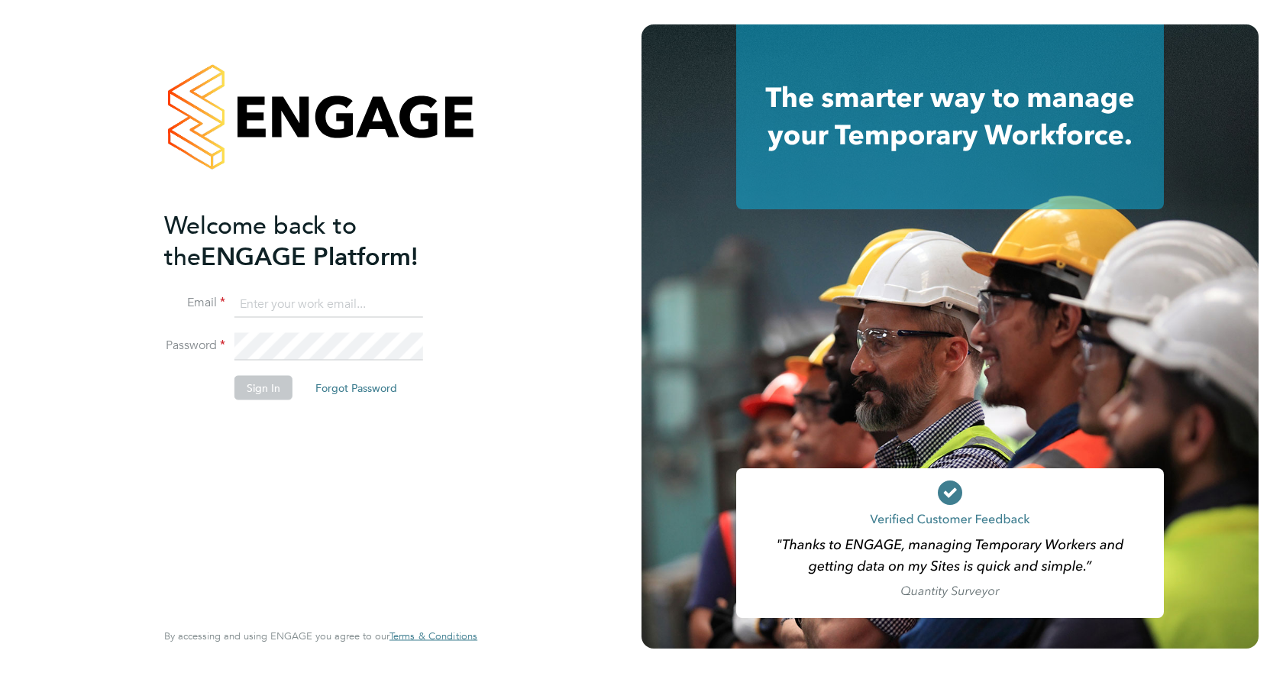
type input "[EMAIL_ADDRESS][DOMAIN_NAME]"
click at [279, 367] on li "Password" at bounding box center [313, 354] width 298 height 43
click at [278, 381] on button "Sign In" at bounding box center [263, 387] width 58 height 24
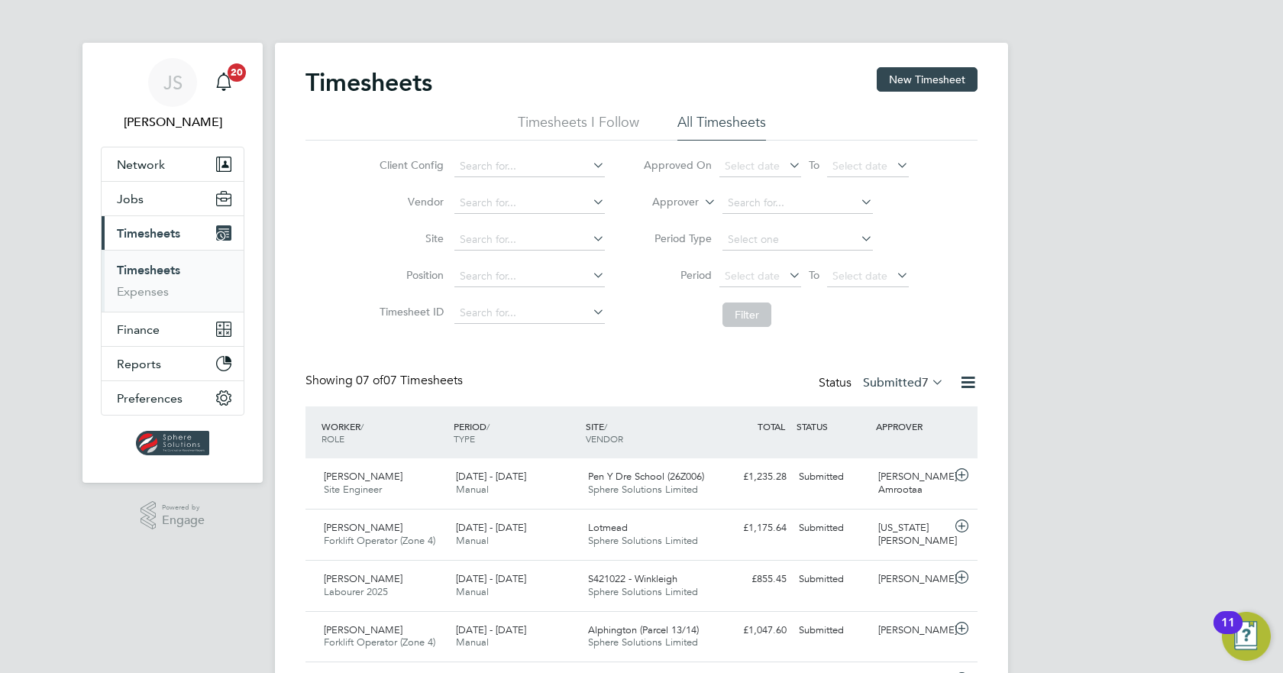
click at [889, 376] on label "Submitted 7" at bounding box center [903, 382] width 81 height 15
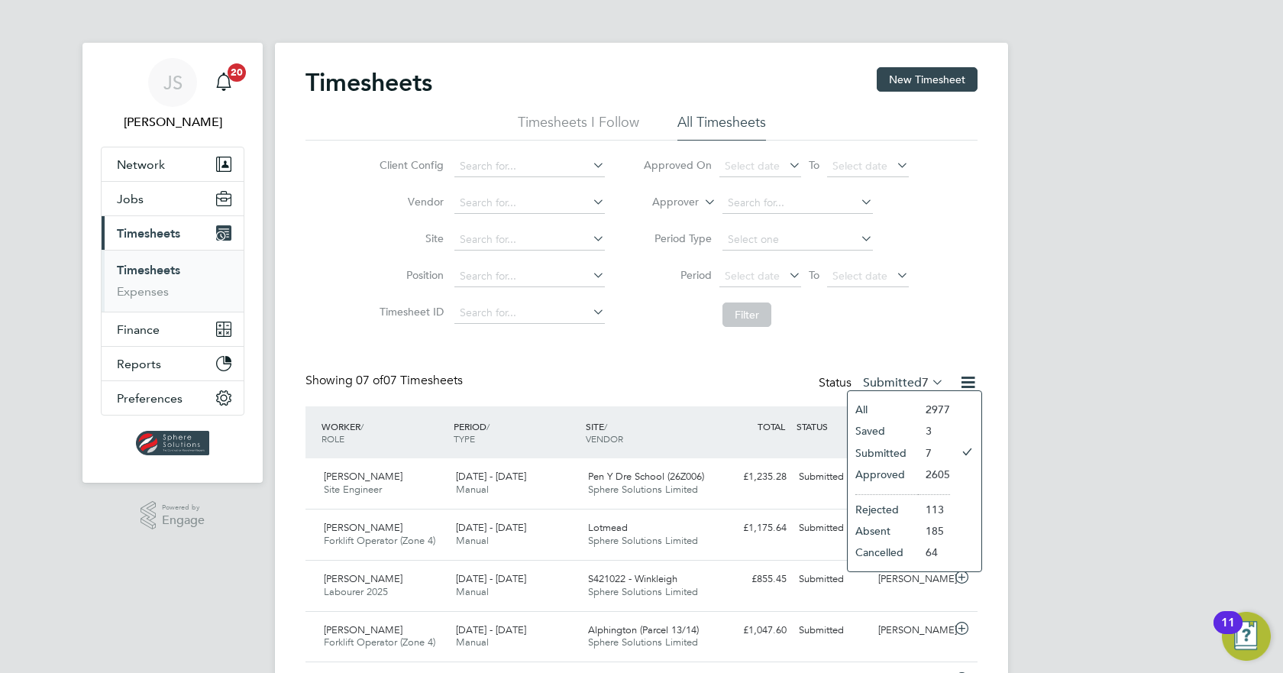
click at [901, 476] on li "Approved" at bounding box center [883, 473] width 70 height 21
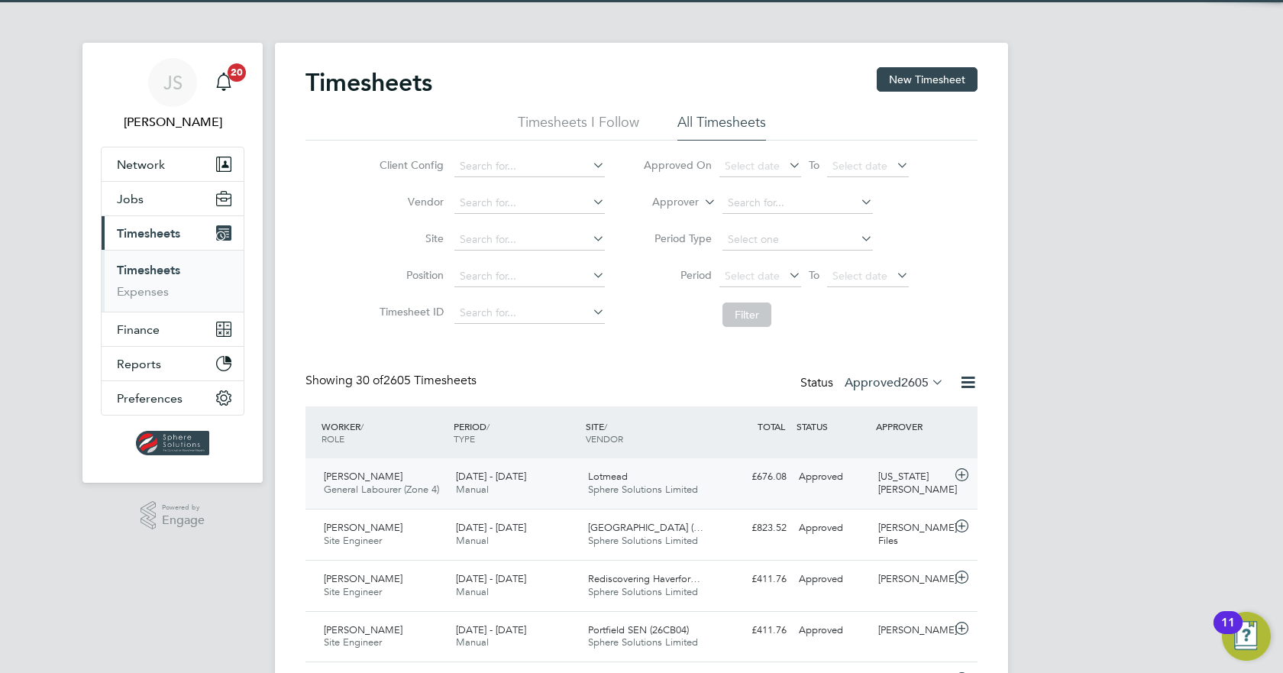
scroll to position [8, 8]
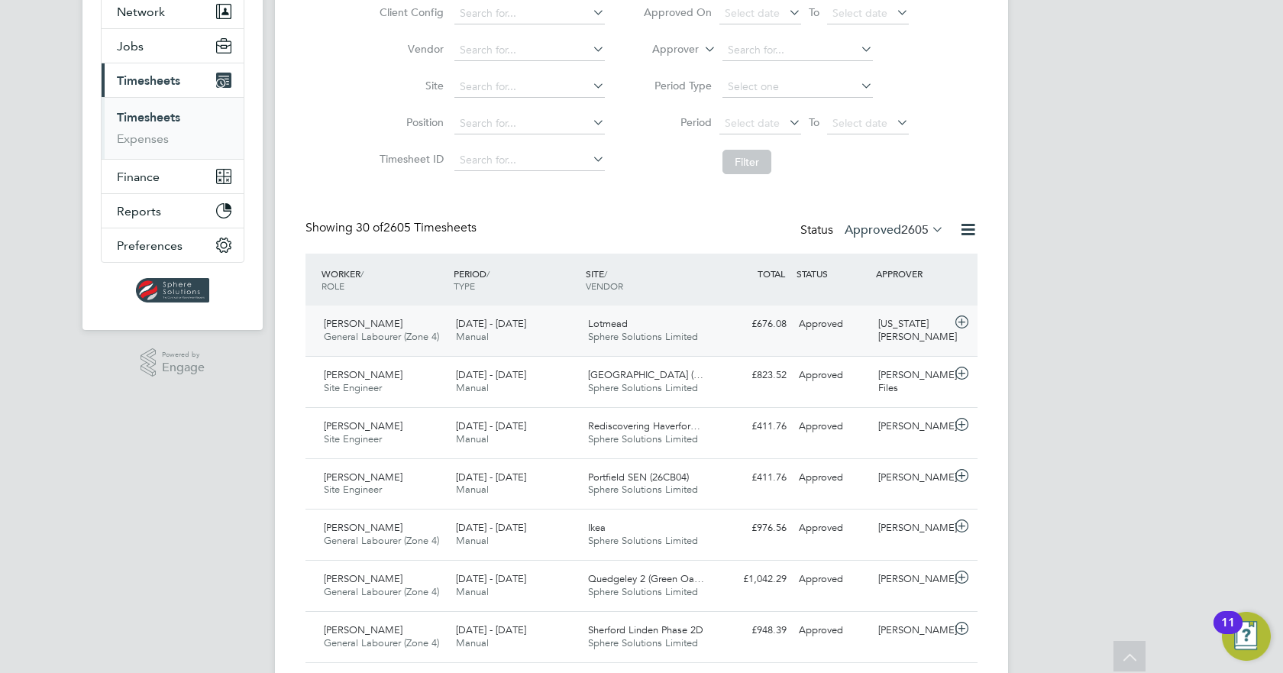
click at [869, 342] on div "[PERSON_NAME] General Labourer (Zone 4) [DATE] - [DATE] [DATE] - [DATE] Manual …" at bounding box center [641, 330] width 672 height 50
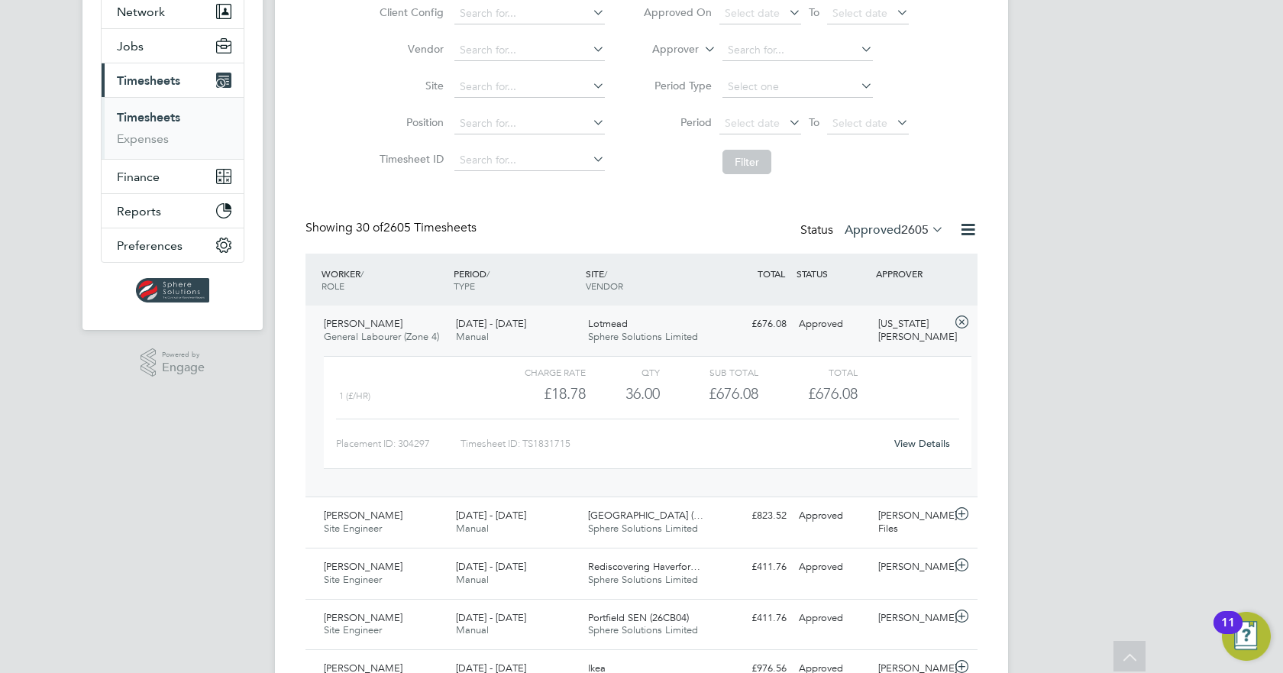
click at [936, 444] on link "View Details" at bounding box center [922, 443] width 56 height 13
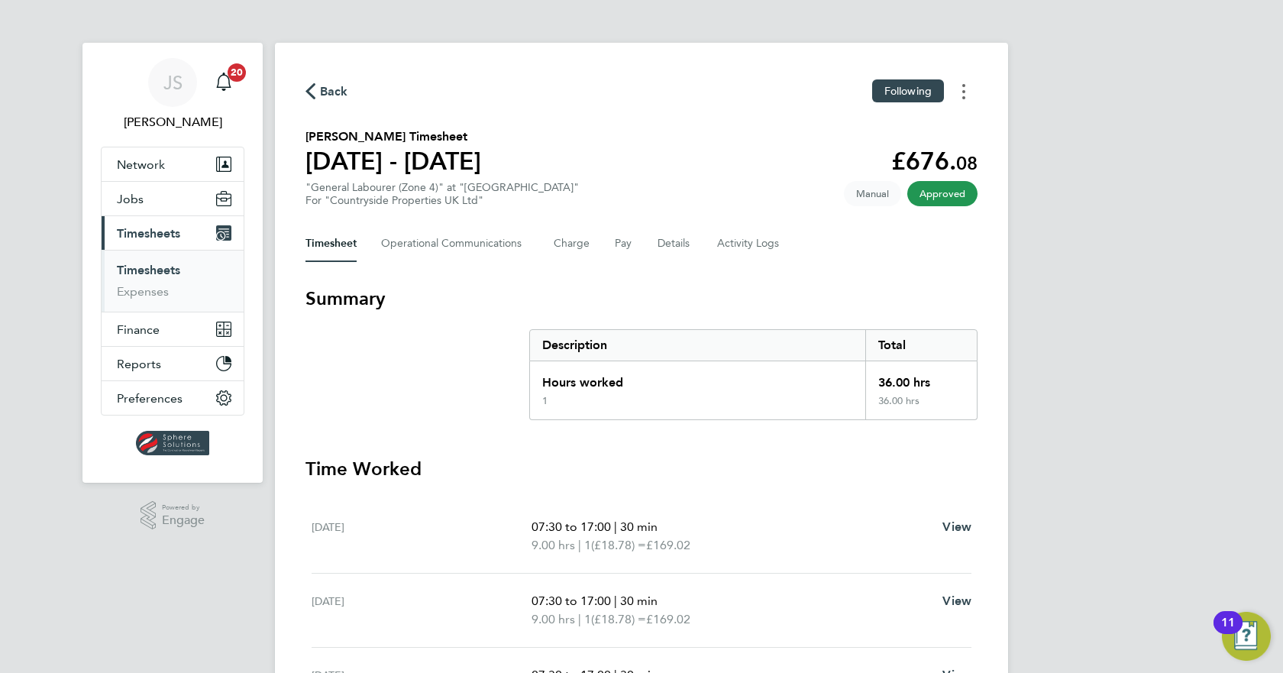
click at [963, 90] on circle "Timesheets Menu" at bounding box center [963, 91] width 3 height 3
click at [921, 122] on link "Download timesheet" at bounding box center [885, 125] width 183 height 31
click at [163, 238] on span "Timesheets" at bounding box center [148, 233] width 63 height 15
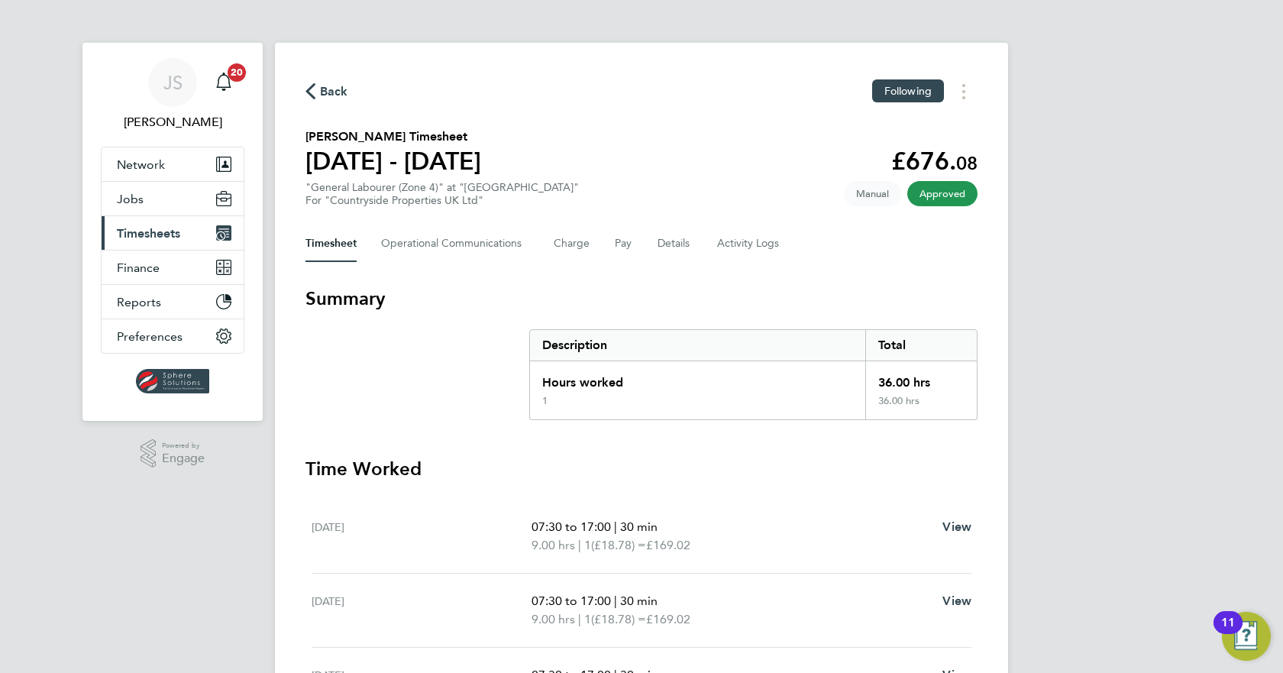
click at [153, 239] on span "Timesheets" at bounding box center [148, 233] width 63 height 15
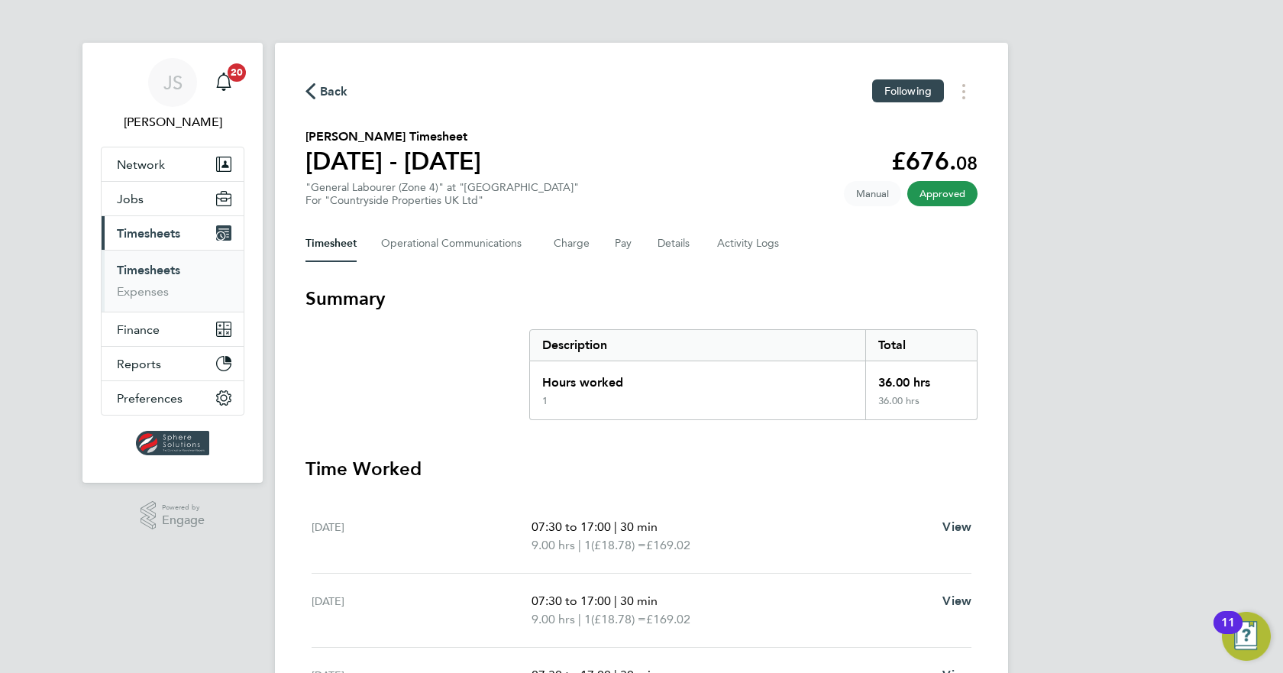
click at [150, 266] on link "Timesheets" at bounding box center [148, 270] width 63 height 15
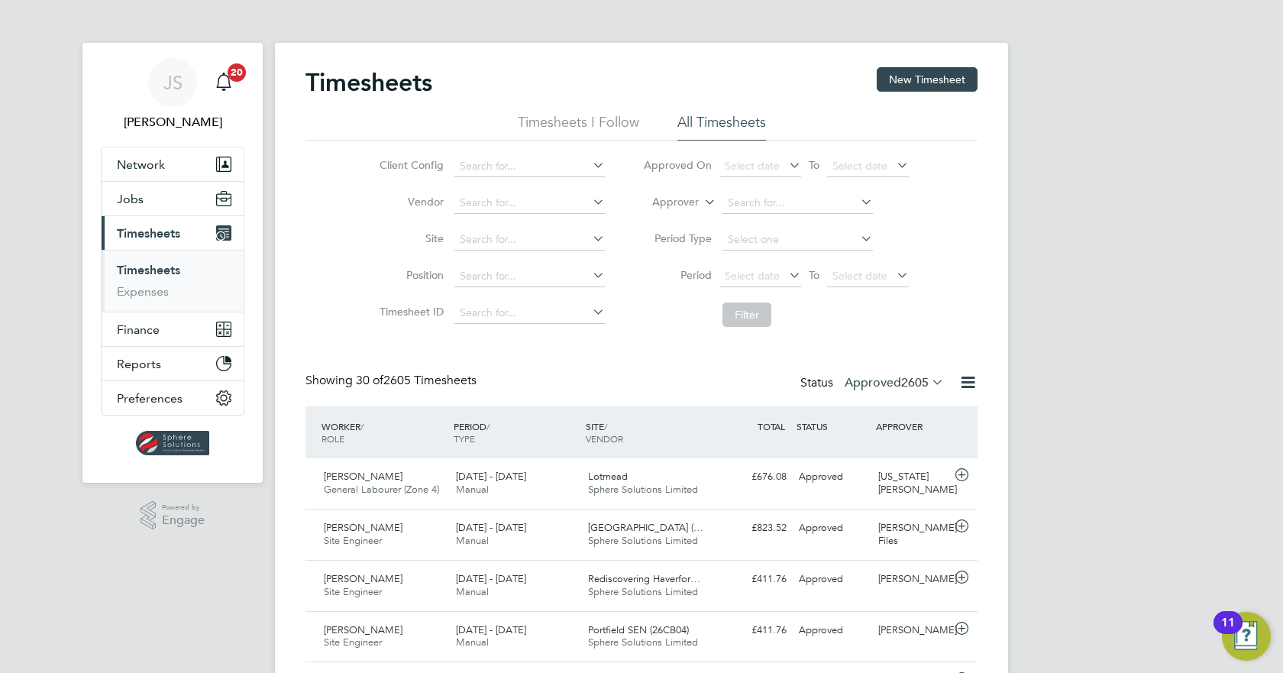
click at [896, 376] on label "Approved 2605" at bounding box center [894, 382] width 99 height 15
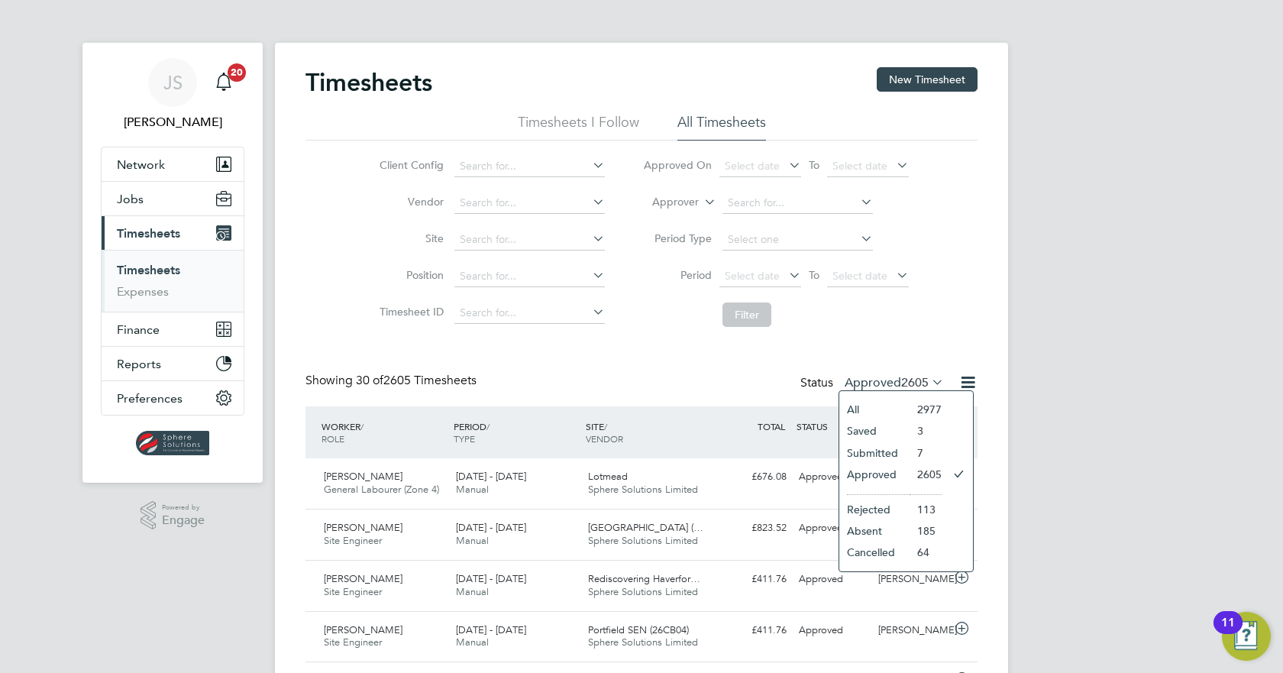
click at [891, 452] on li "Submitted" at bounding box center [874, 452] width 70 height 21
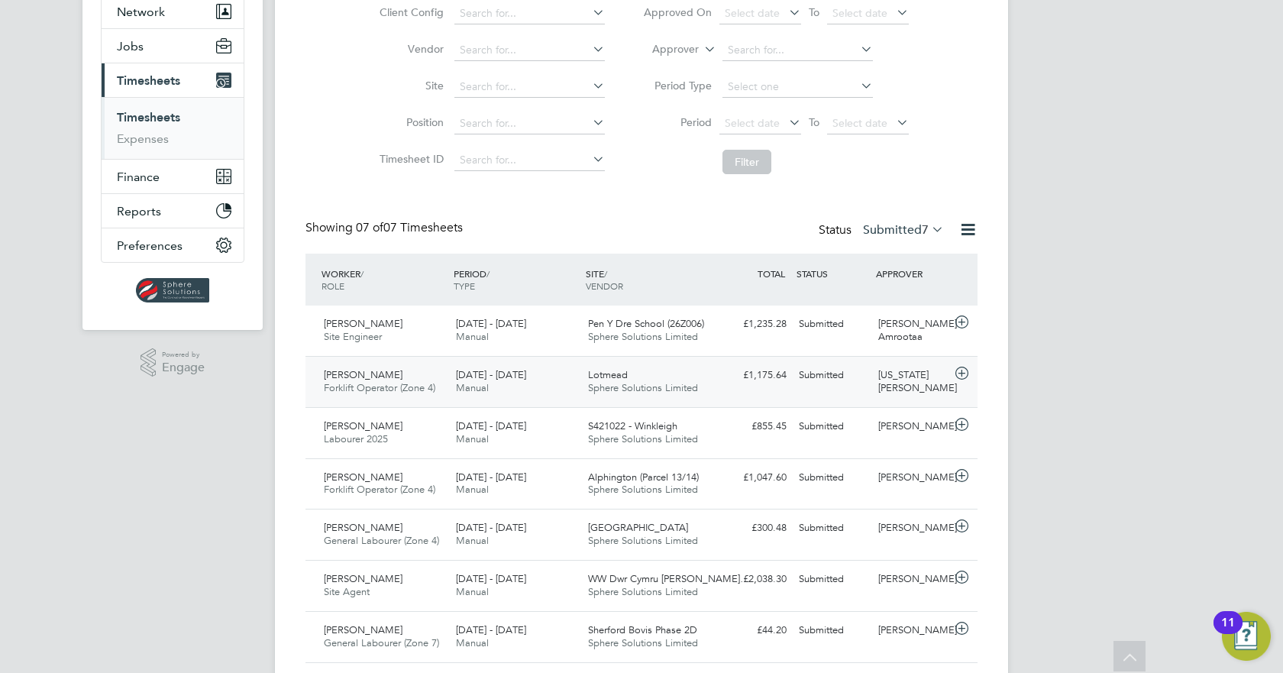
click at [854, 388] on div "Kristian Bickham Forklift Operator (Zone 4) 22 - 28 Sep 2025 22 - 28 Sep 2025 M…" at bounding box center [641, 381] width 672 height 51
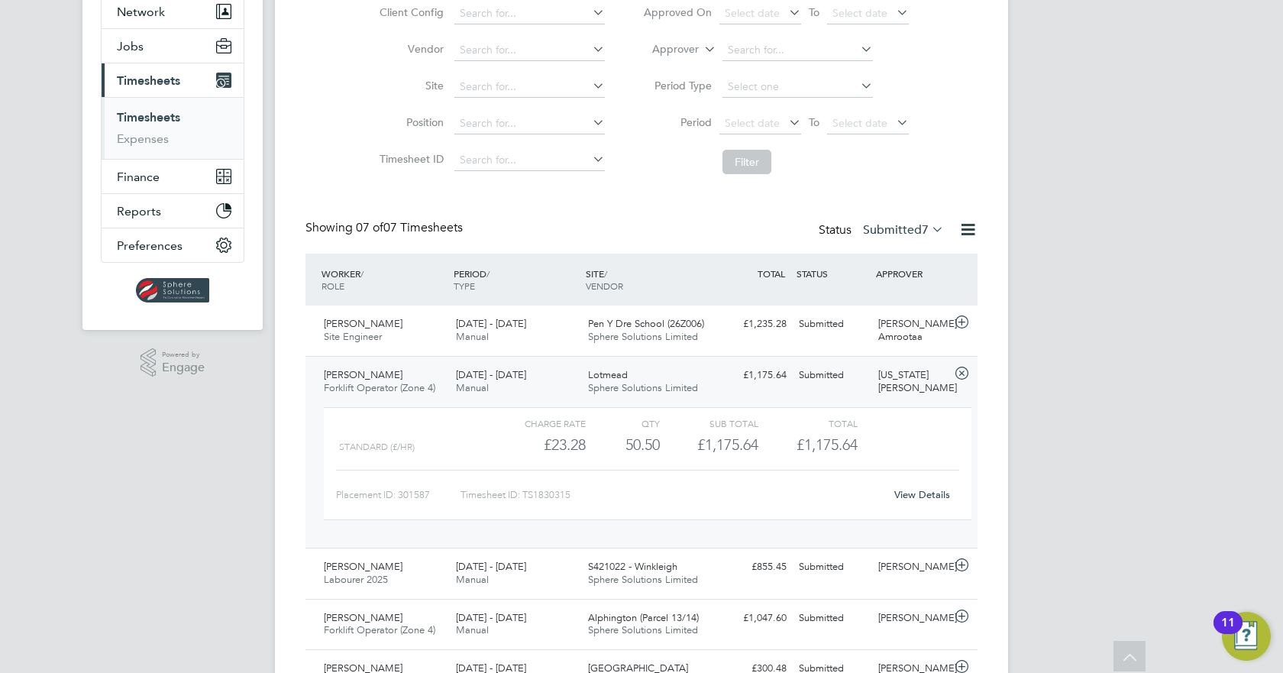
click at [917, 490] on link "View Details" at bounding box center [922, 494] width 56 height 13
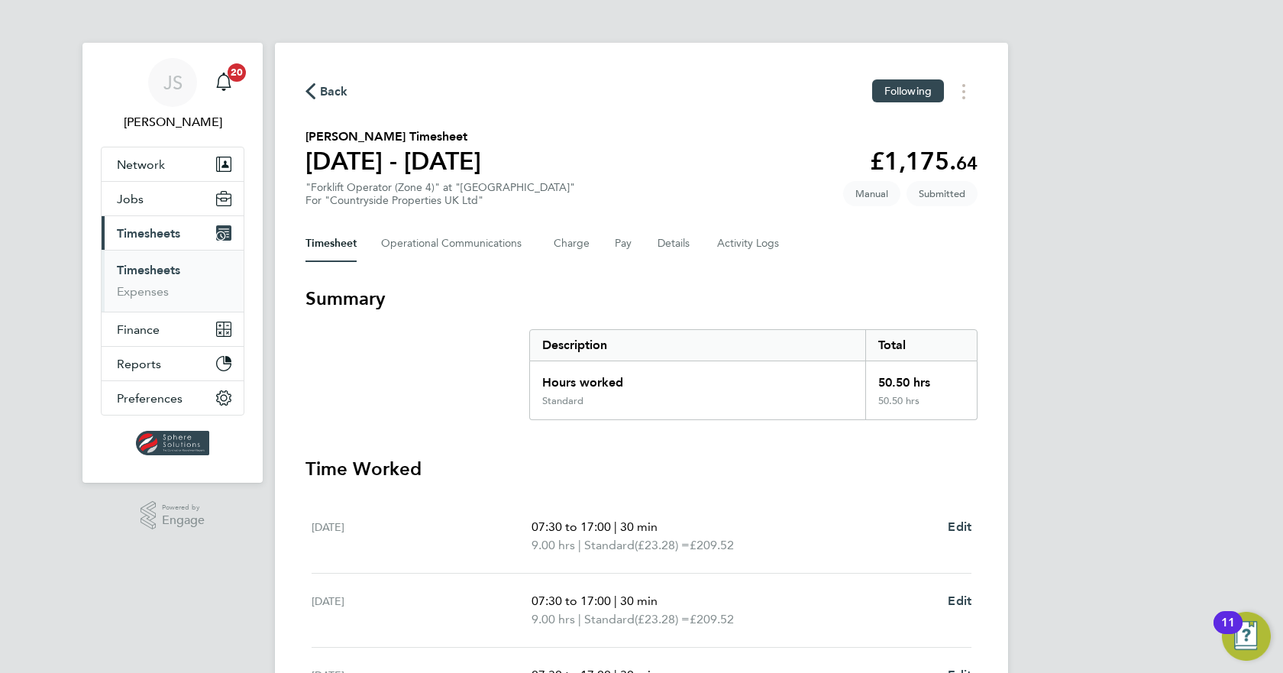
click at [137, 247] on button "Current page: Timesheets" at bounding box center [173, 233] width 142 height 34
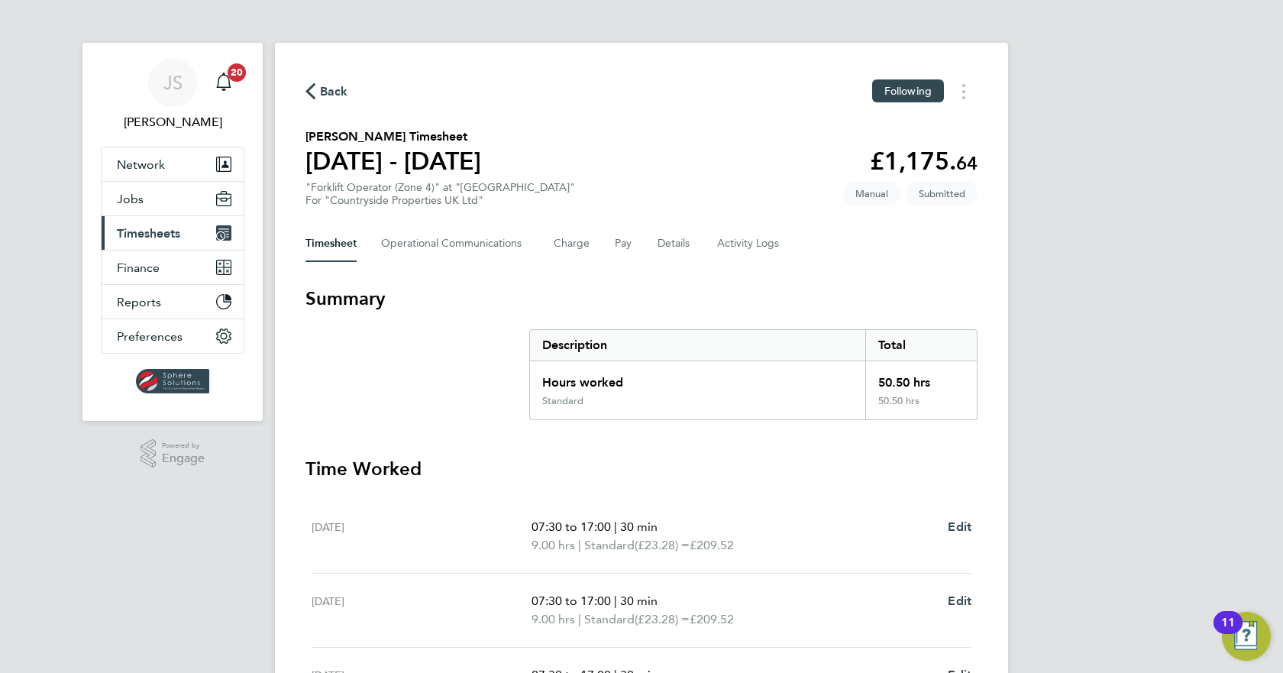
click at [131, 235] on span "Timesheets" at bounding box center [148, 233] width 63 height 15
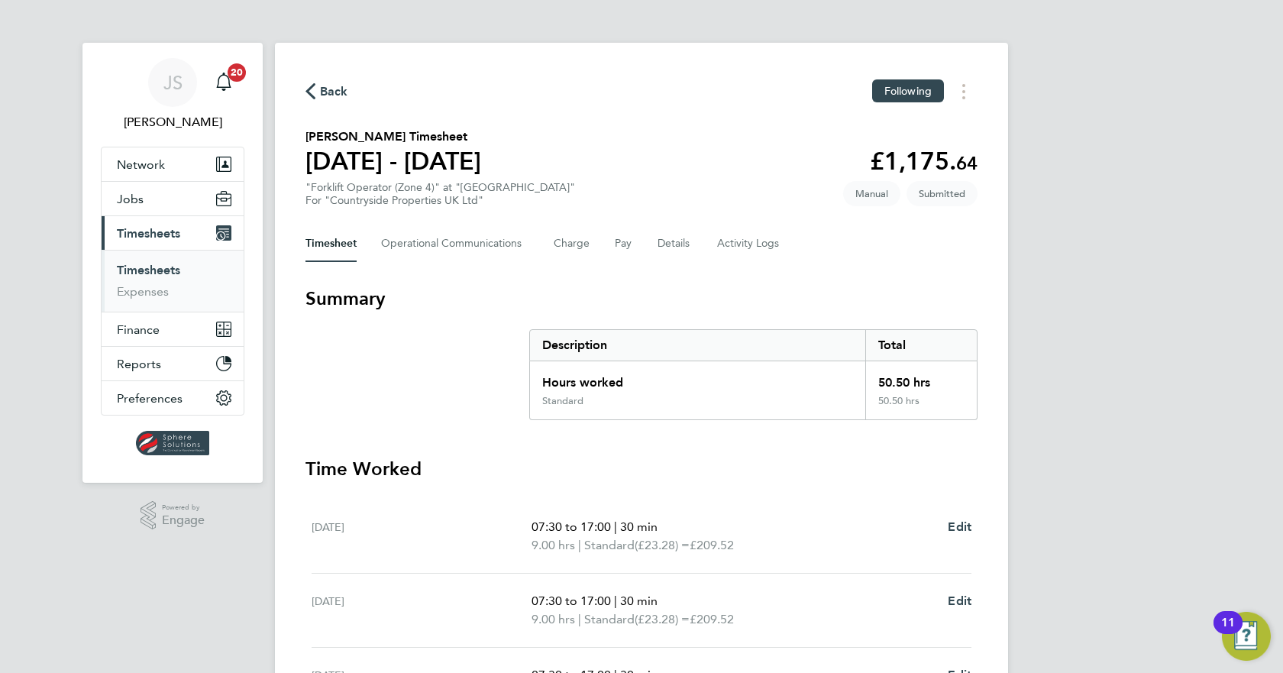
click at [163, 265] on link "Timesheets" at bounding box center [148, 270] width 63 height 15
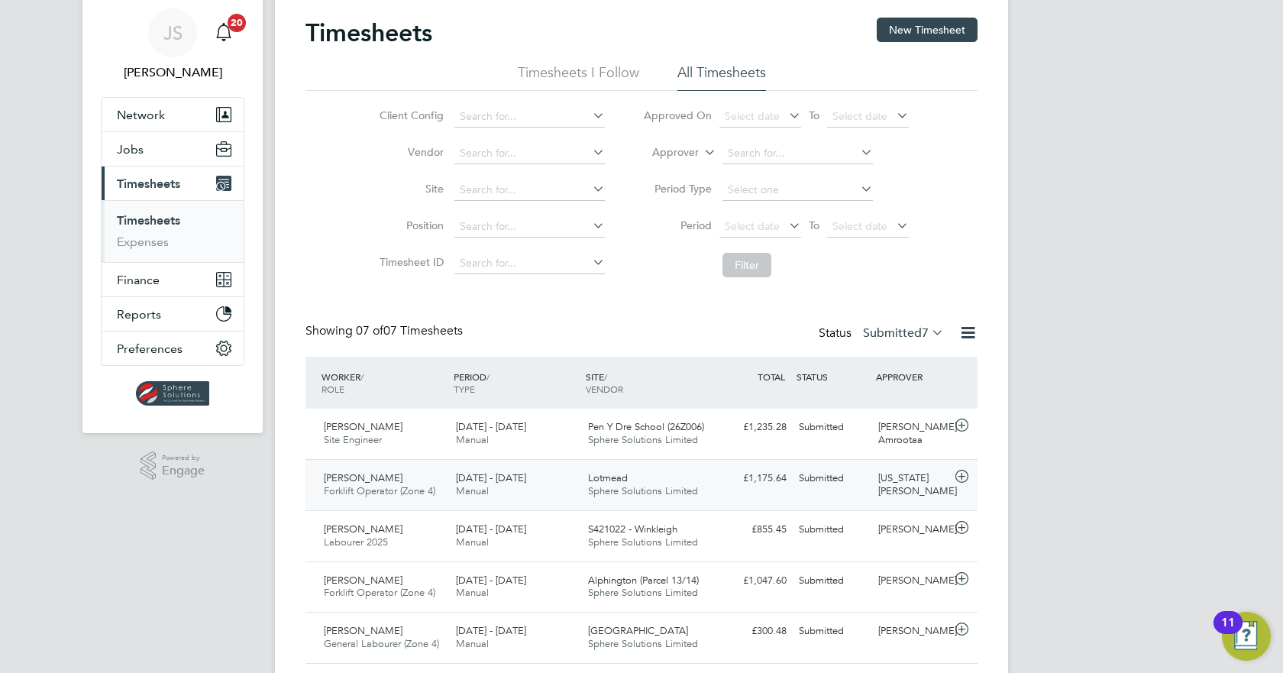
scroll to position [76, 0]
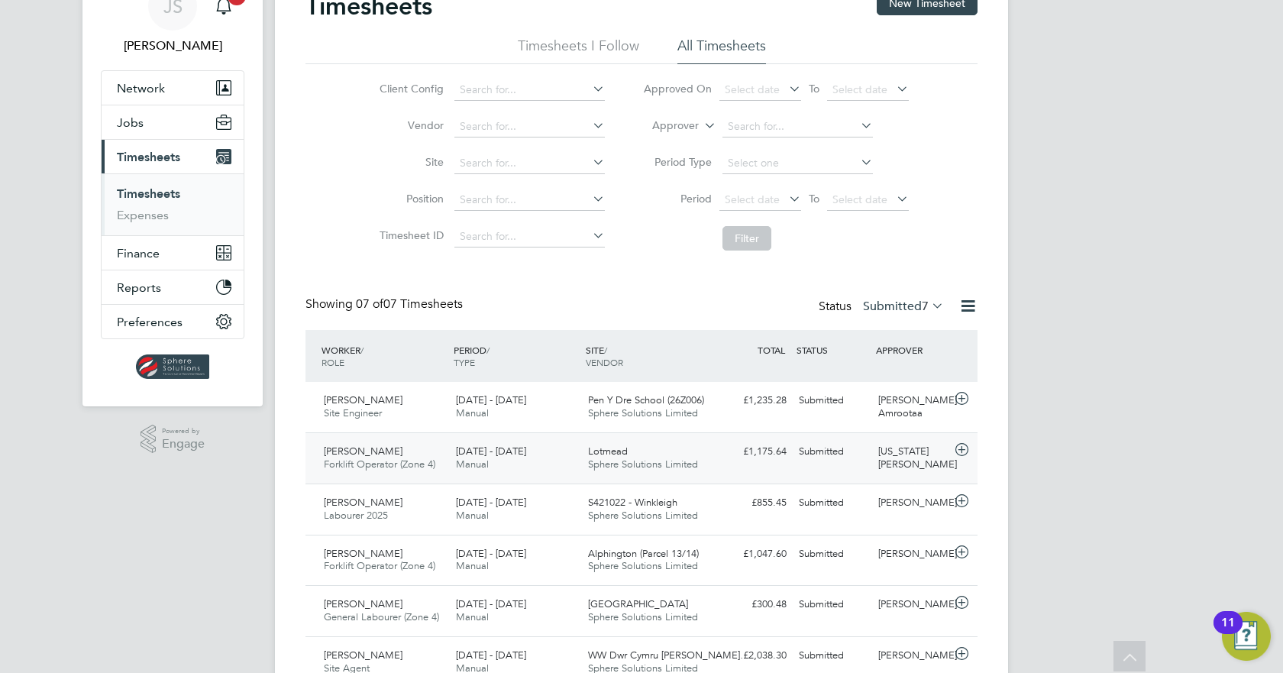
click at [877, 456] on div "Georgia Ouldridge" at bounding box center [911, 458] width 79 height 38
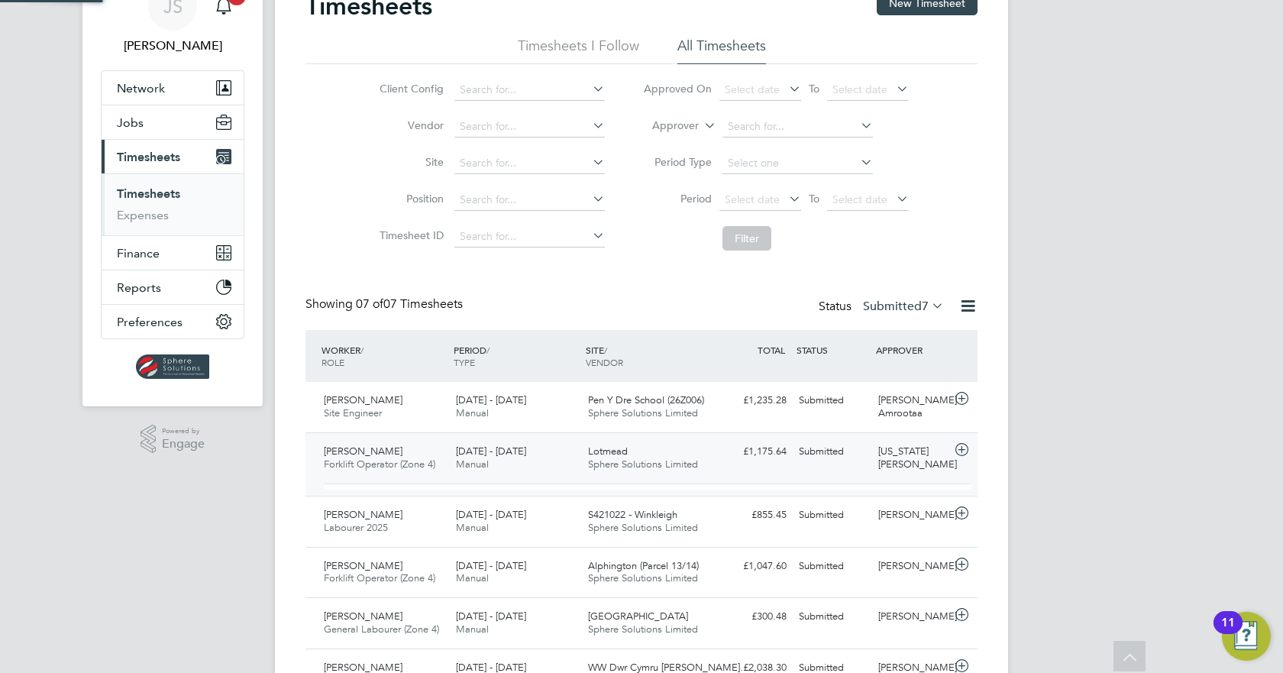
scroll to position [8, 8]
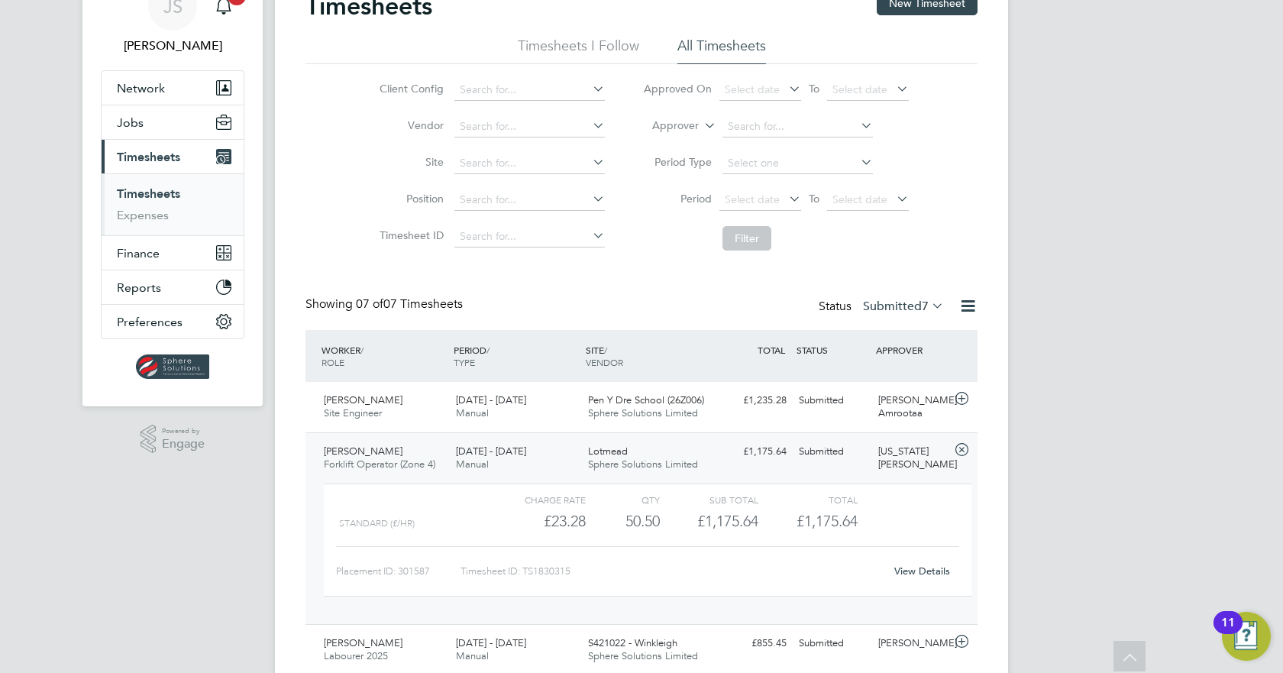
click at [911, 566] on link "View Details" at bounding box center [922, 570] width 56 height 13
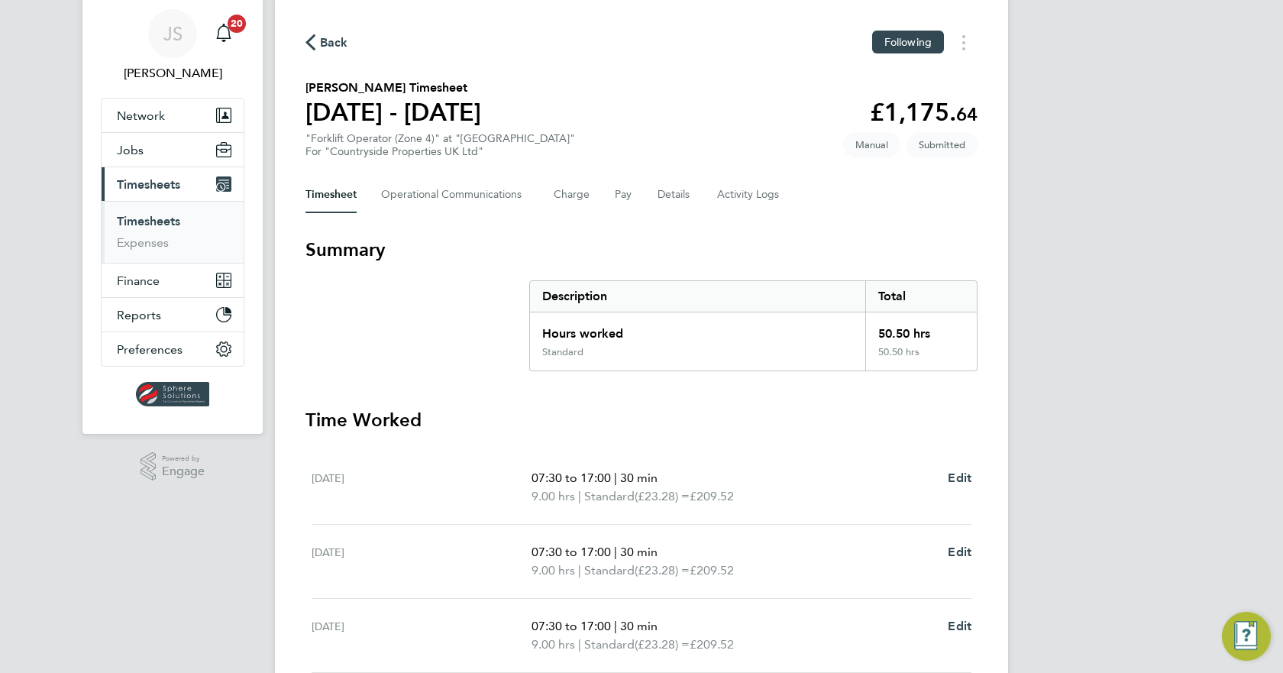
scroll to position [76, 0]
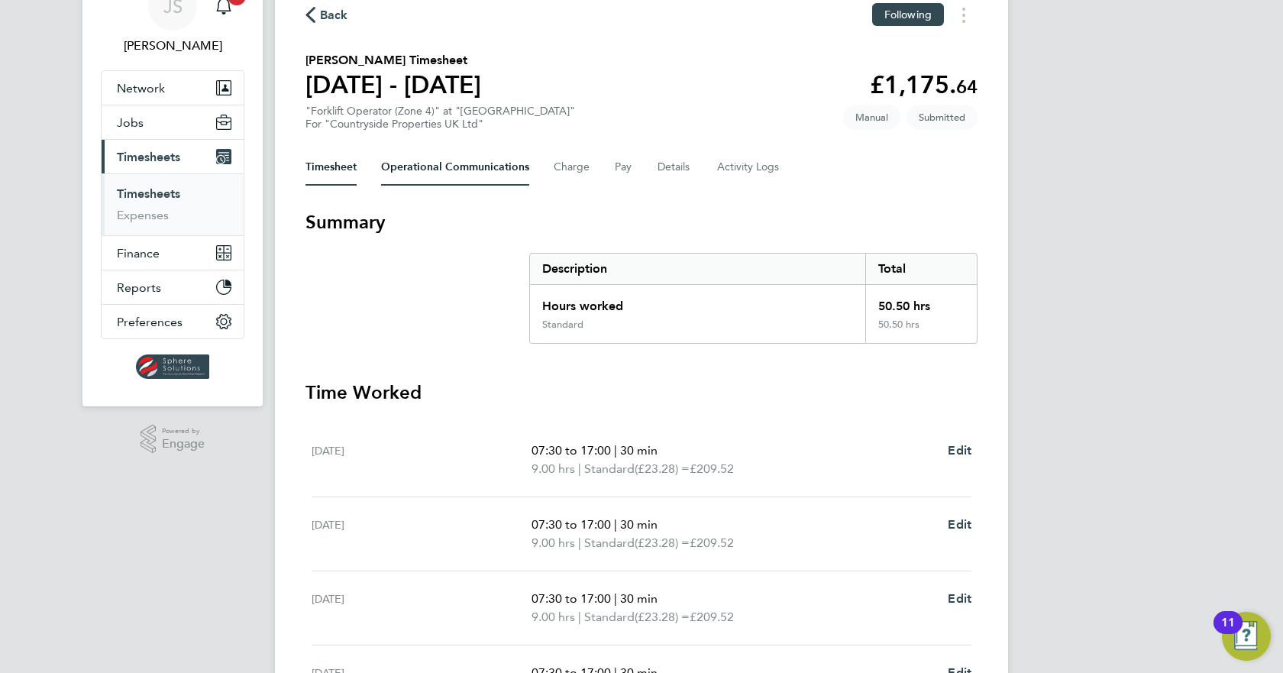
drag, startPoint x: 465, startPoint y: 179, endPoint x: 467, endPoint y: 188, distance: 8.7
click at [467, 184] on Communications-tab "Operational Communications" at bounding box center [455, 167] width 148 height 37
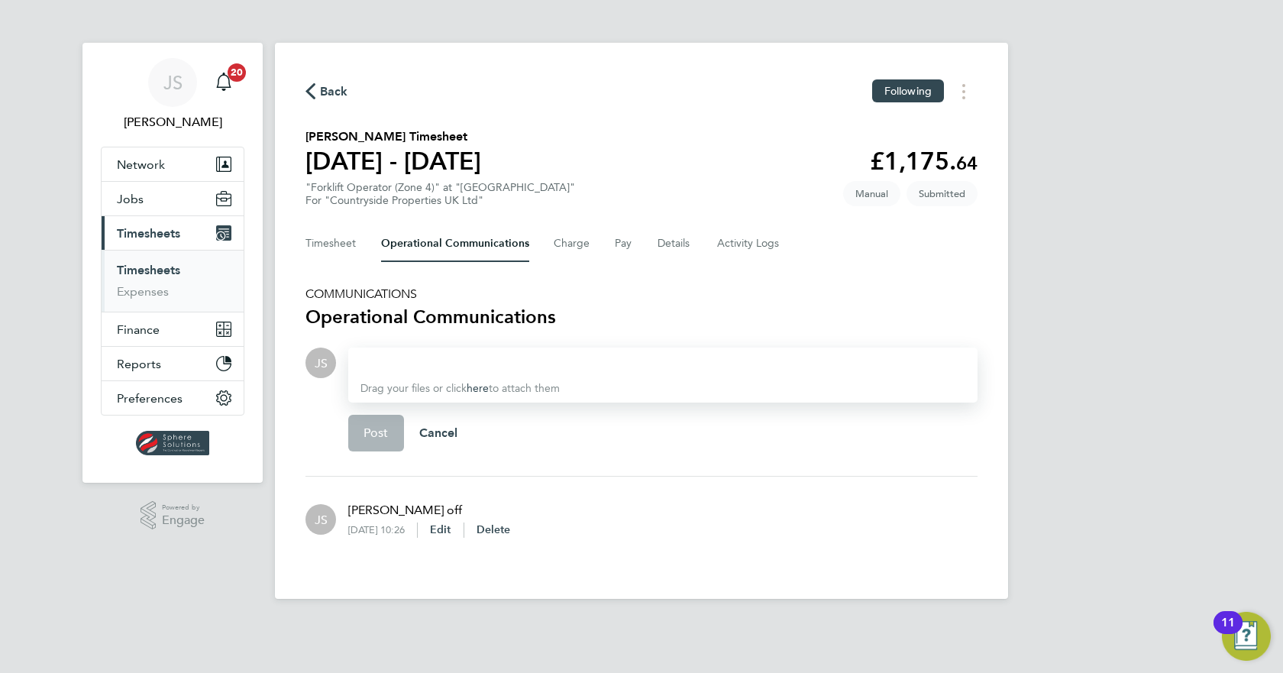
click at [456, 359] on div at bounding box center [662, 363] width 605 height 18
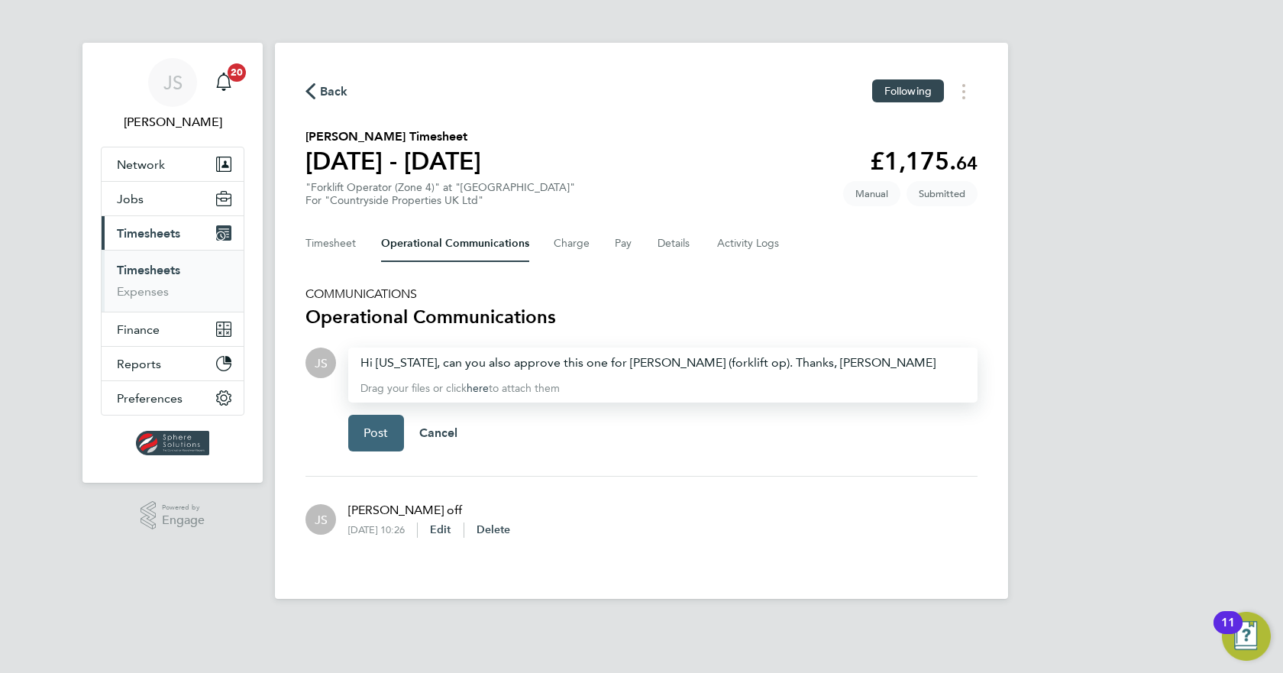
click at [370, 444] on button "Post" at bounding box center [376, 433] width 56 height 37
click at [373, 424] on div "Post Cancel" at bounding box center [662, 432] width 629 height 61
